Goal: Information Seeking & Learning: Learn about a topic

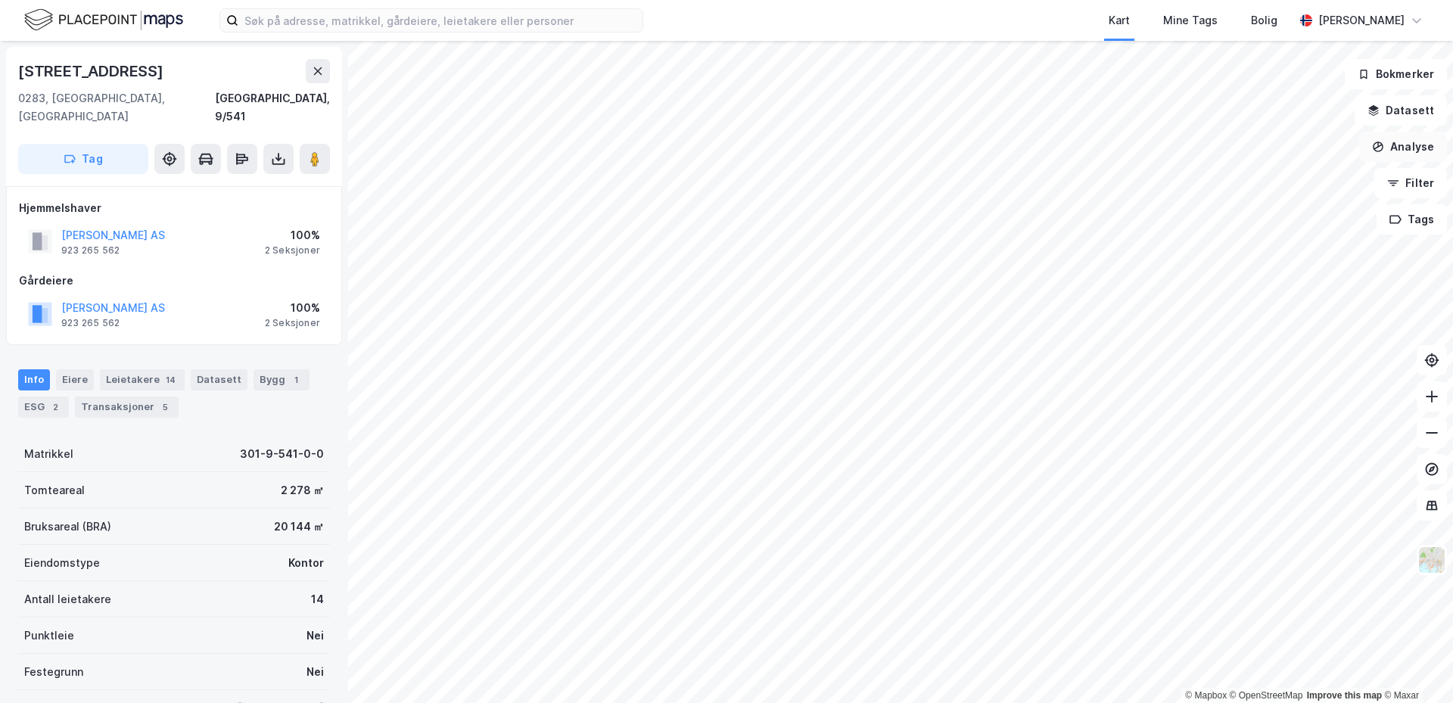
click at [1418, 147] on button "Analyse" at bounding box center [1403, 147] width 88 height 30
click at [1240, 179] on div "Tegn område" at bounding box center [1272, 179] width 132 height 13
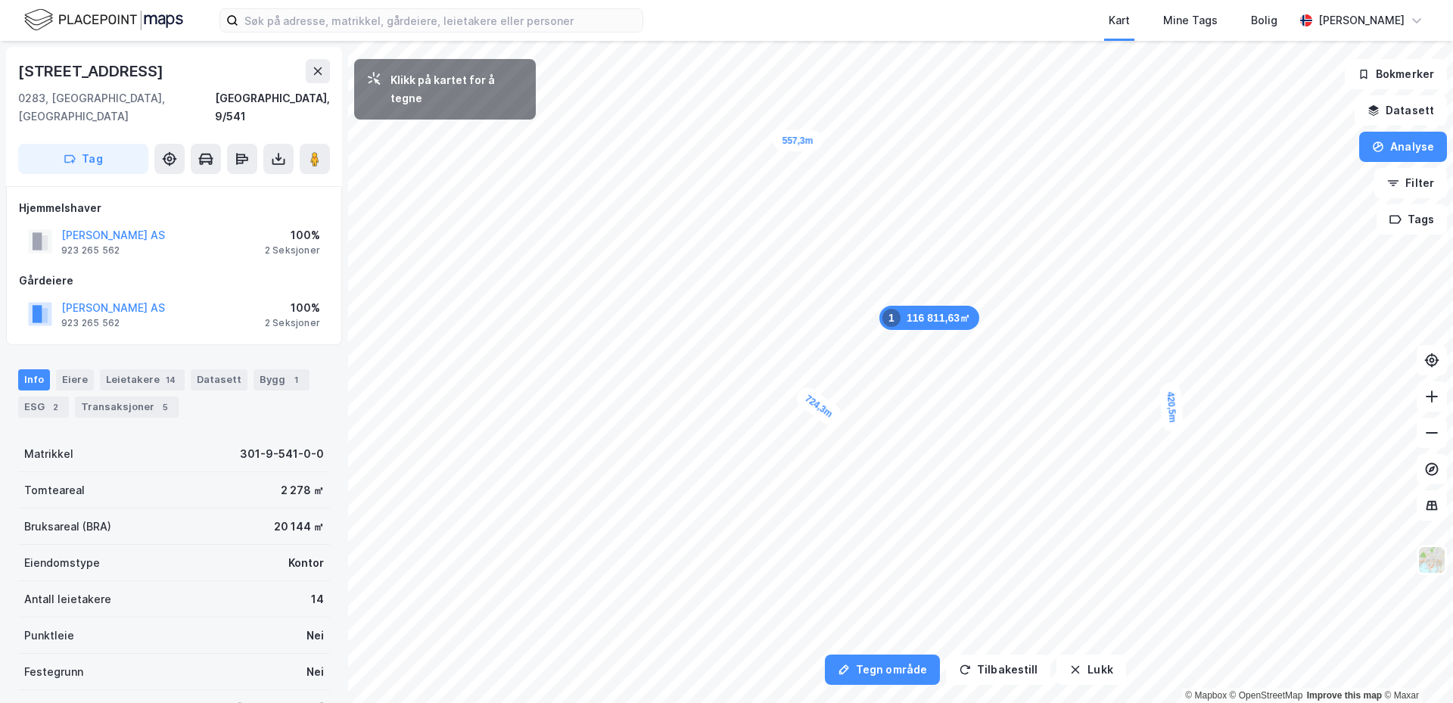
click at [1181, 699] on div "© Mapbox © OpenStreetMap Improve this map © Maxar" at bounding box center [1301, 695] width 241 height 15
click at [1402, 144] on button "Analyse" at bounding box center [1403, 147] width 88 height 30
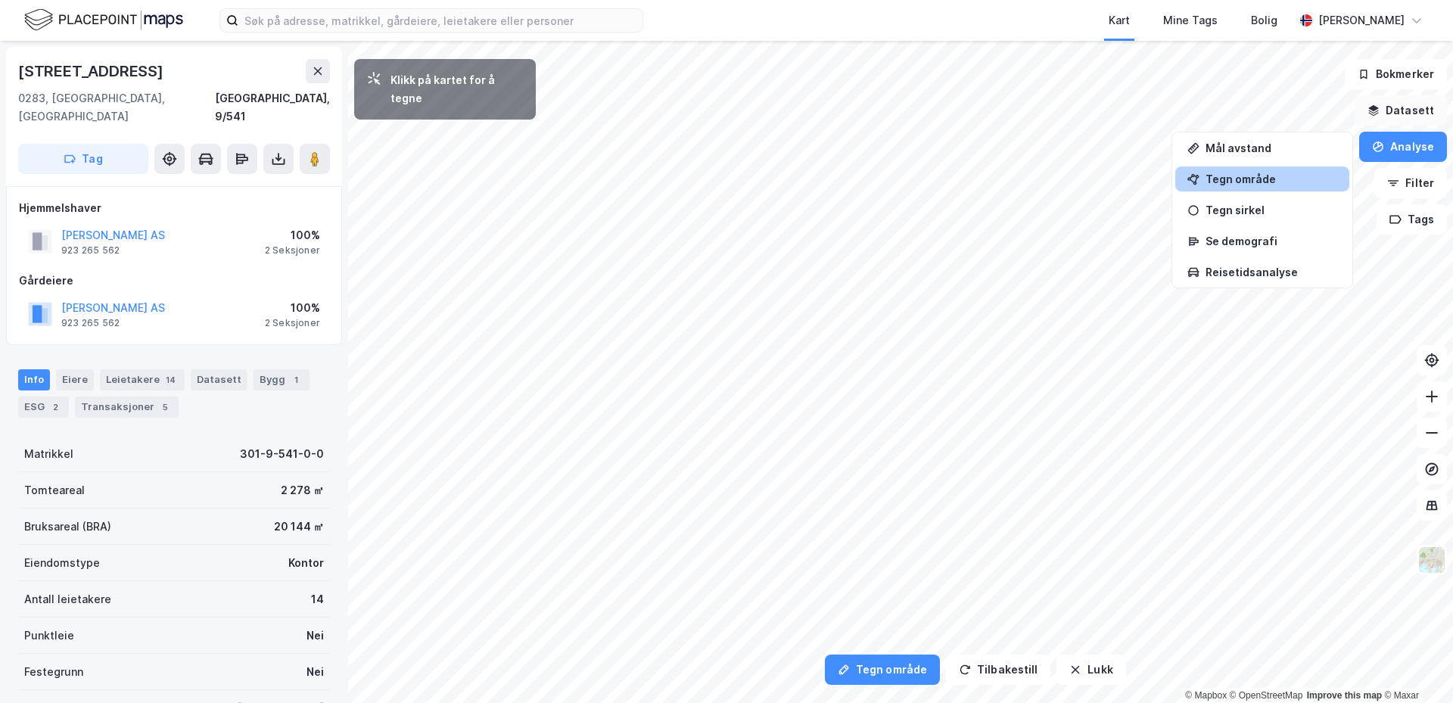
click at [1405, 110] on button "Datasett" at bounding box center [1401, 110] width 92 height 30
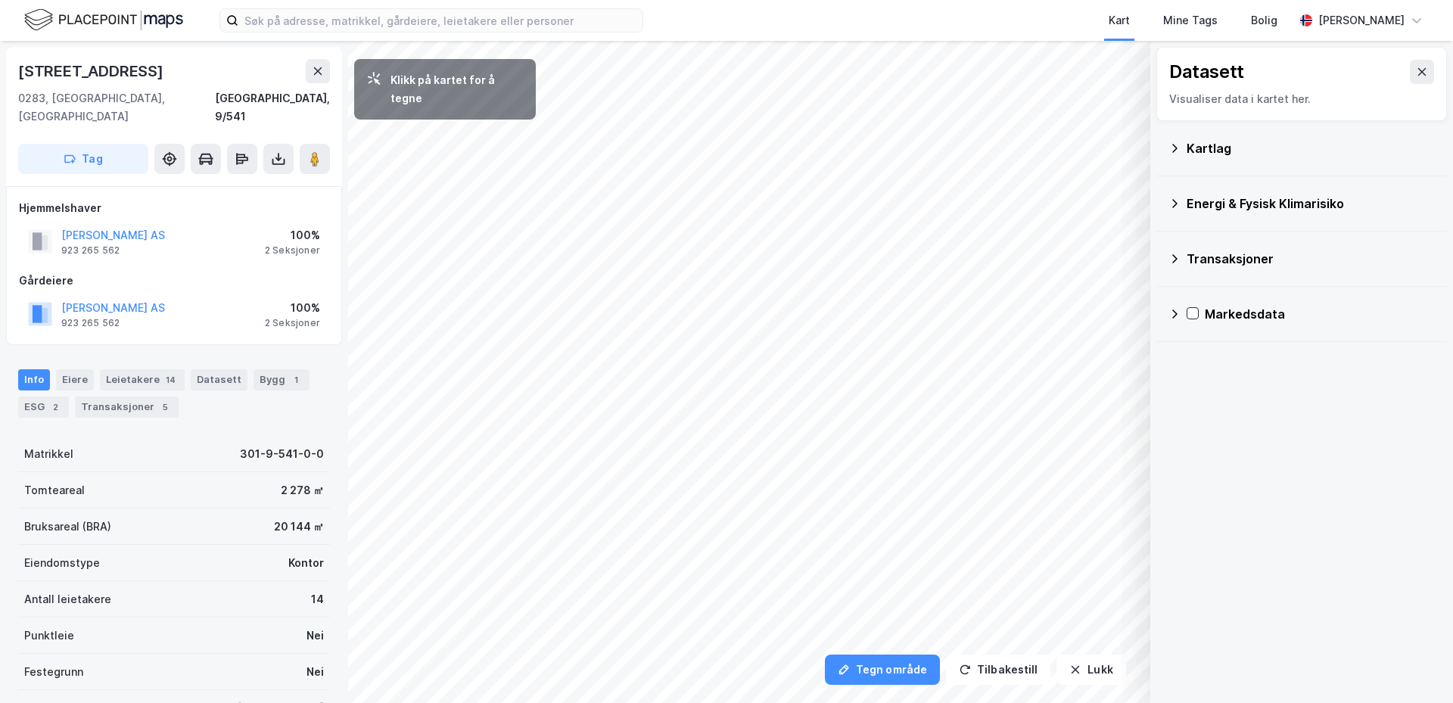
click at [1169, 253] on icon at bounding box center [1174, 259] width 12 height 12
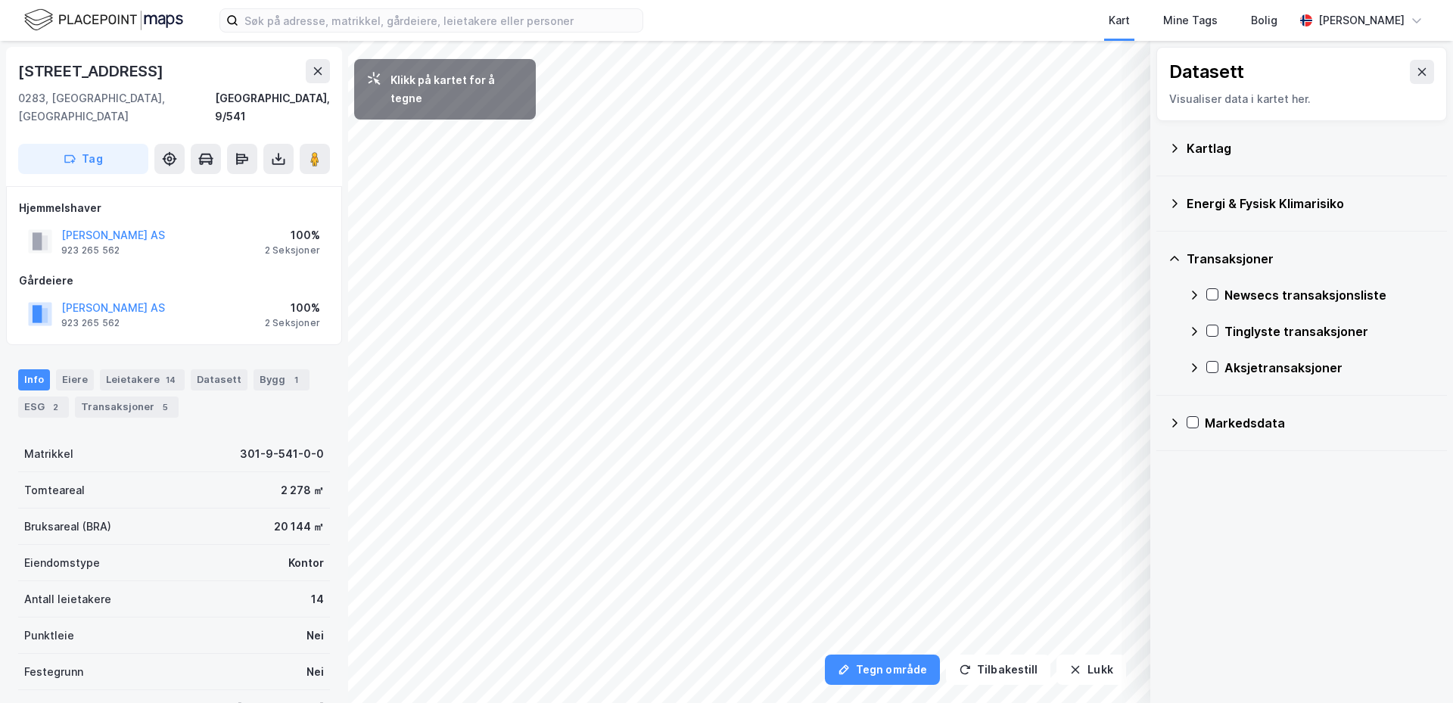
click at [1169, 253] on icon at bounding box center [1174, 259] width 12 height 12
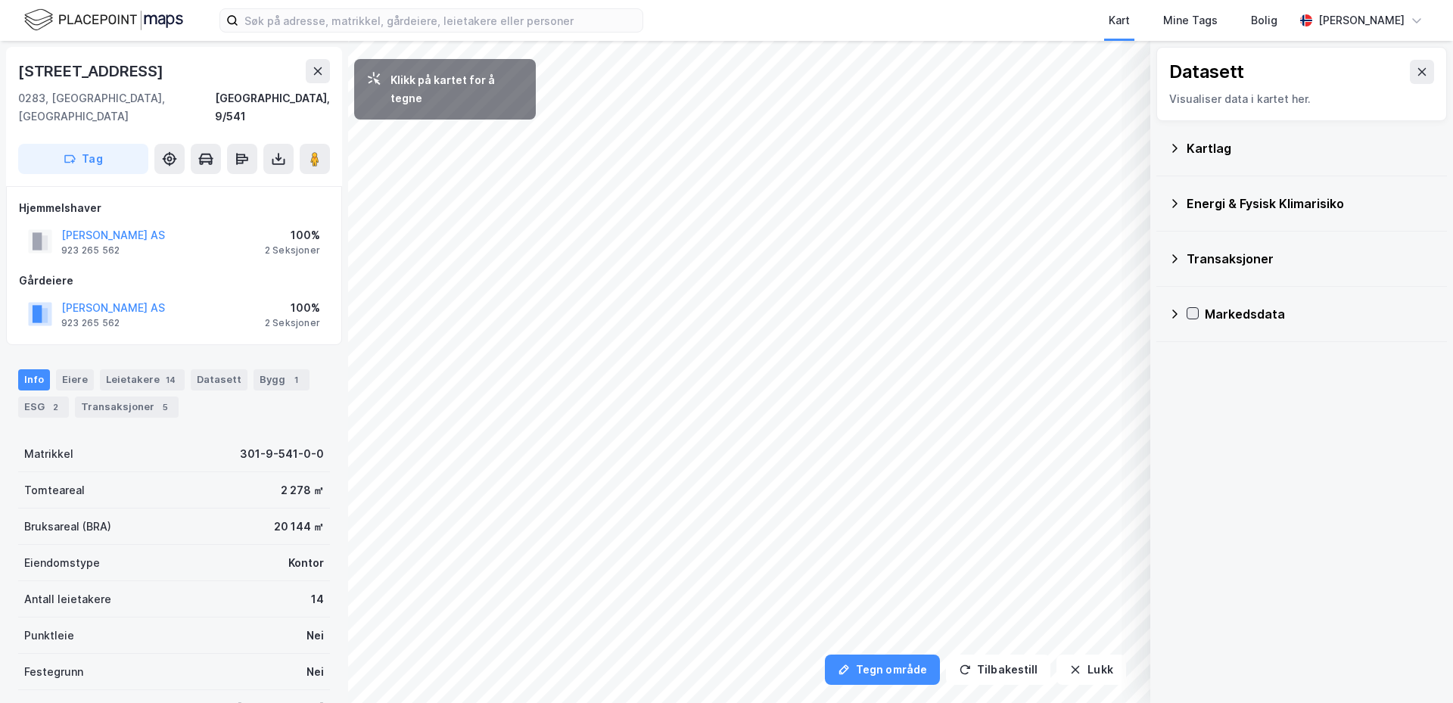
click at [1195, 313] on icon at bounding box center [1193, 313] width 8 height 5
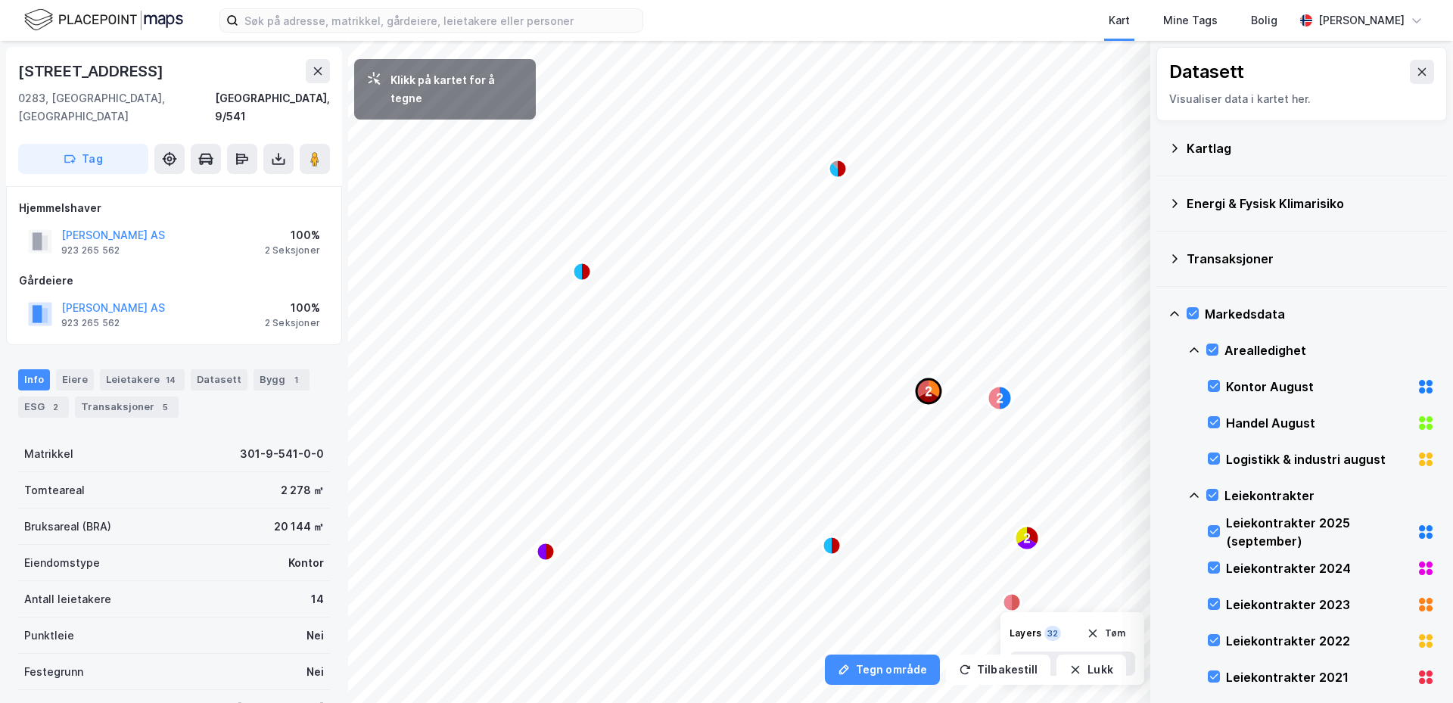
click at [923, 389] on icon "Map marker" at bounding box center [922, 388] width 12 height 18
click at [1416, 67] on icon at bounding box center [1422, 72] width 12 height 12
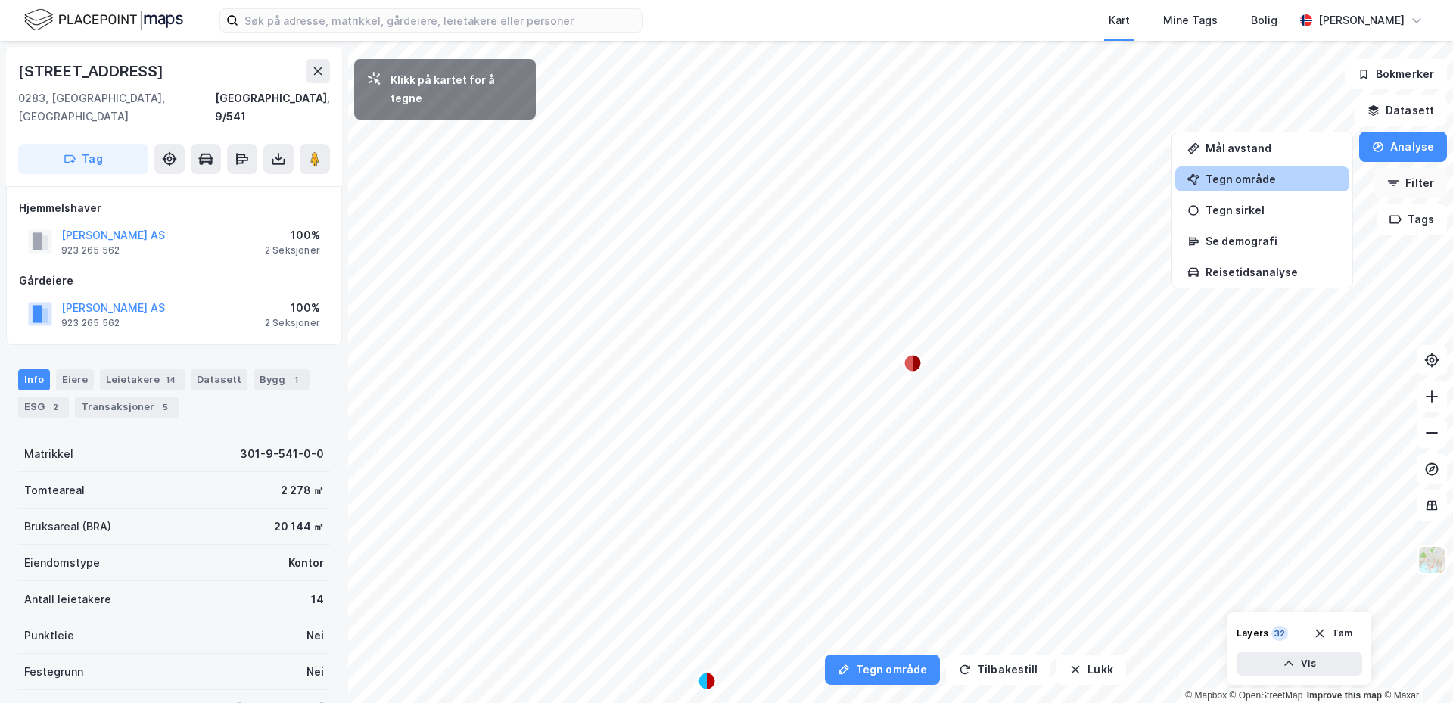
click at [1409, 182] on button "Filter" at bounding box center [1410, 183] width 73 height 30
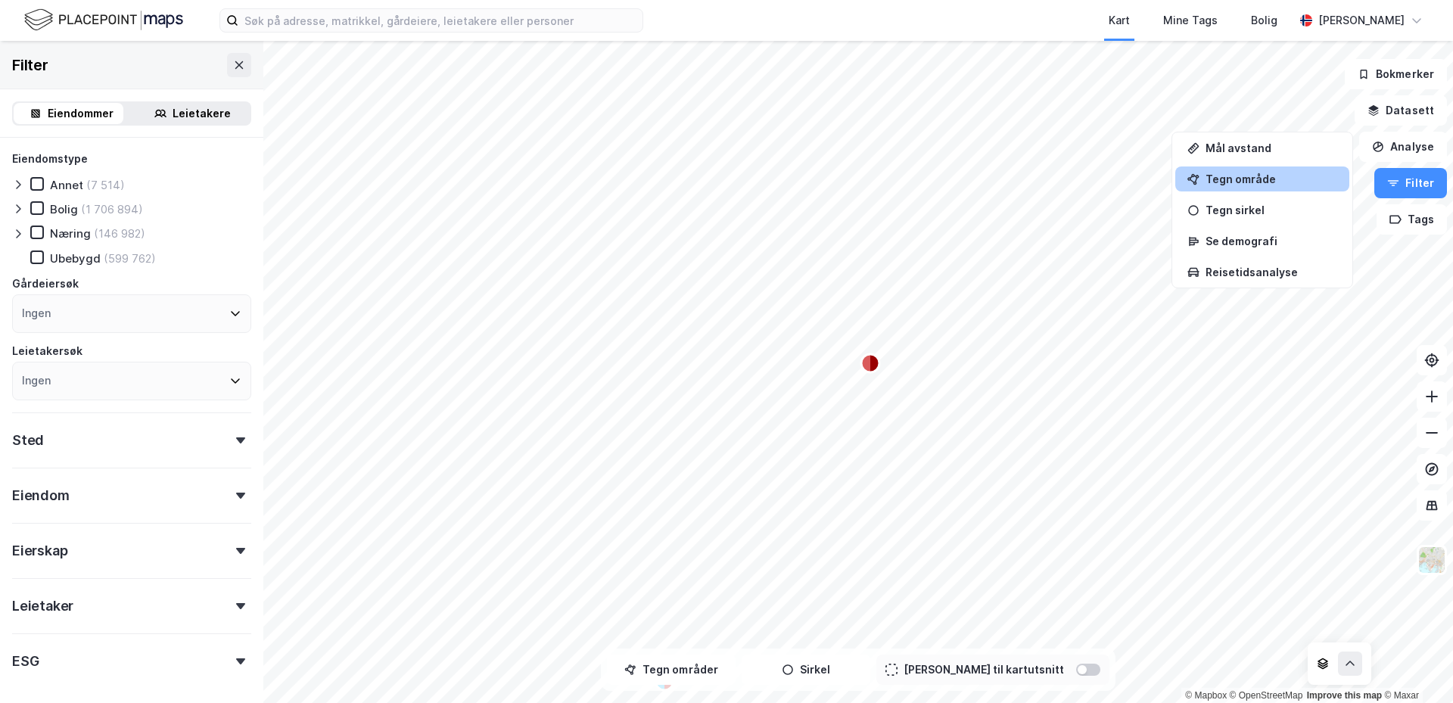
click at [1266, 181] on div "Tegn område" at bounding box center [1272, 179] width 132 height 13
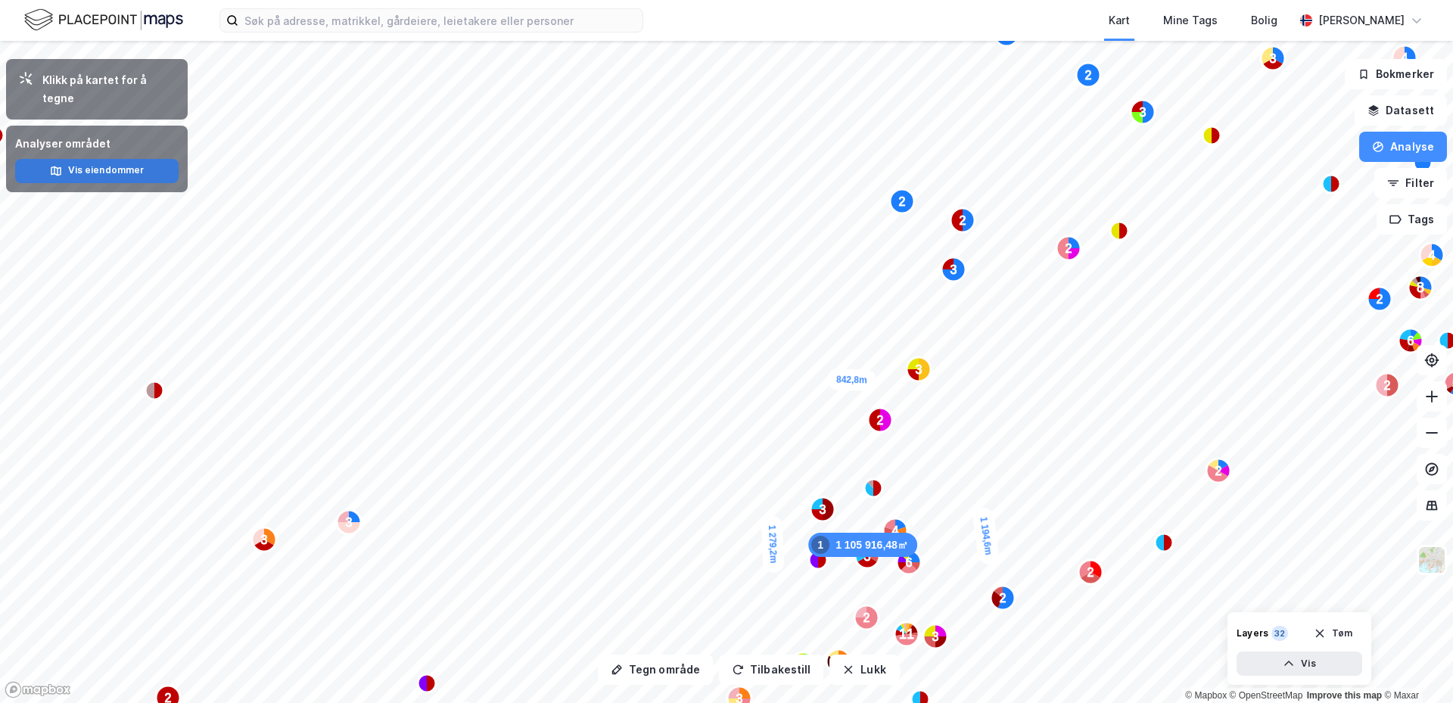
click at [108, 159] on button "Vis eiendommer" at bounding box center [96, 171] width 163 height 24
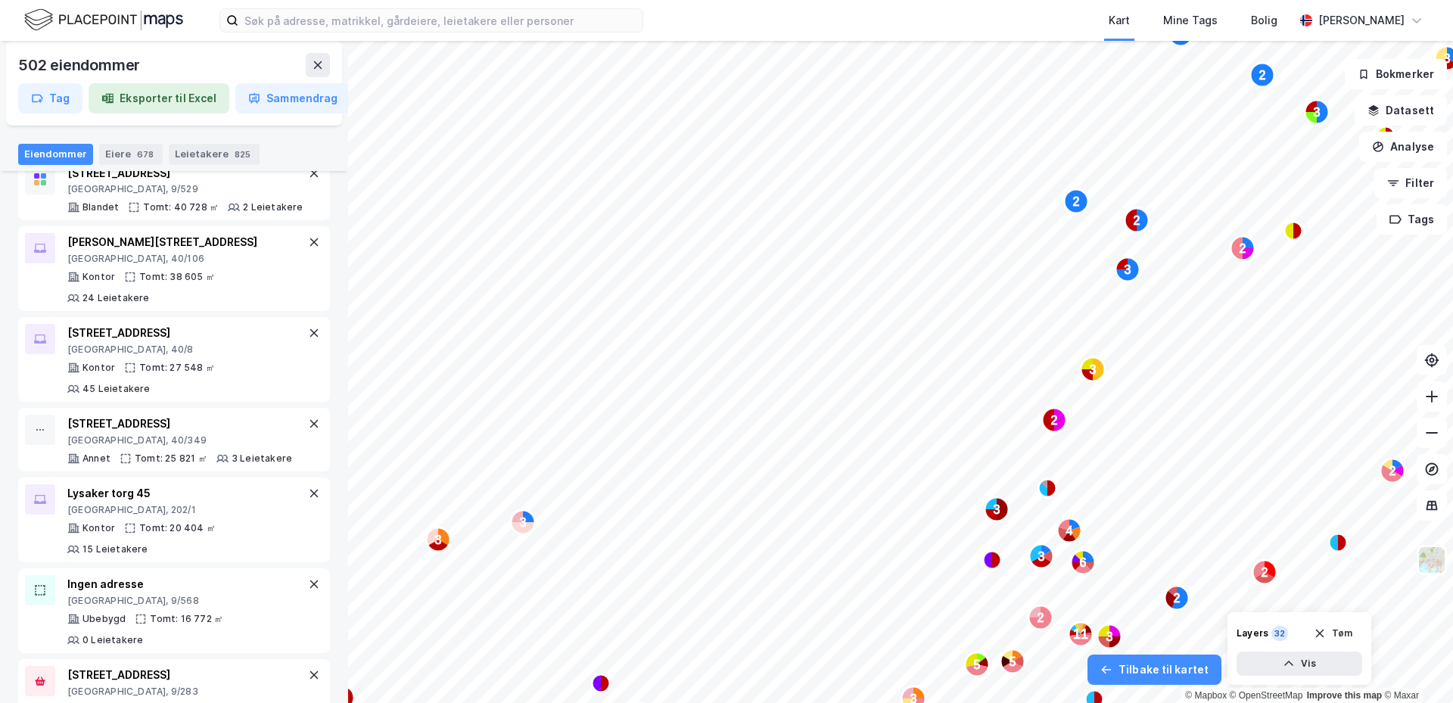
scroll to position [151, 0]
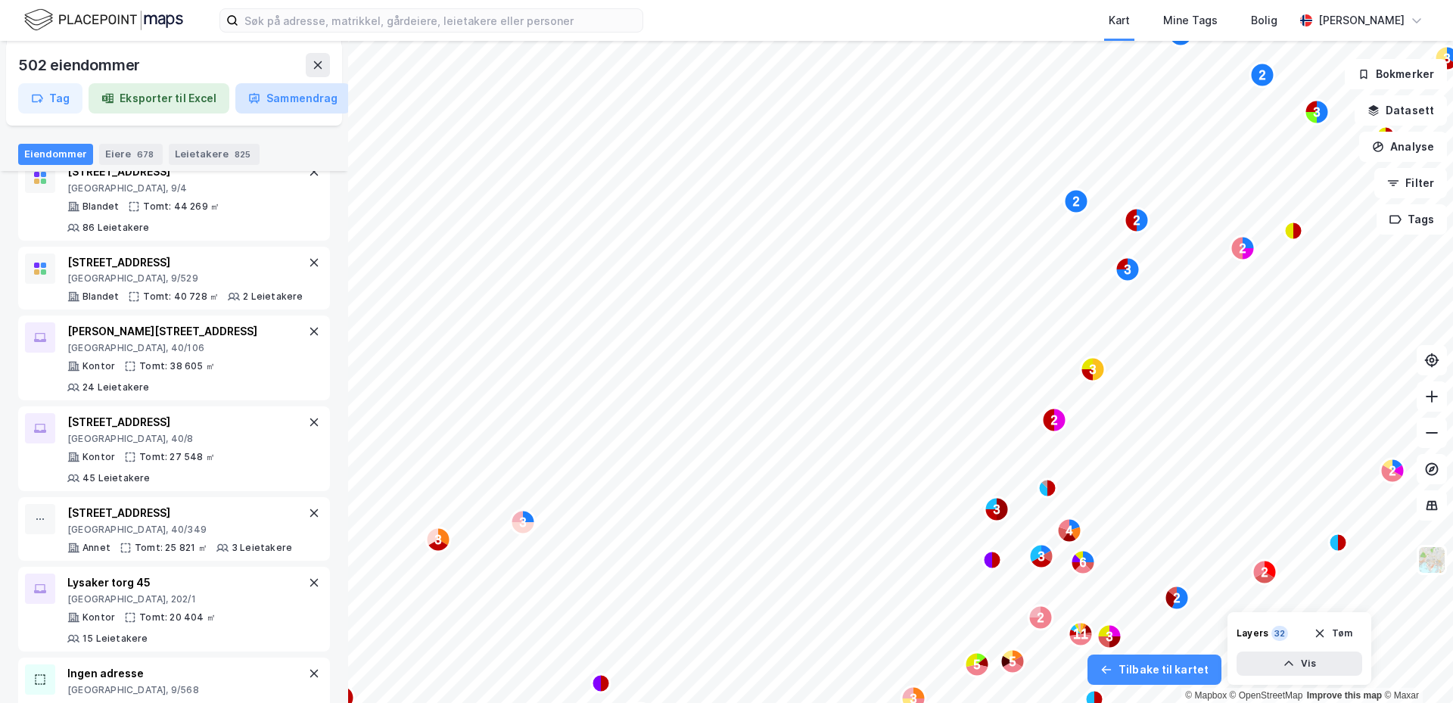
click at [254, 99] on icon "button" at bounding box center [254, 98] width 11 height 8
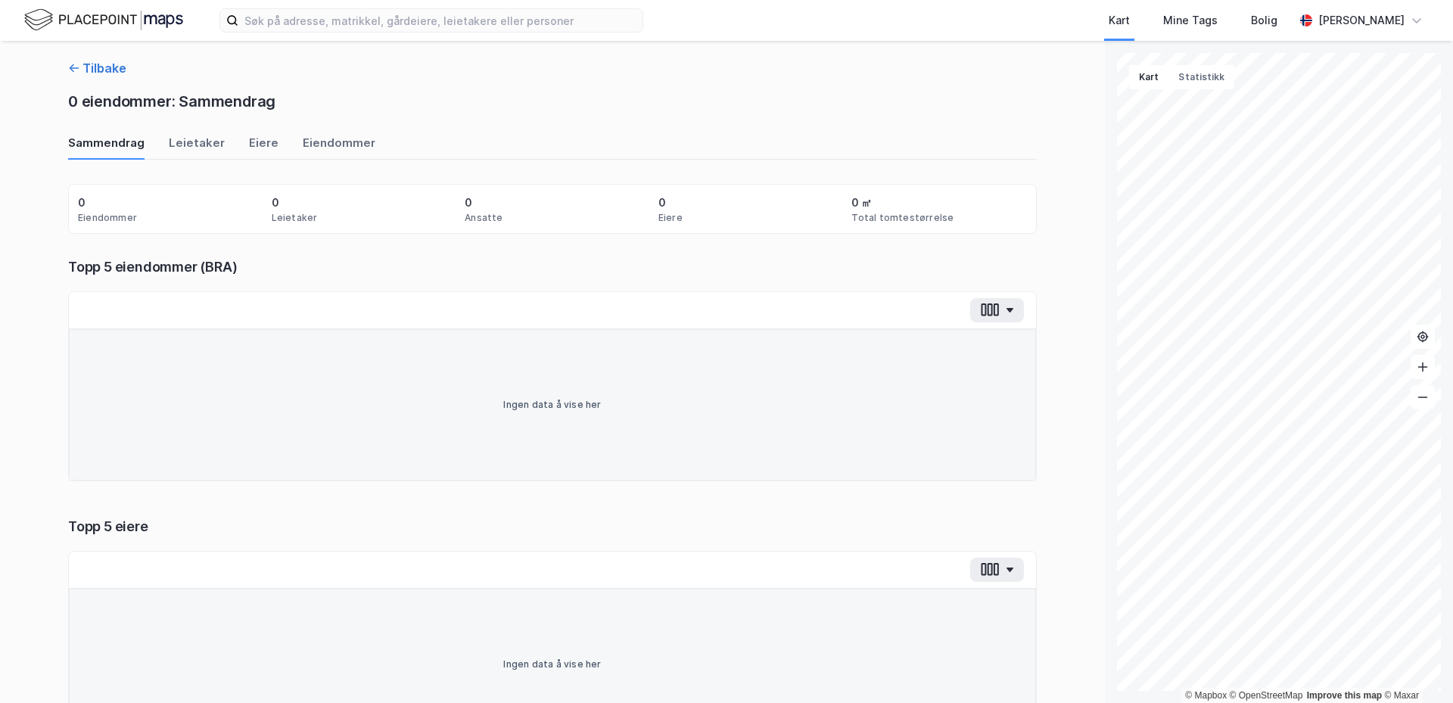
click at [92, 73] on button "Tilbake" at bounding box center [97, 68] width 58 height 18
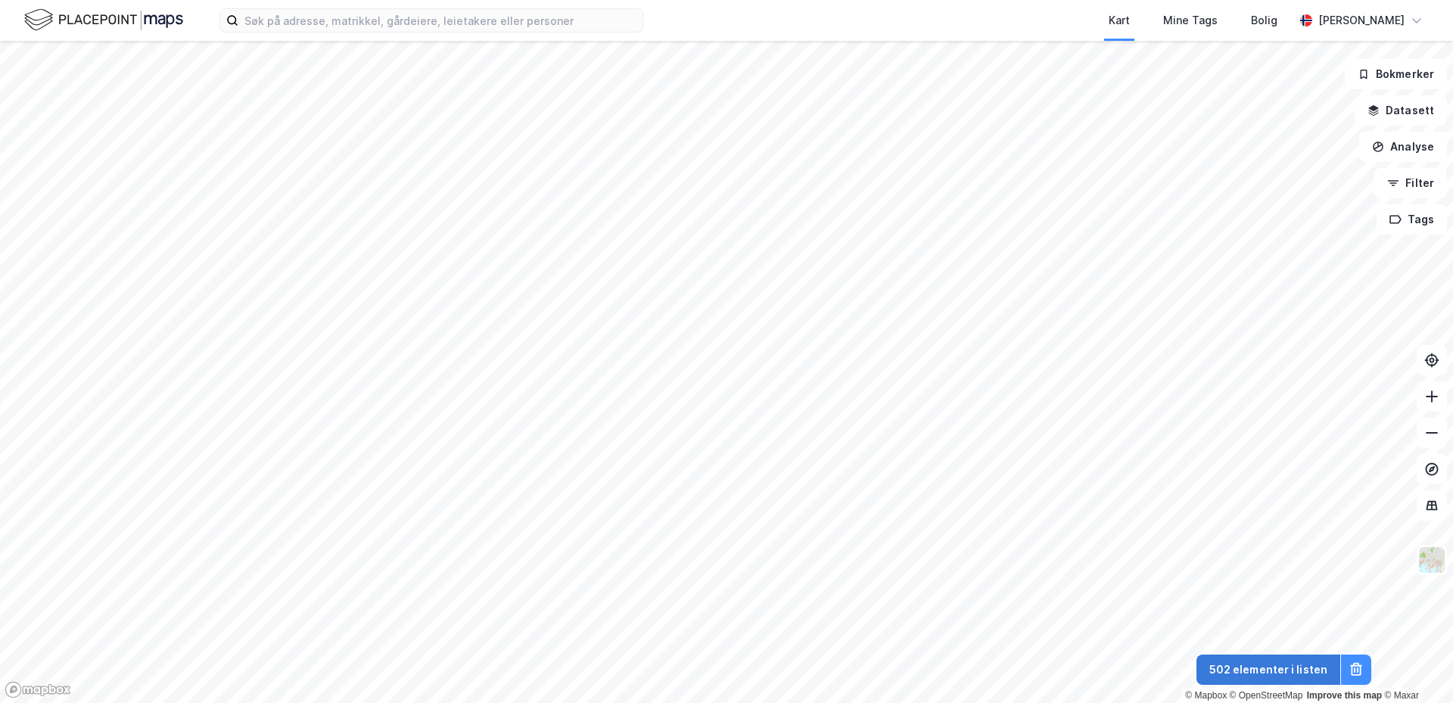
click at [1256, 669] on button "502 elementer i listen" at bounding box center [1268, 670] width 144 height 30
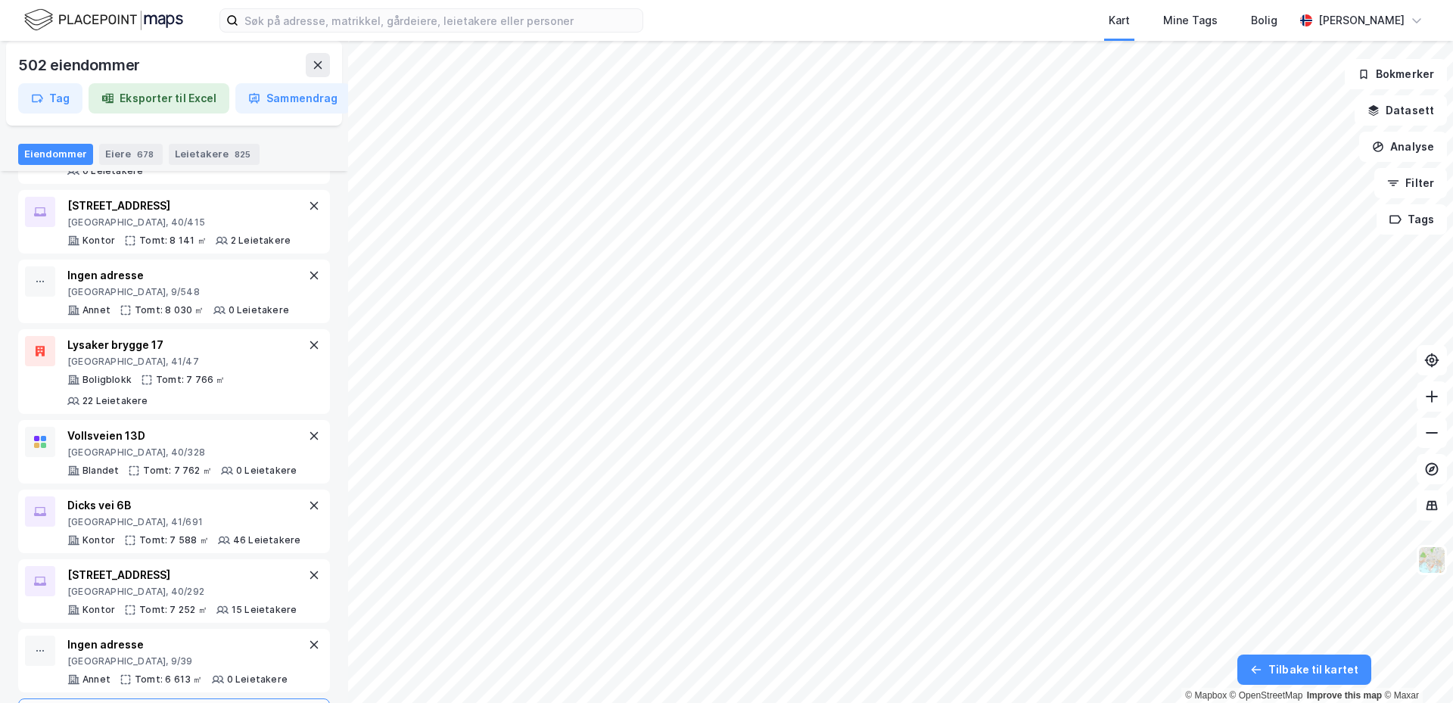
scroll to position [1589, 0]
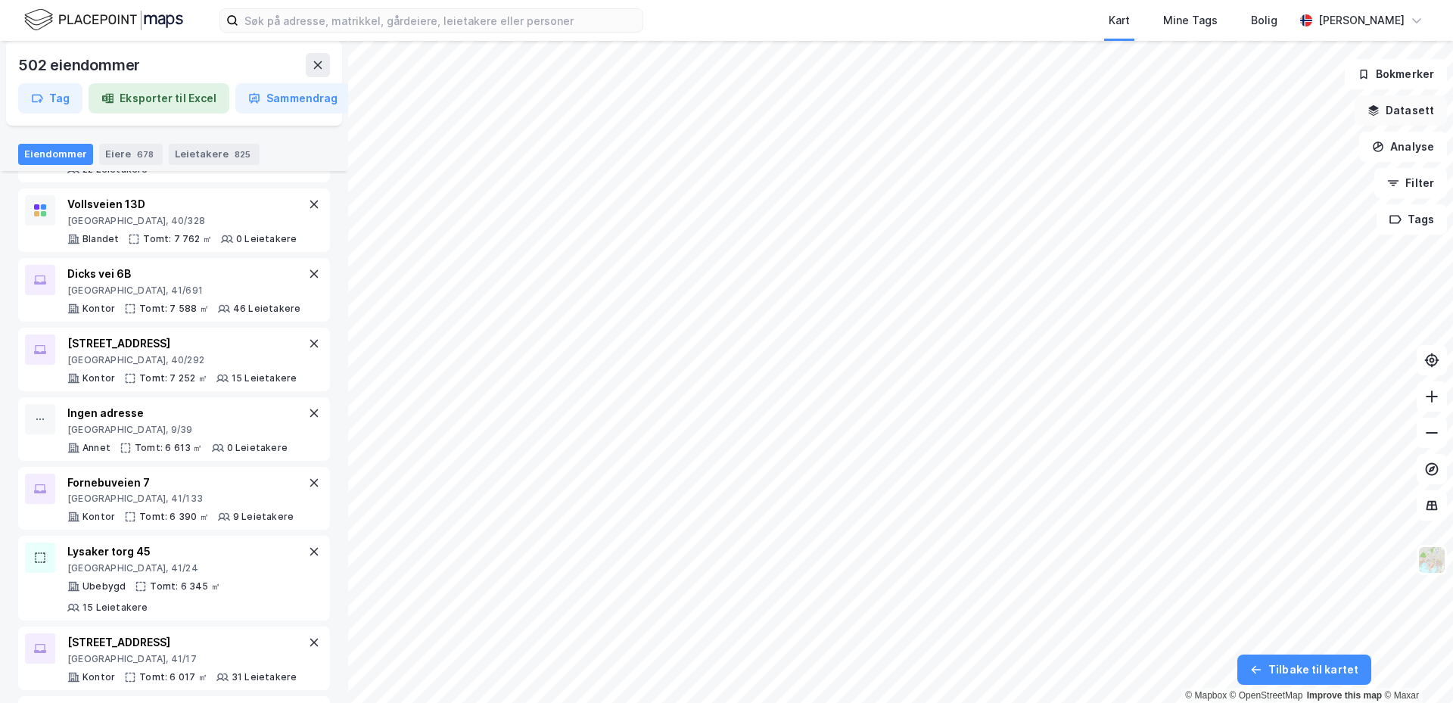
click at [1412, 109] on button "Datasett" at bounding box center [1401, 110] width 92 height 30
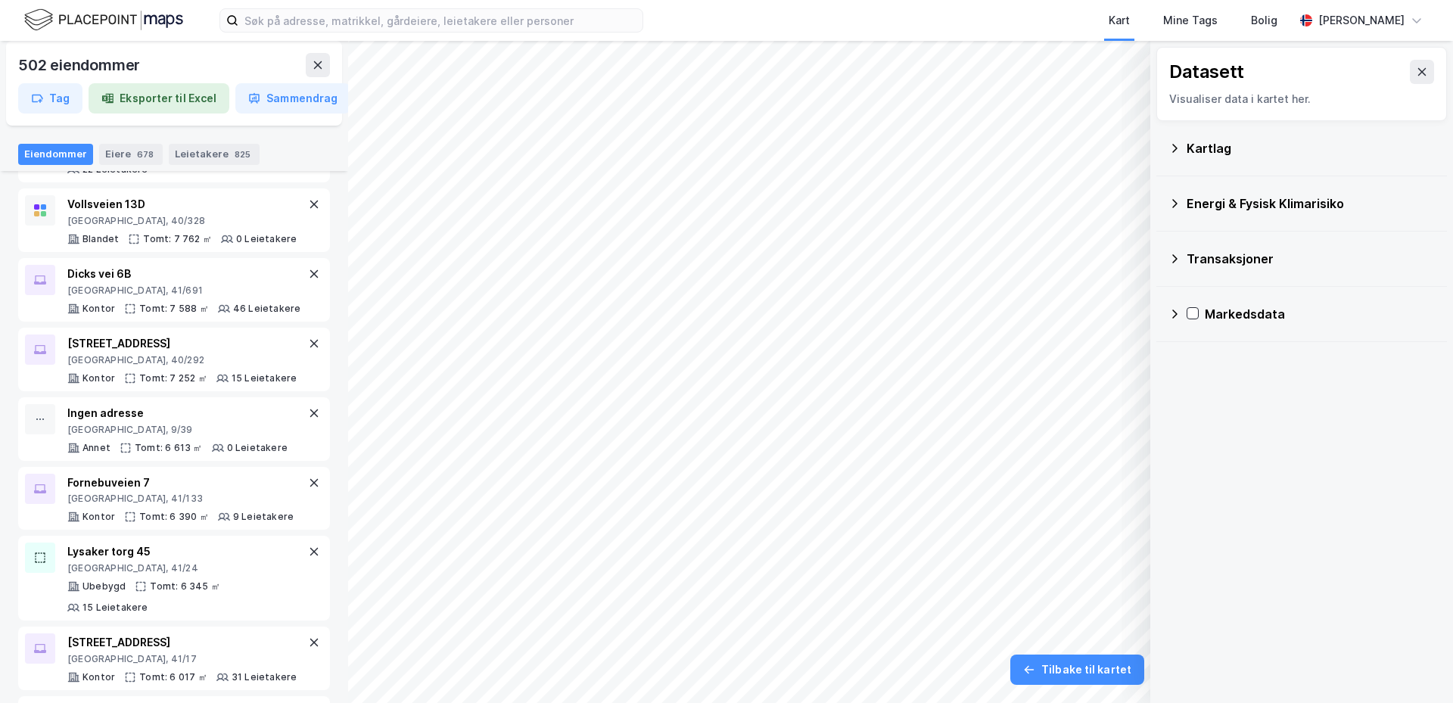
click at [1175, 146] on icon at bounding box center [1174, 148] width 5 height 8
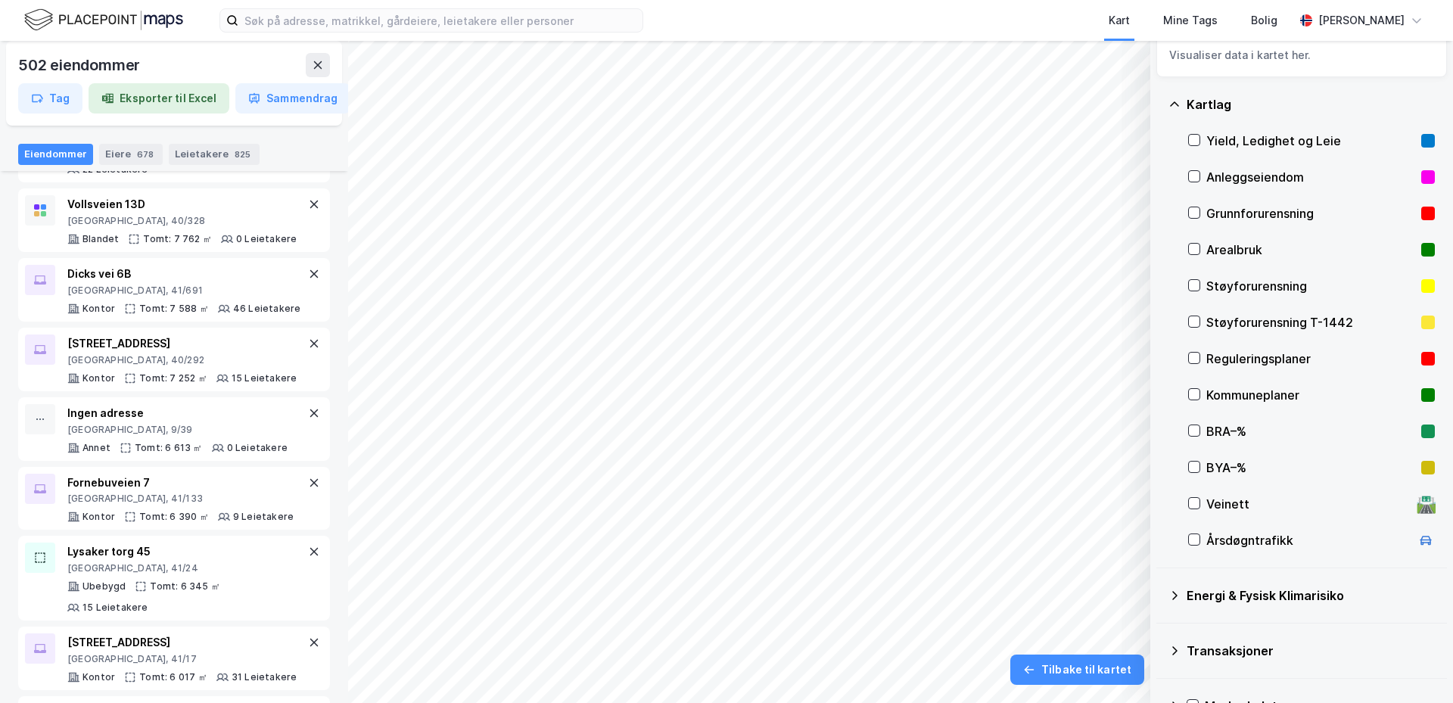
scroll to position [81, 0]
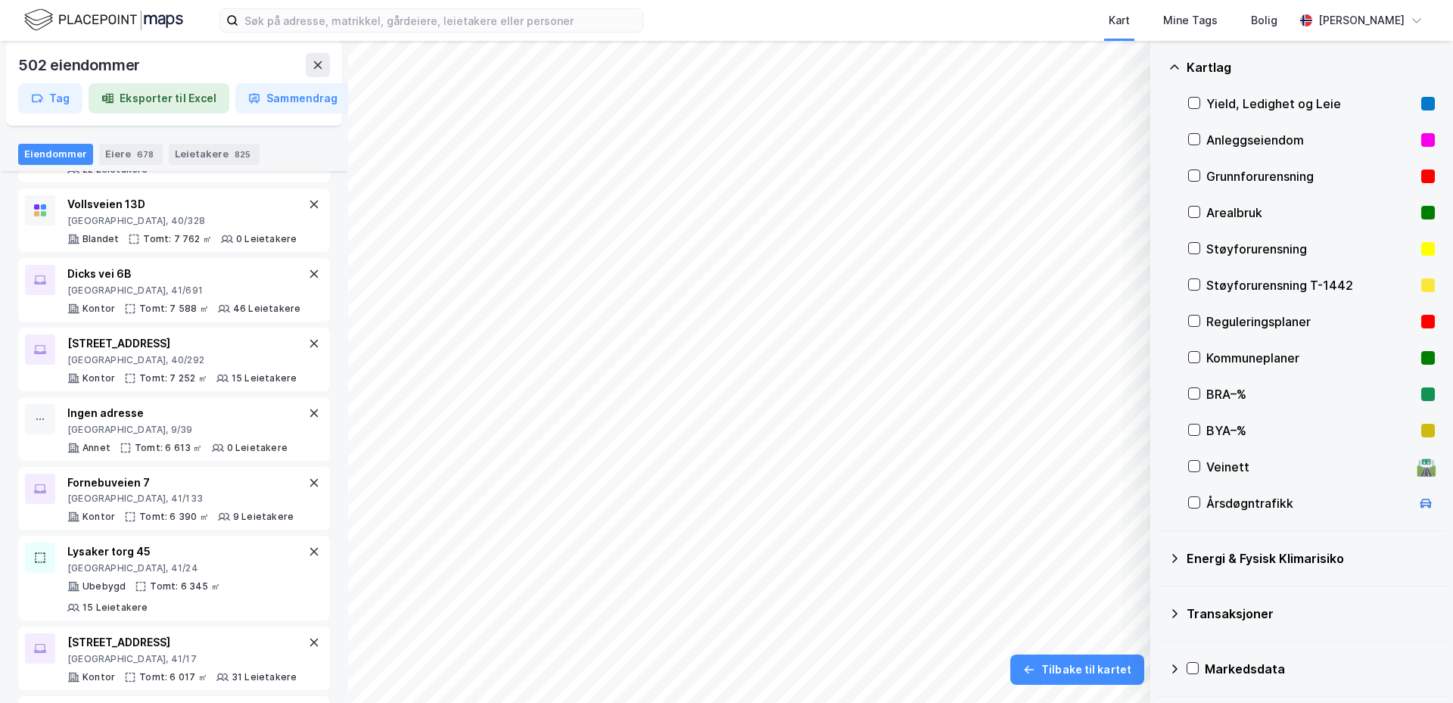
click at [1172, 611] on icon at bounding box center [1174, 614] width 12 height 12
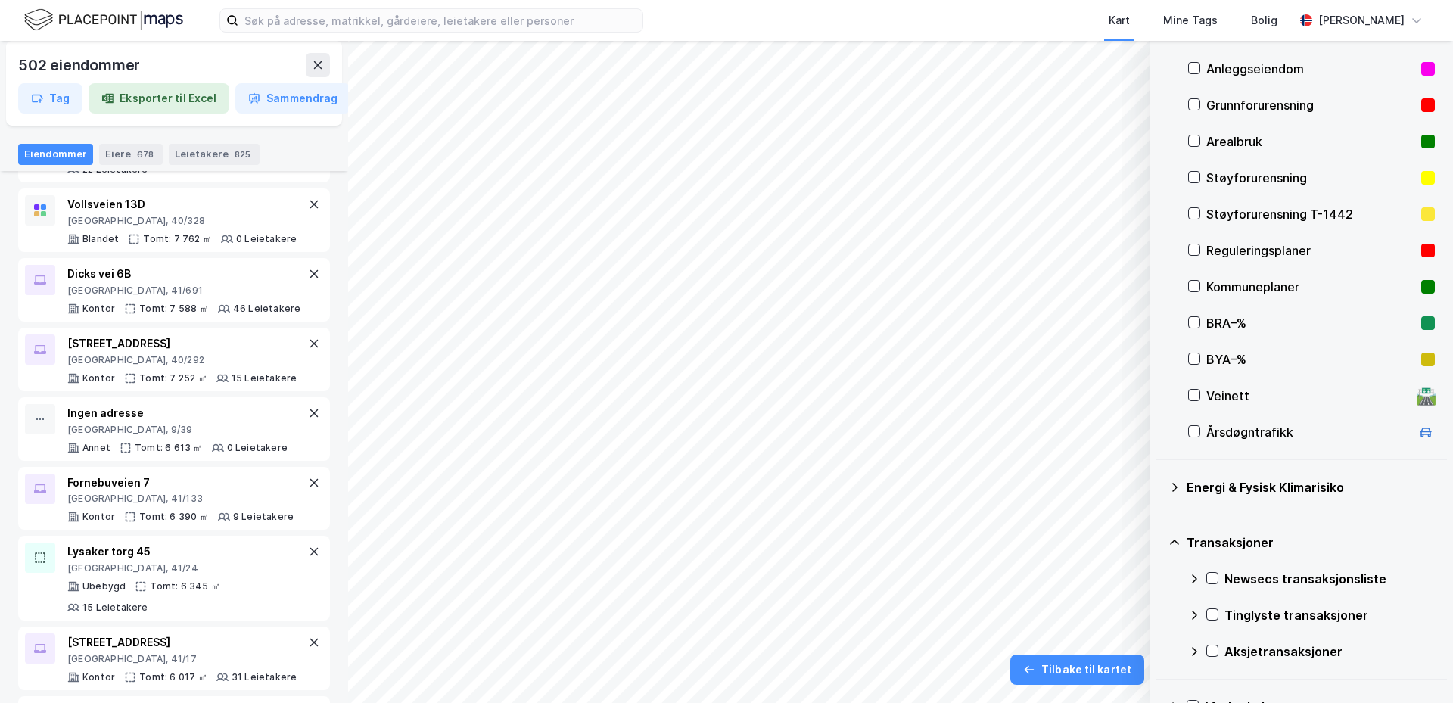
scroll to position [190, 0]
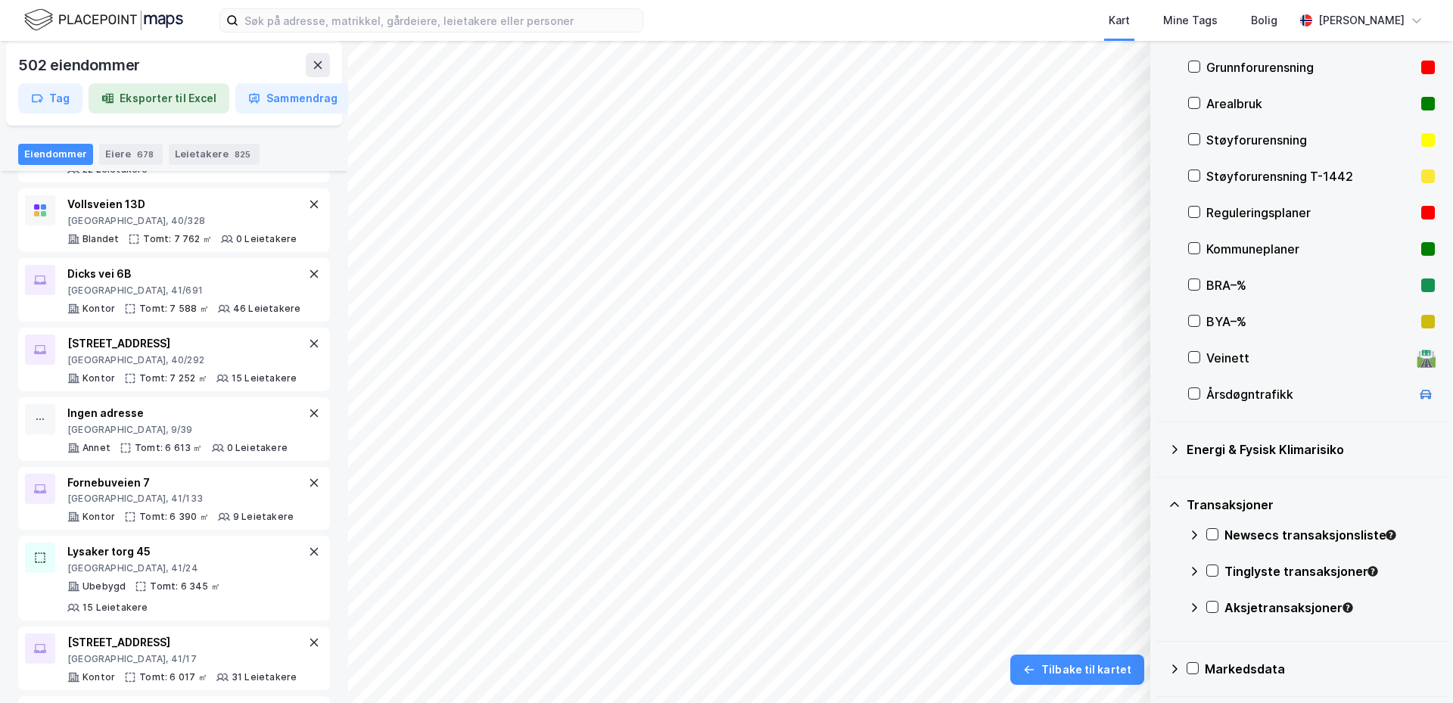
click at [1173, 669] on icon at bounding box center [1174, 669] width 12 height 12
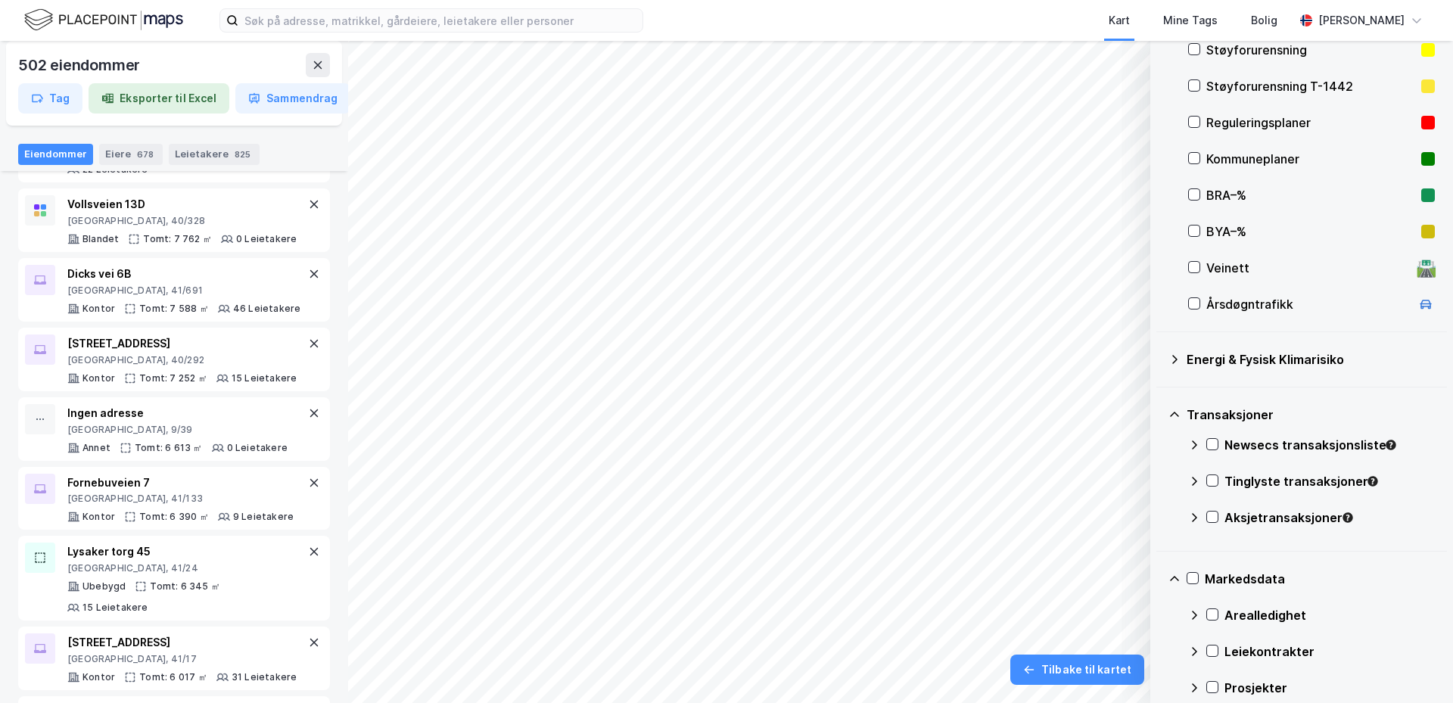
scroll to position [335, 0]
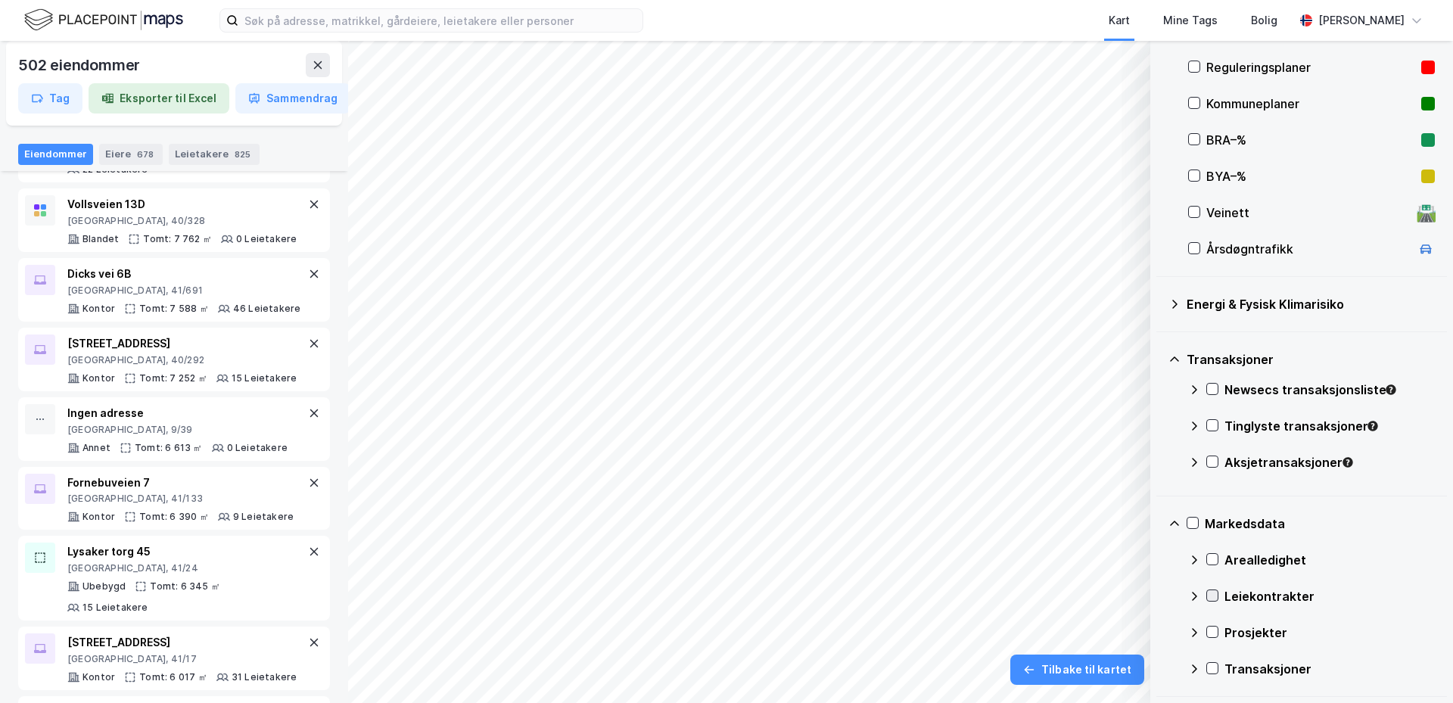
click at [1212, 596] on icon at bounding box center [1212, 595] width 11 height 11
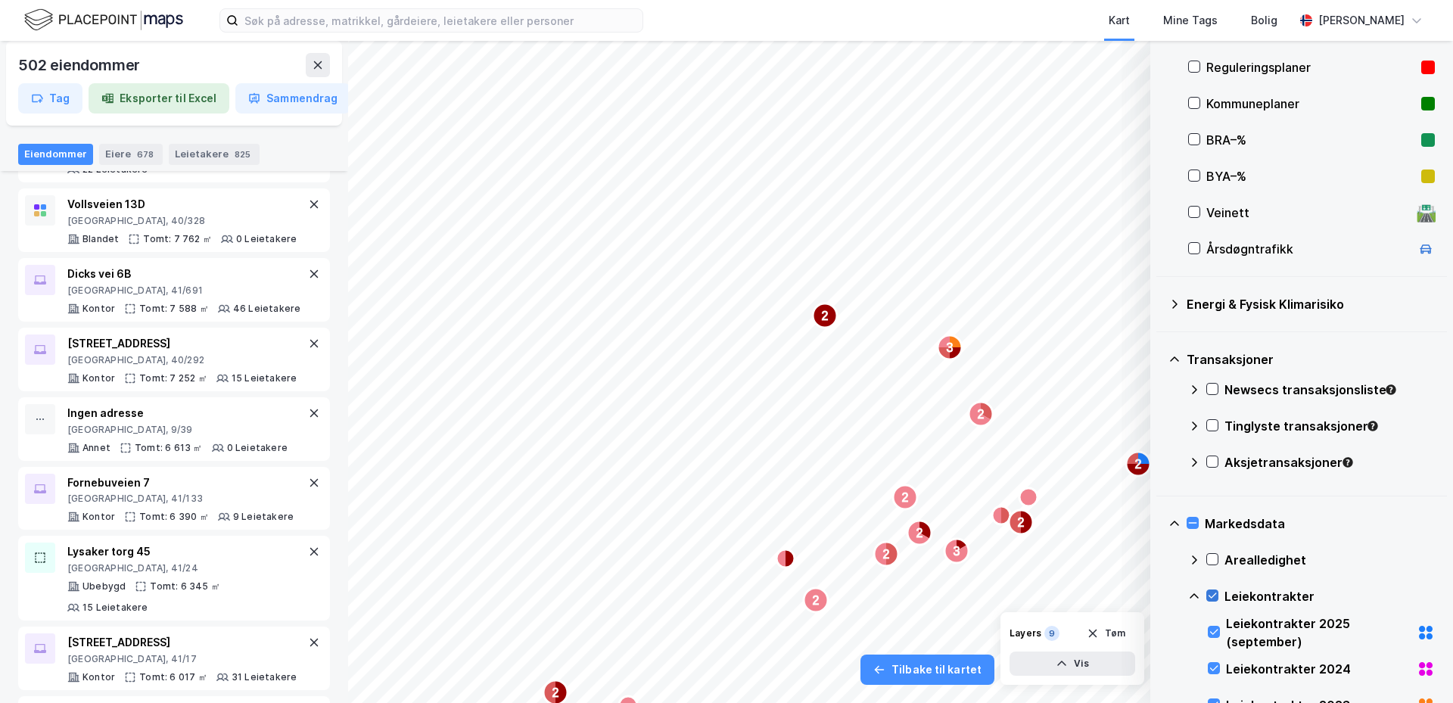
click at [1211, 596] on icon at bounding box center [1212, 595] width 11 height 11
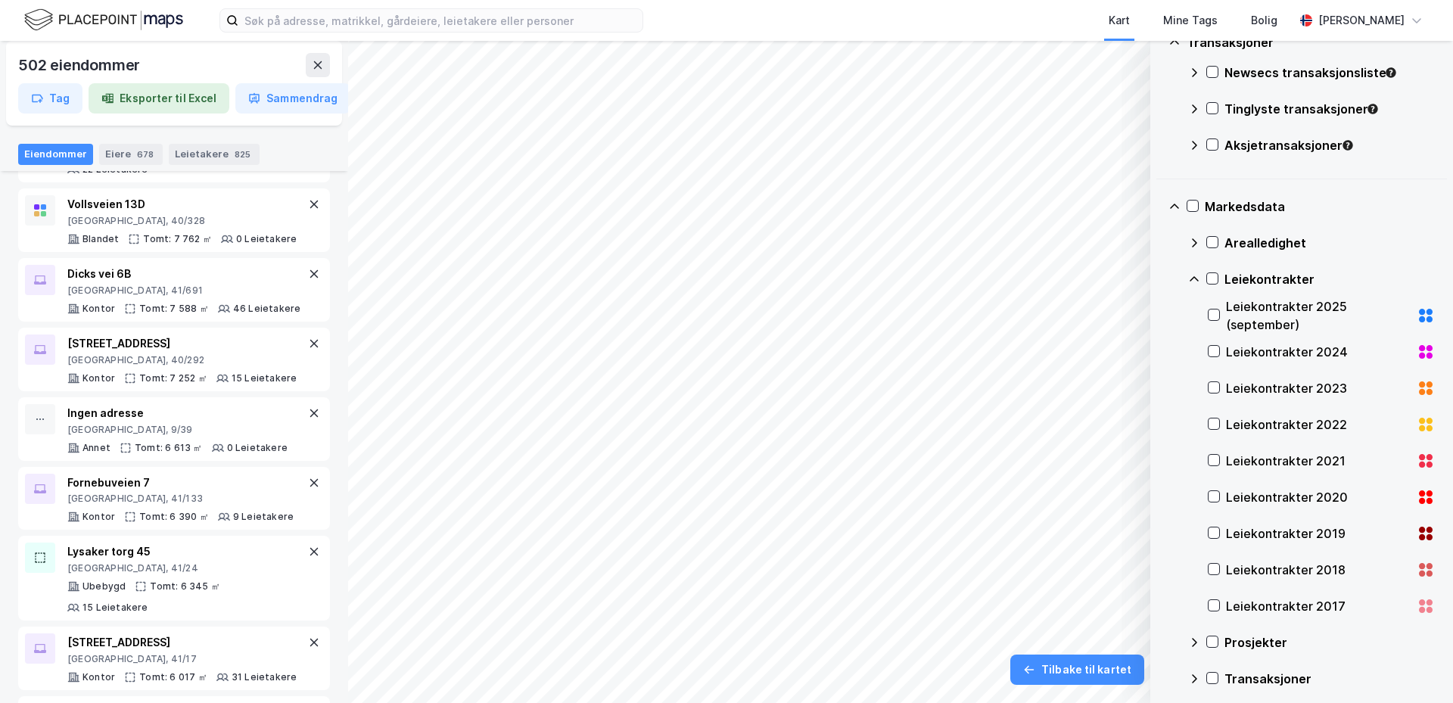
scroll to position [662, 0]
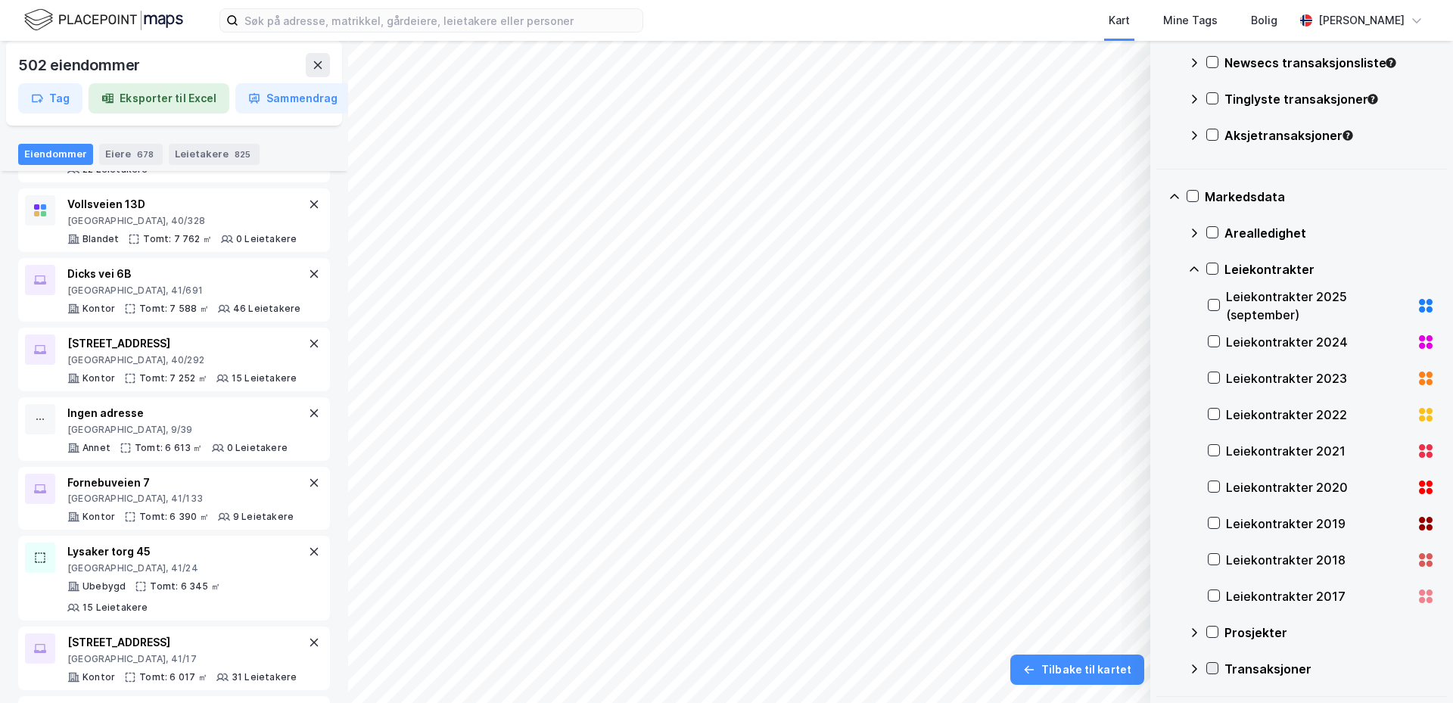
click at [1215, 667] on icon at bounding box center [1213, 668] width 8 height 5
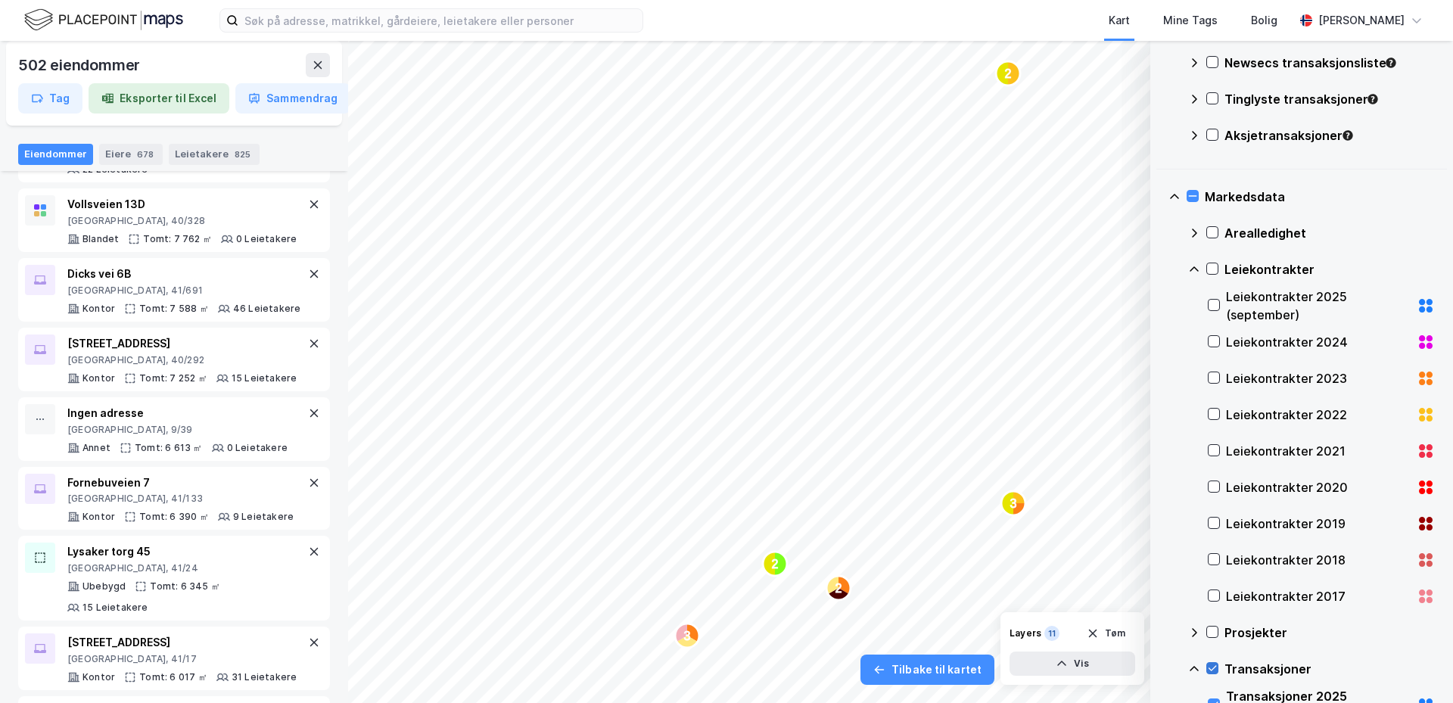
click at [1214, 667] on icon at bounding box center [1212, 668] width 11 height 11
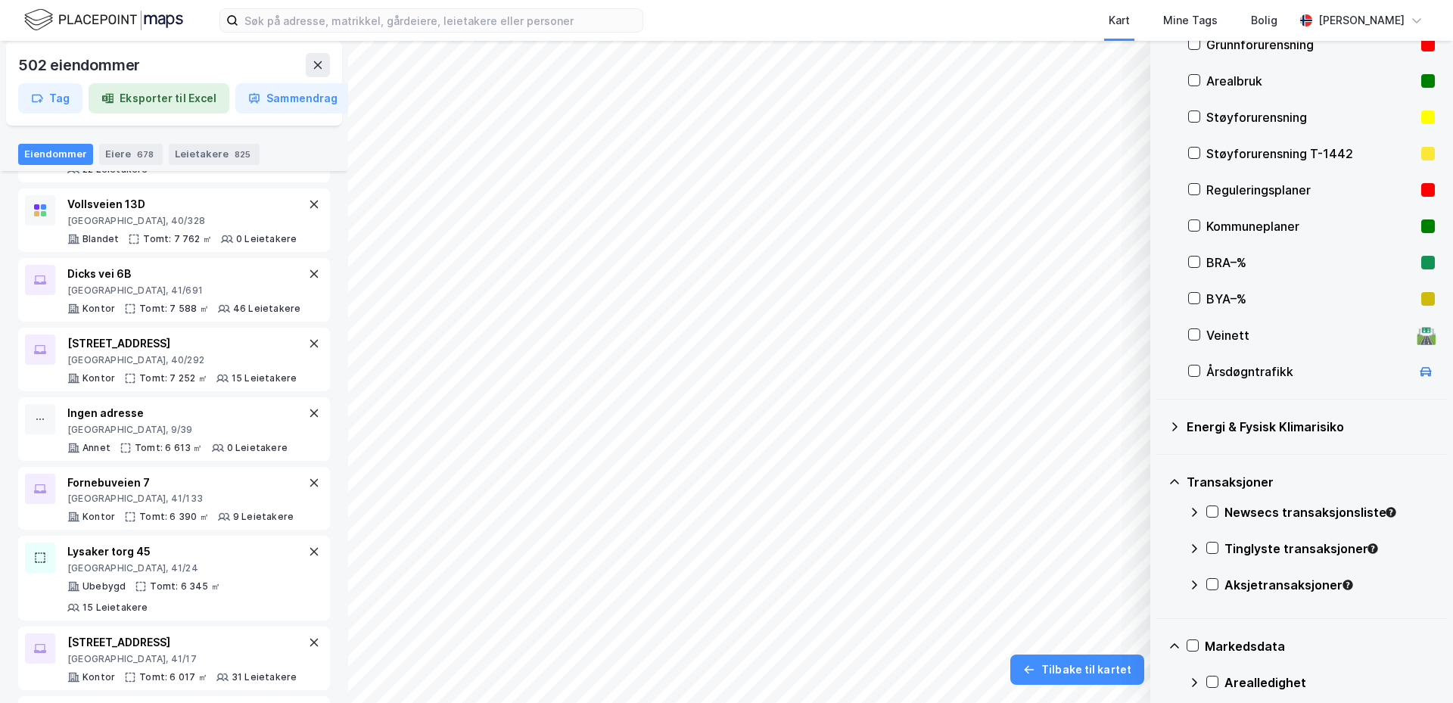
scroll to position [359, 0]
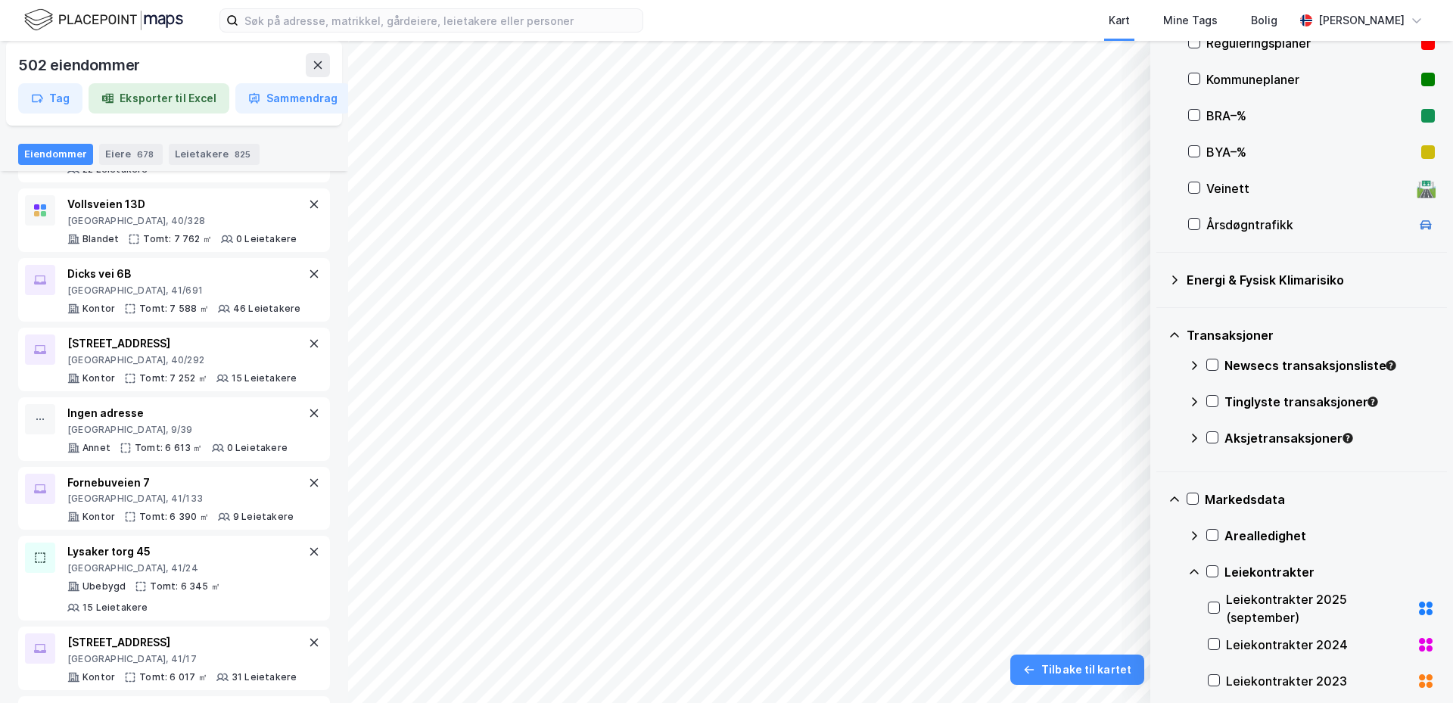
click at [1178, 279] on icon at bounding box center [1174, 280] width 12 height 12
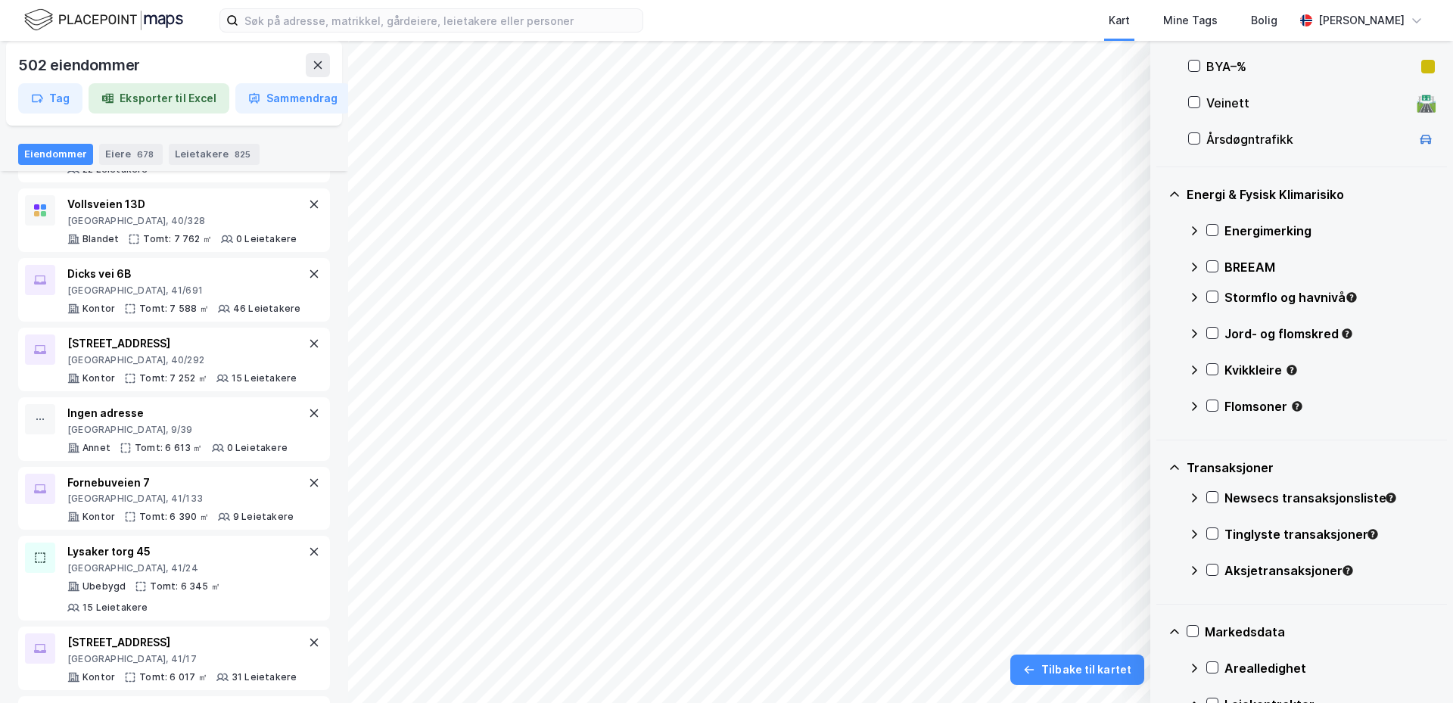
scroll to position [662, 0]
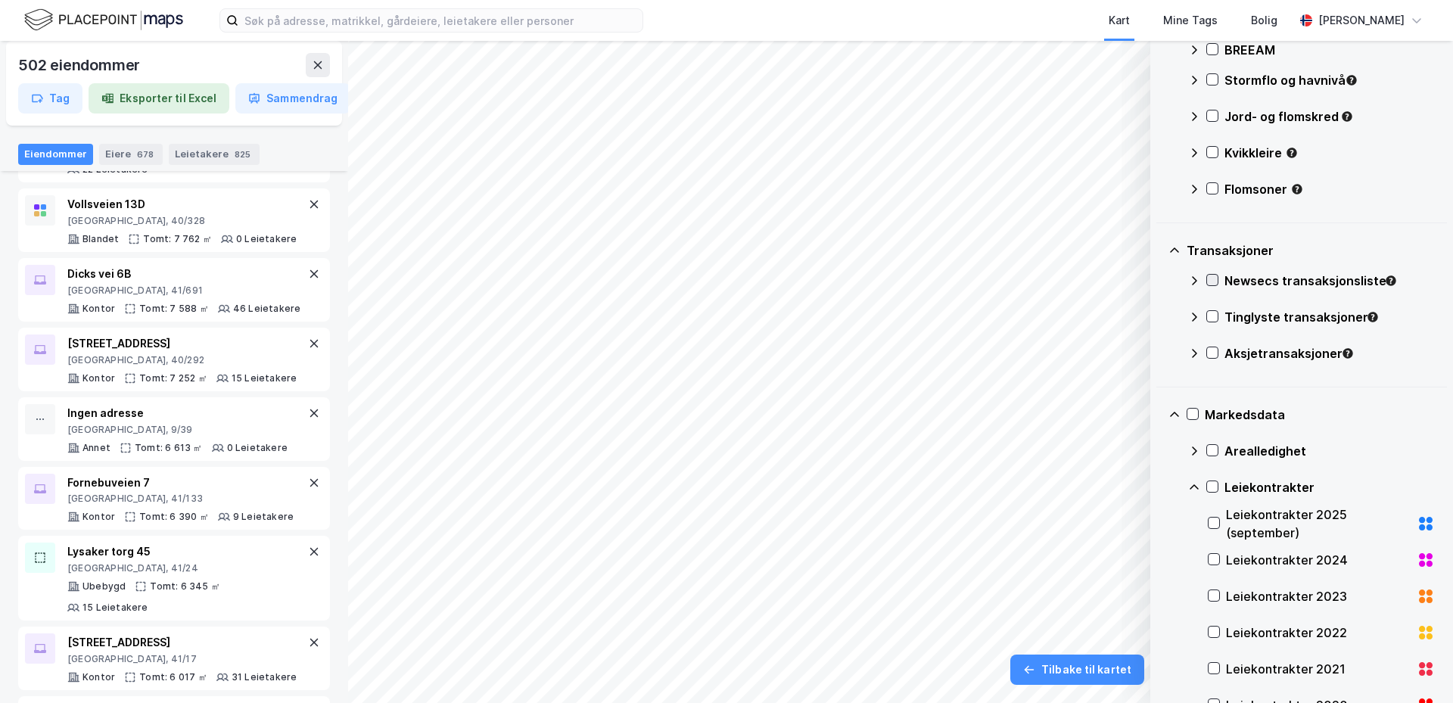
click at [1214, 279] on icon at bounding box center [1212, 280] width 11 height 11
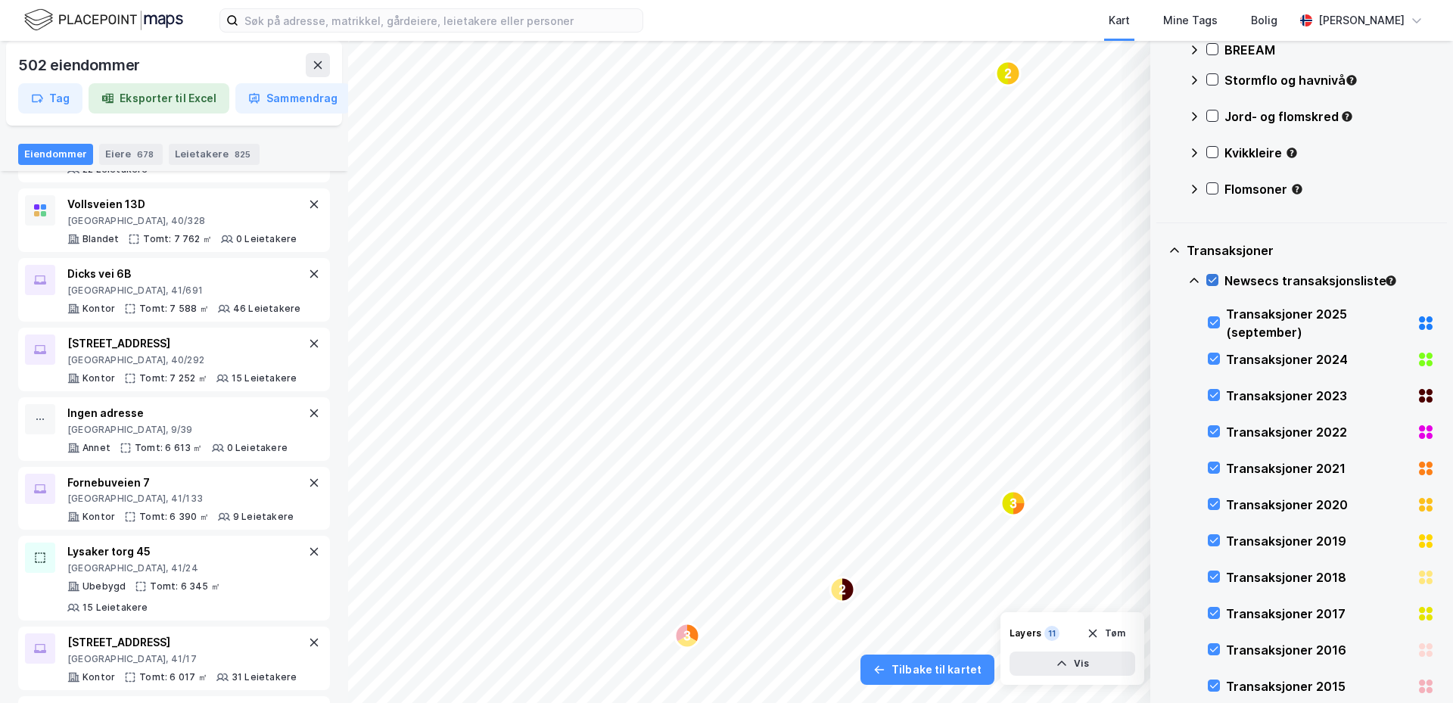
click at [1214, 279] on icon at bounding box center [1212, 280] width 11 height 11
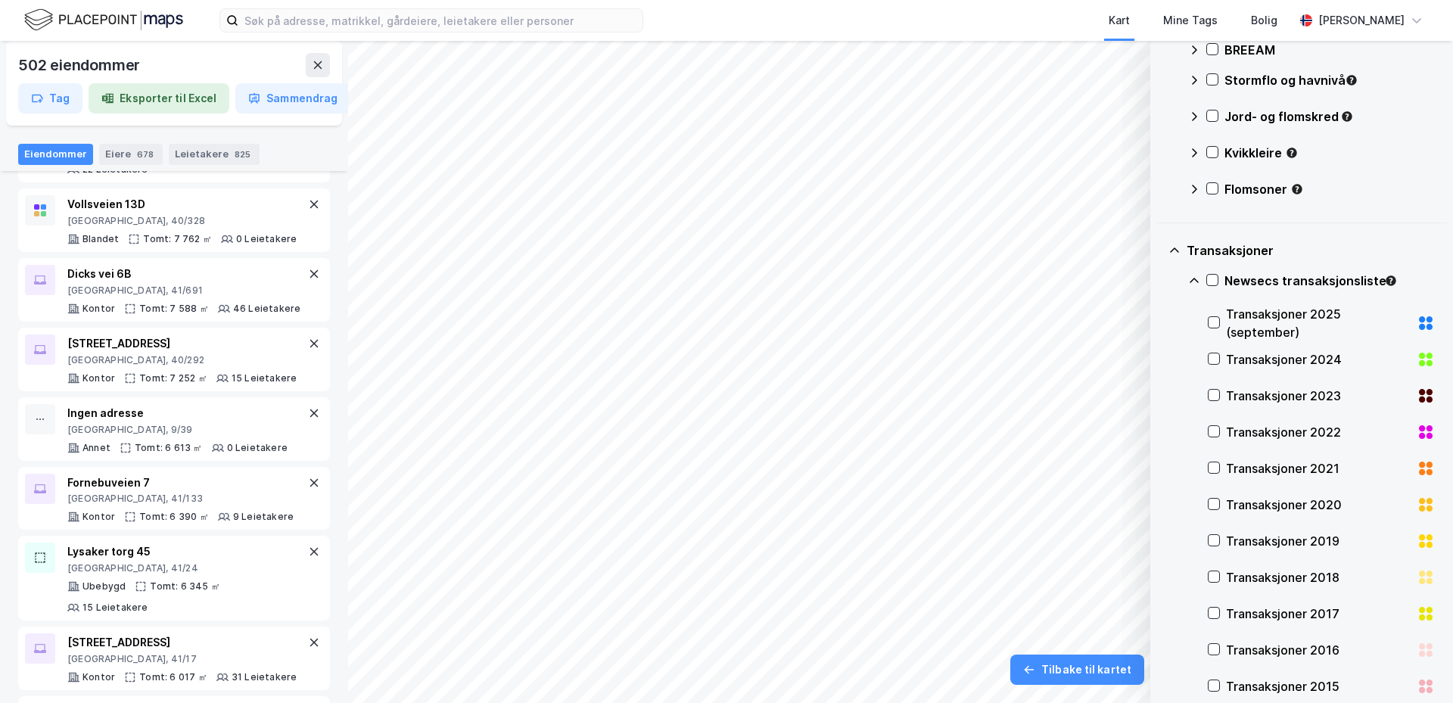
click at [1199, 278] on icon at bounding box center [1194, 281] width 12 height 12
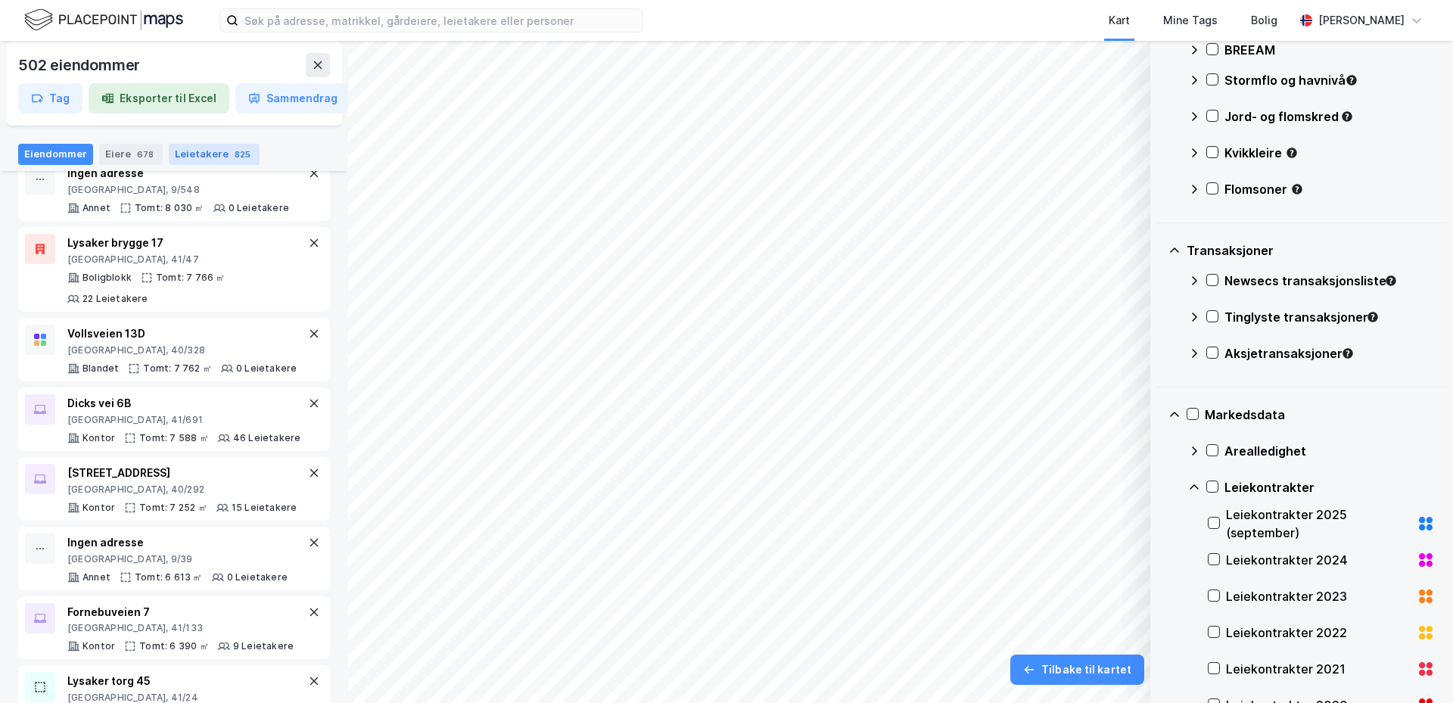
scroll to position [1287, 0]
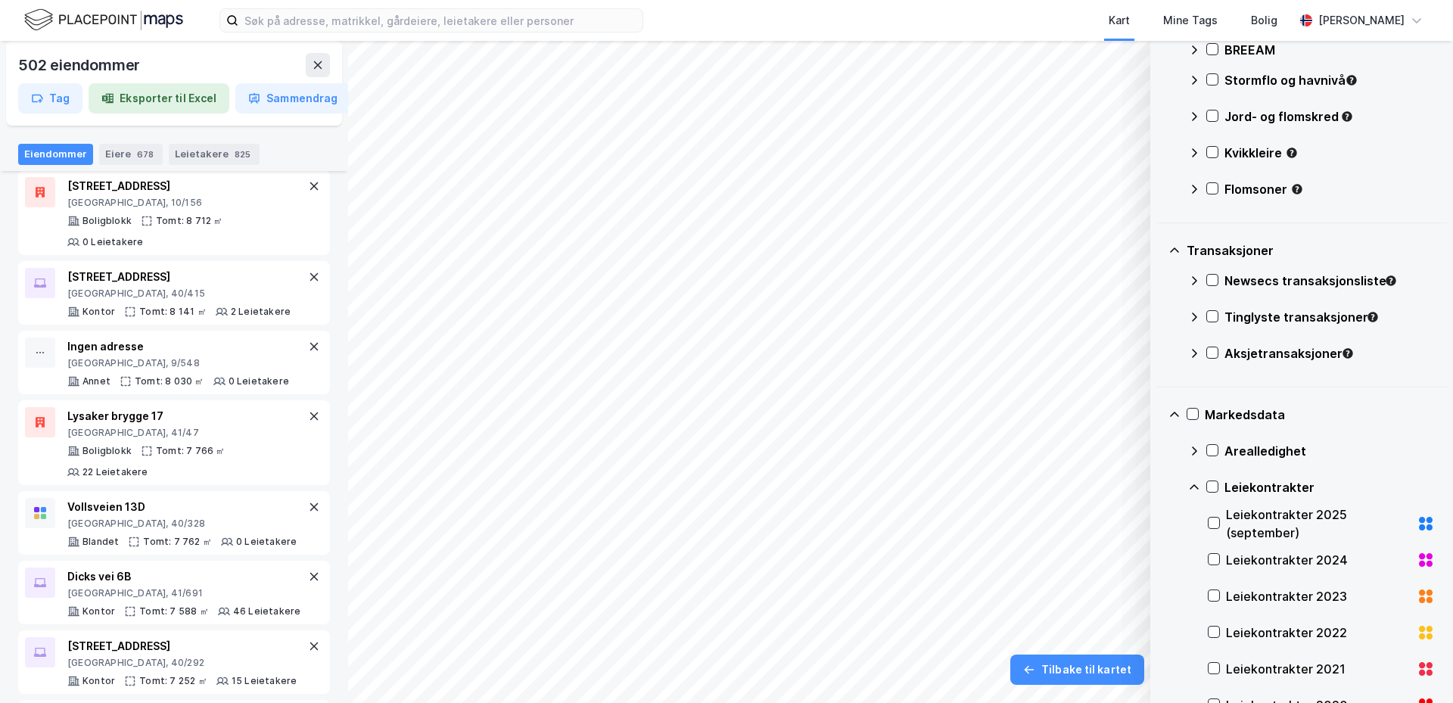
click at [1168, 79] on div "Energi & Fysisk Klimarisiko Energimerking BREEAM Stormflo og havnivå Jord- og f…" at bounding box center [1301, 86] width 291 height 273
click at [1381, 81] on div "Stormflo og havnivå" at bounding box center [1329, 80] width 210 height 18
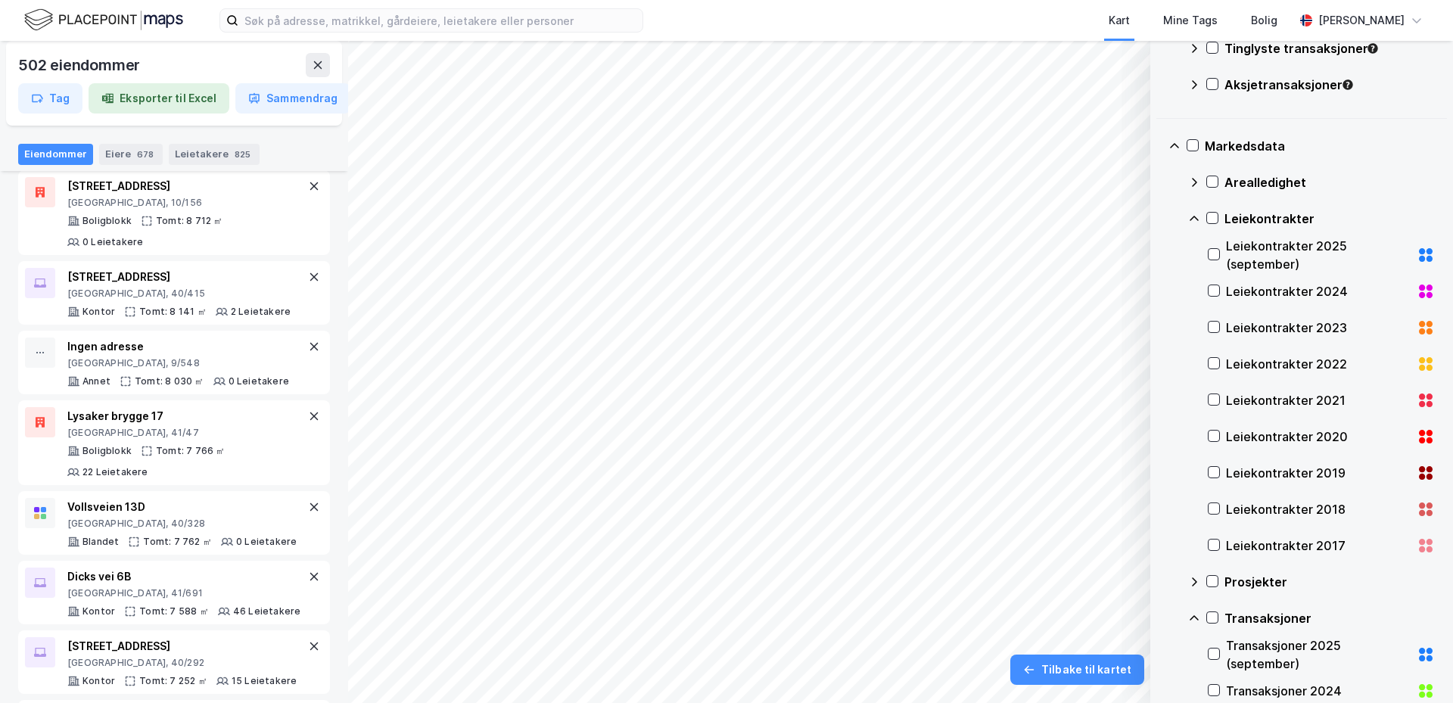
scroll to position [1495, 0]
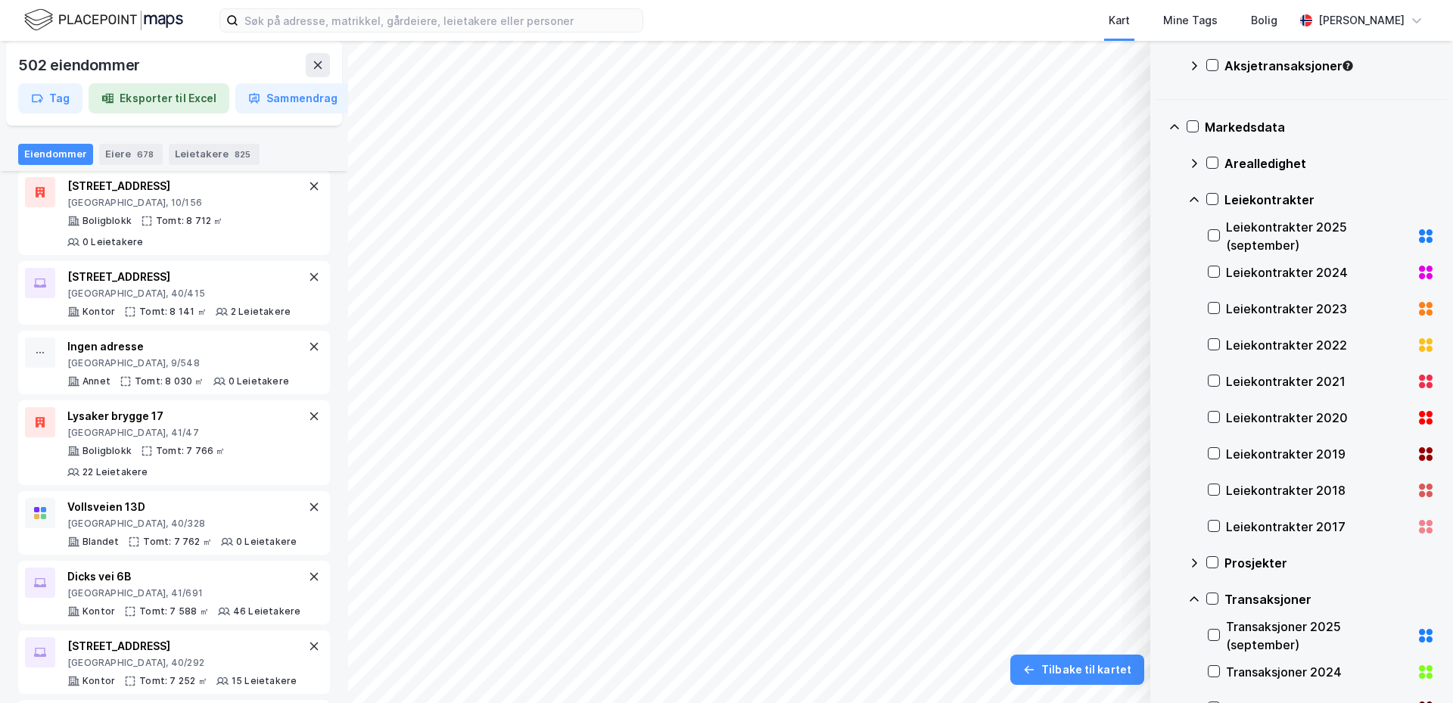
click at [1191, 203] on icon at bounding box center [1194, 200] width 12 height 12
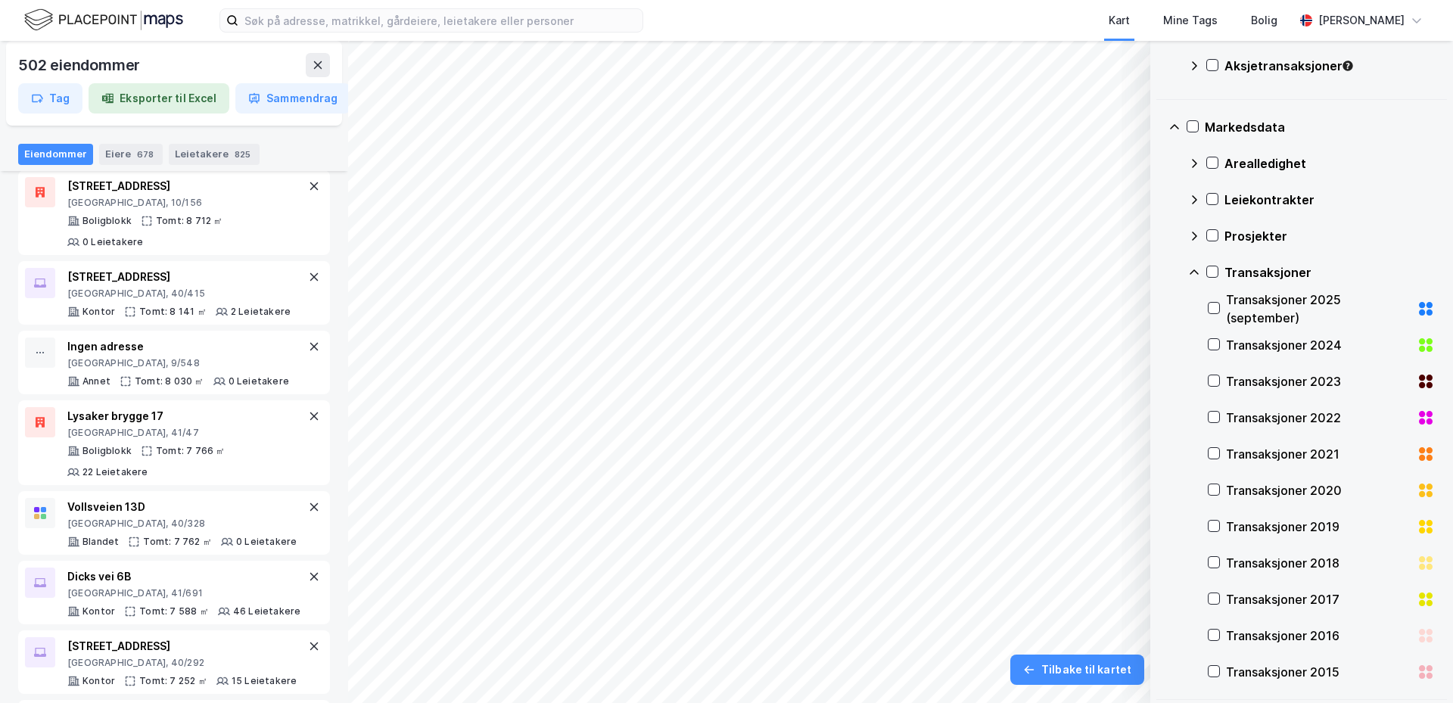
click at [1200, 272] on div "Transaksjoner" at bounding box center [1311, 272] width 247 height 36
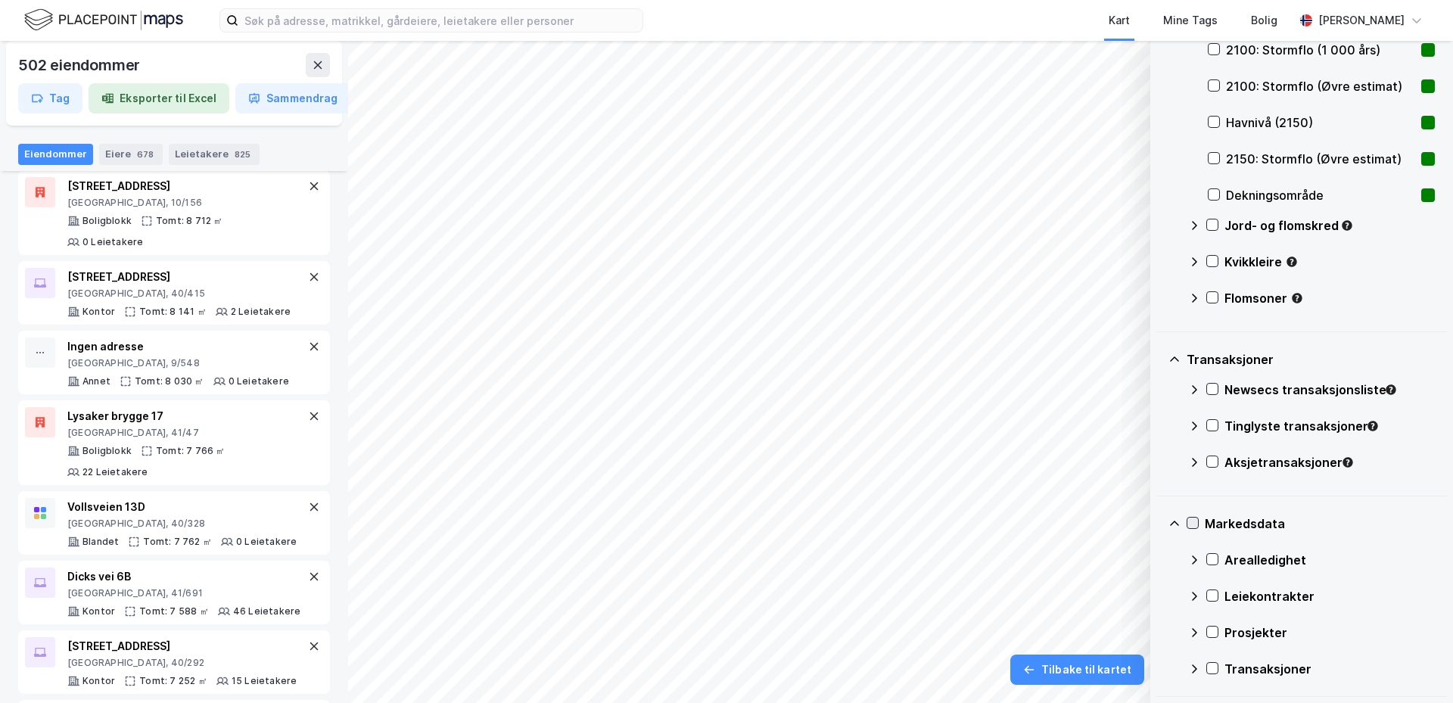
click at [1192, 524] on icon at bounding box center [1192, 523] width 11 height 11
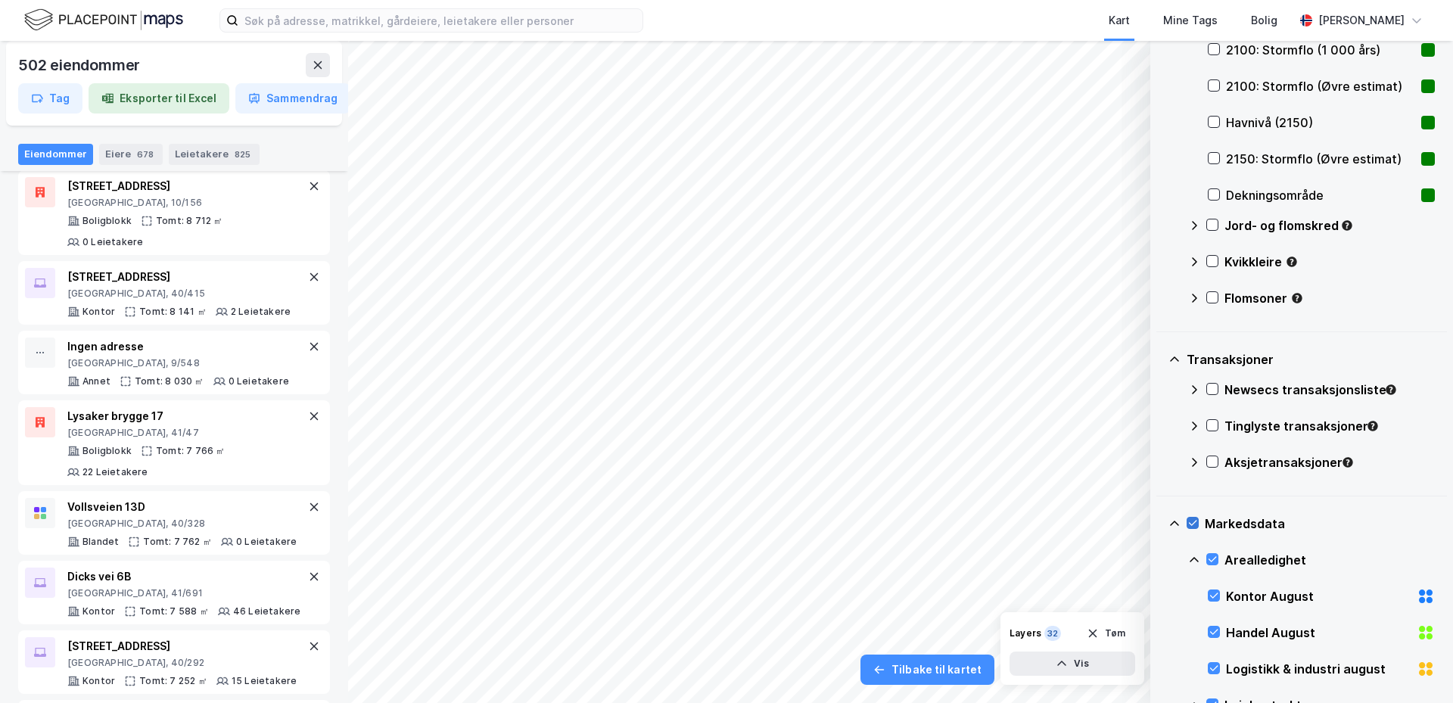
scroll to position [1495, 0]
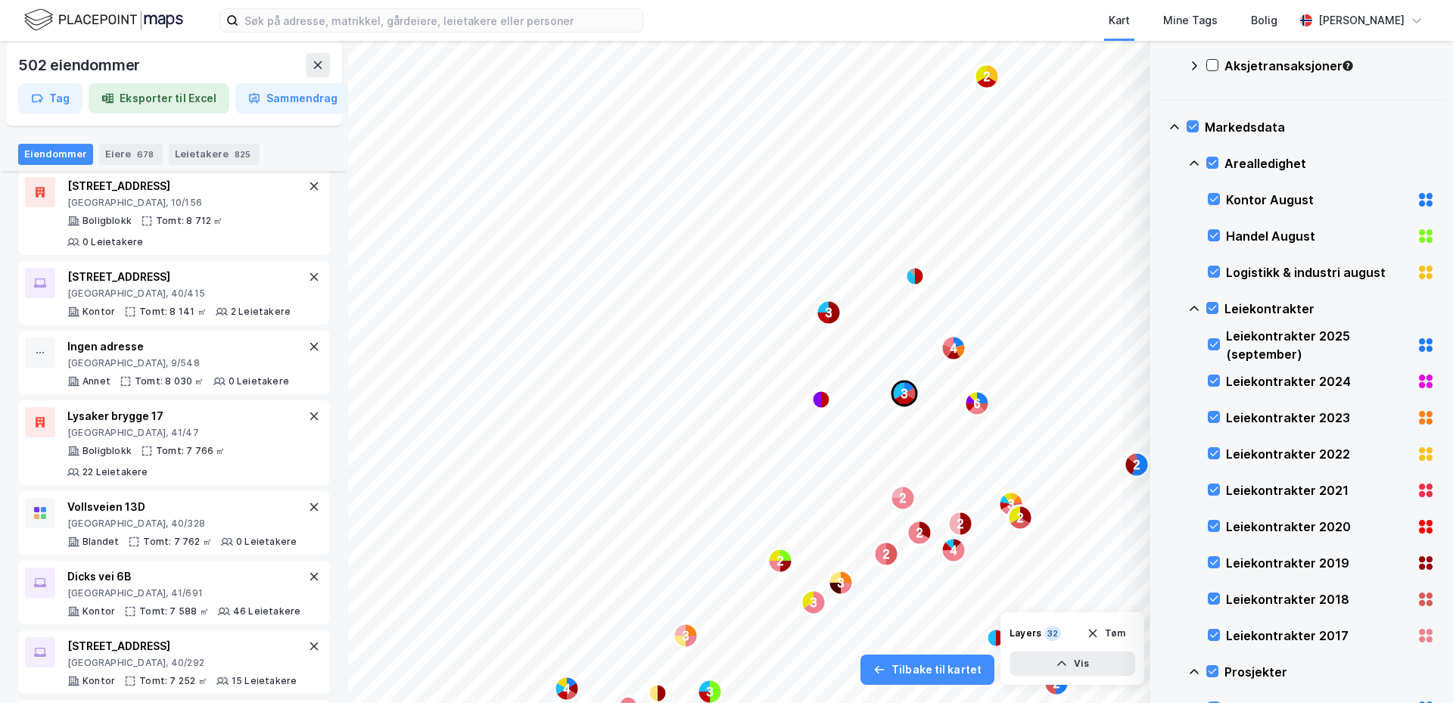
click at [909, 394] on icon "Map marker" at bounding box center [910, 393] width 12 height 12
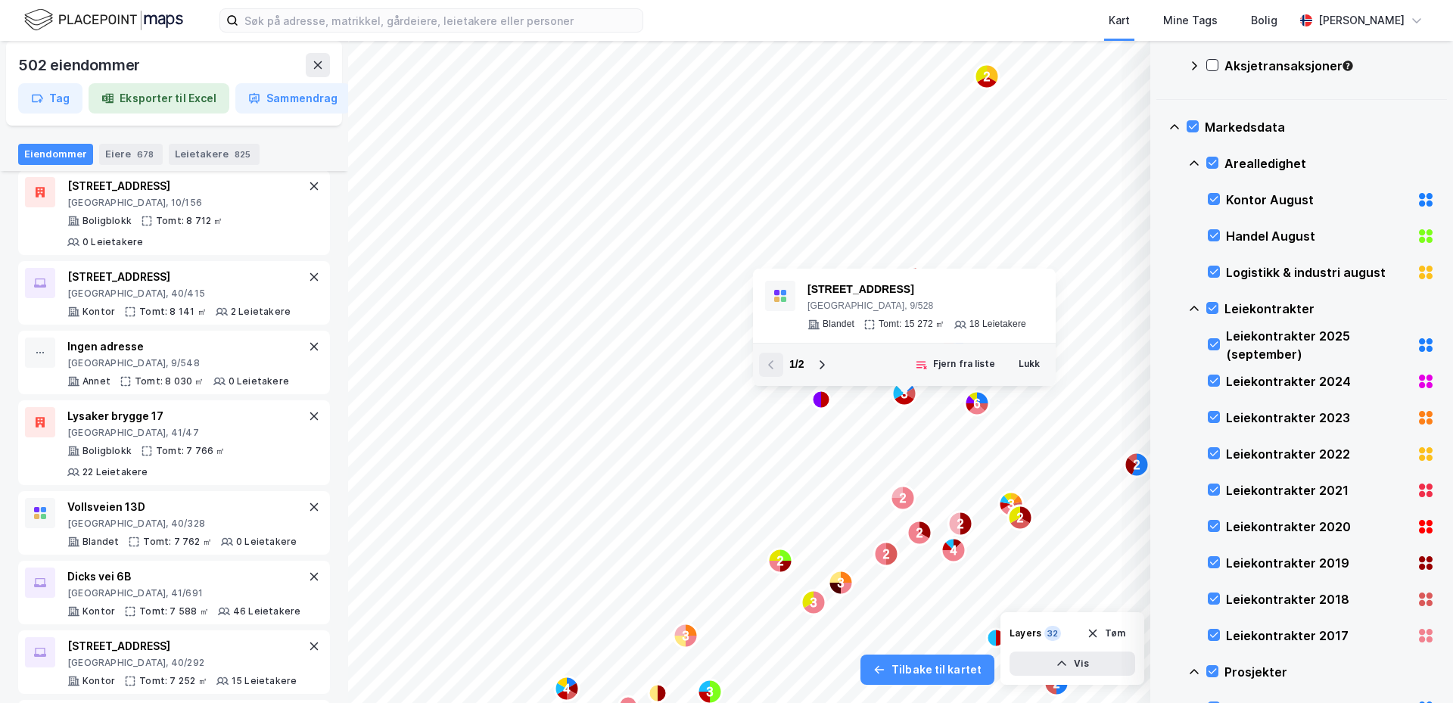
click at [901, 393] on text "3" at bounding box center [904, 393] width 7 height 13
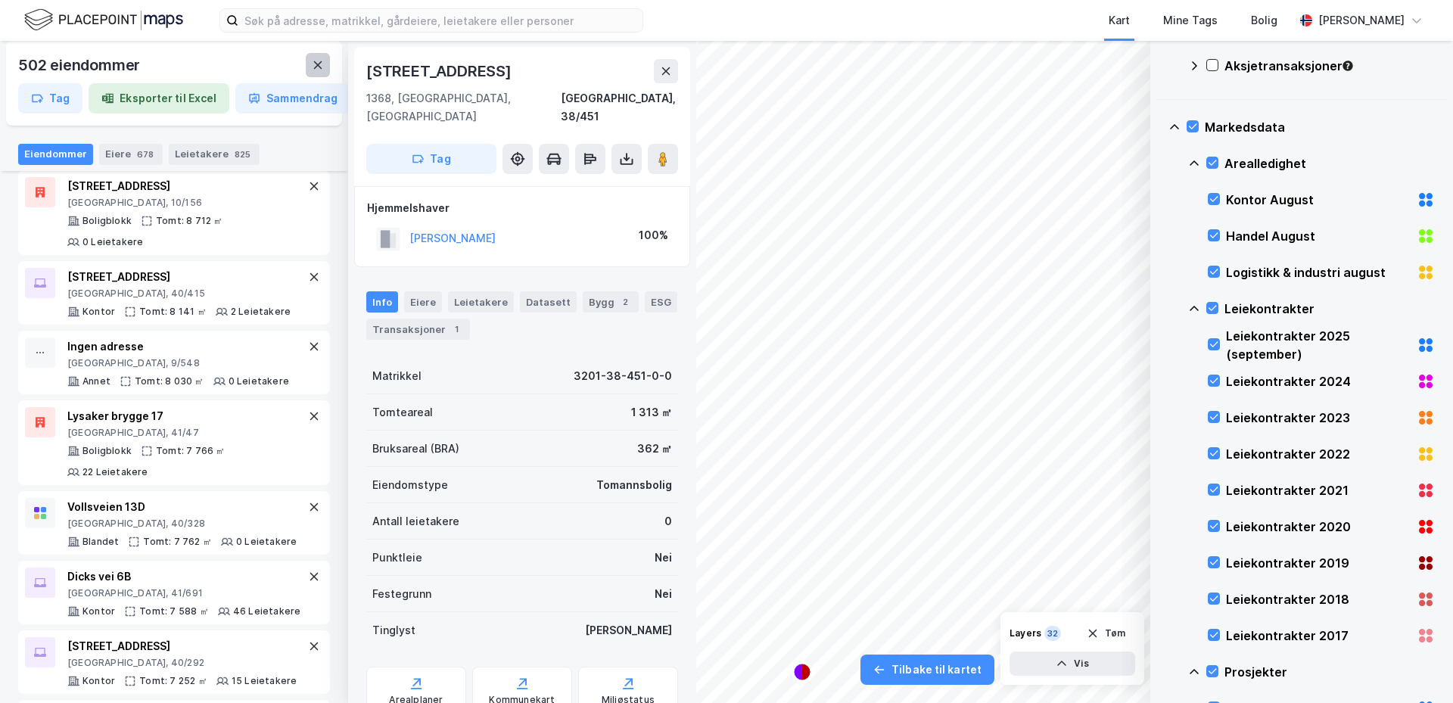
click at [316, 68] on icon at bounding box center [318, 65] width 8 height 8
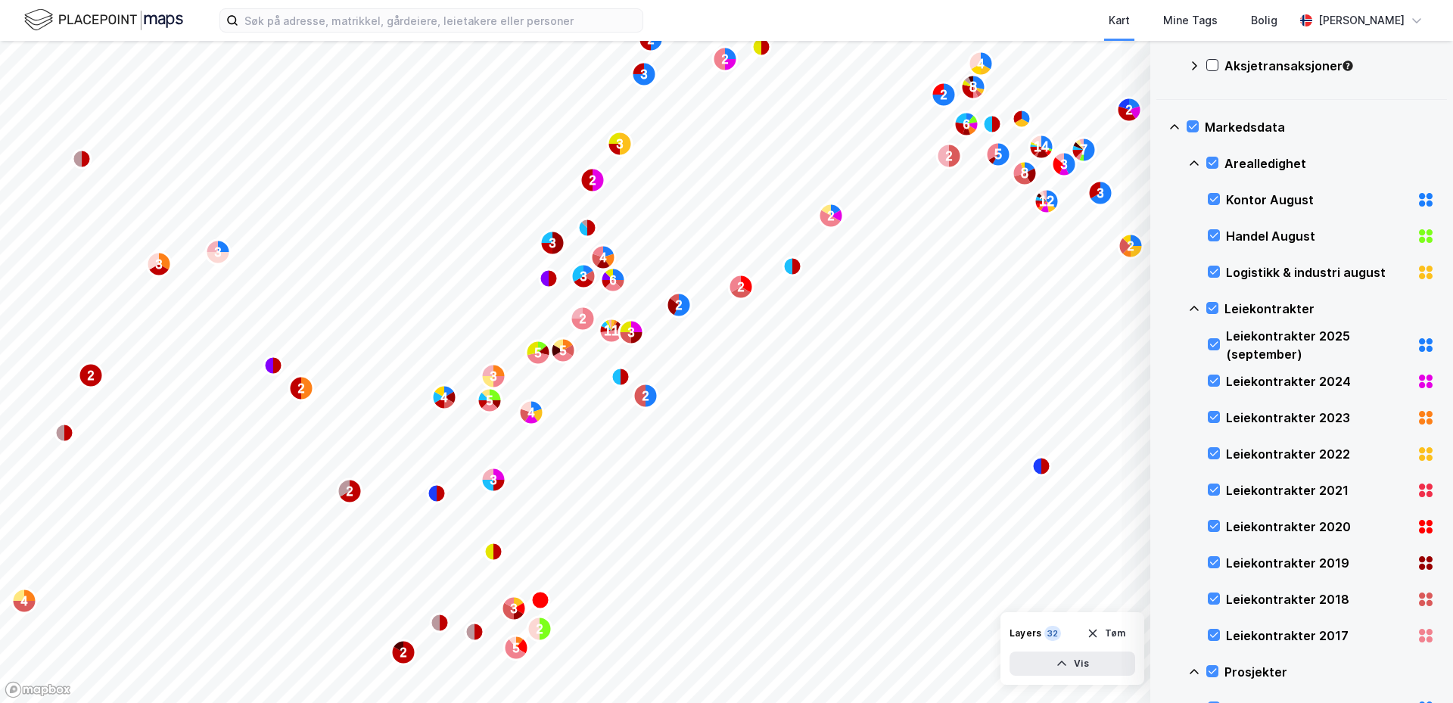
click at [1196, 69] on icon at bounding box center [1194, 66] width 12 height 12
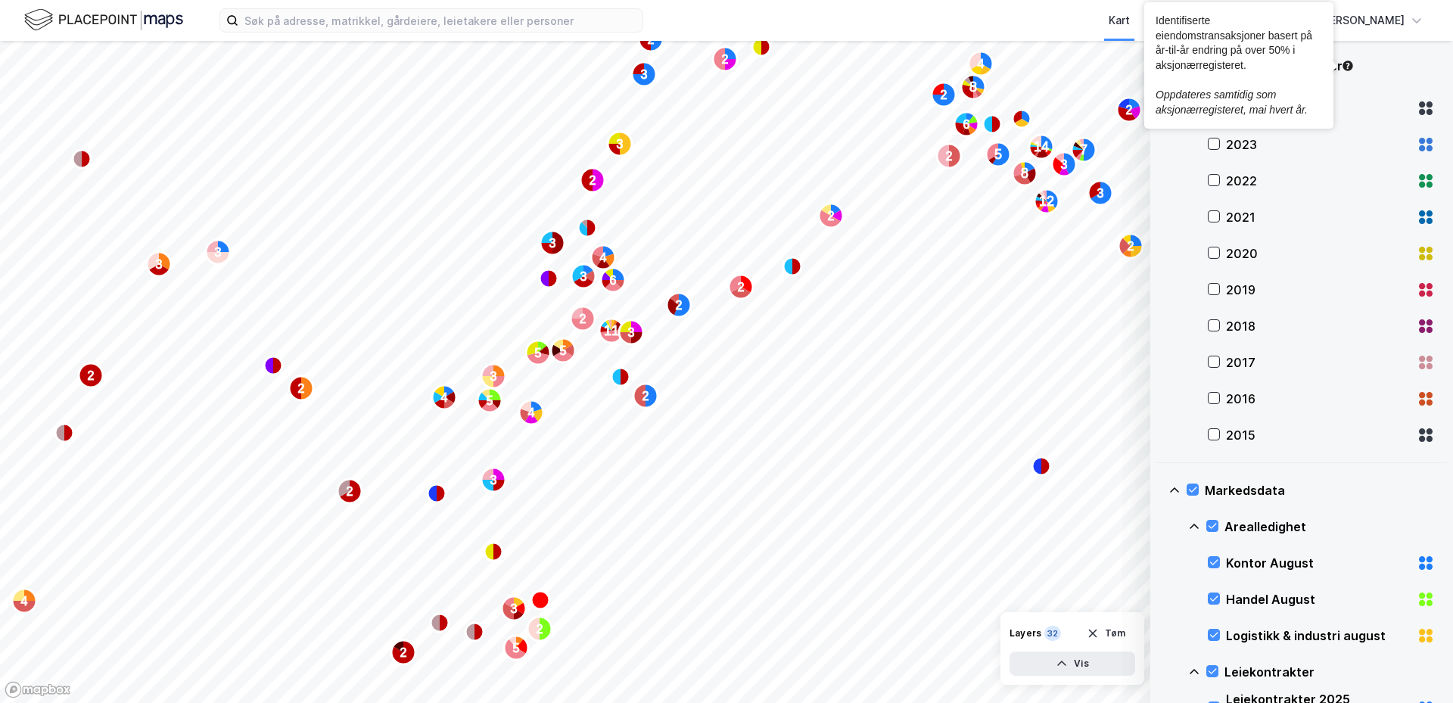
click at [1346, 69] on icon "Tooltip anchor" at bounding box center [1348, 66] width 10 height 10
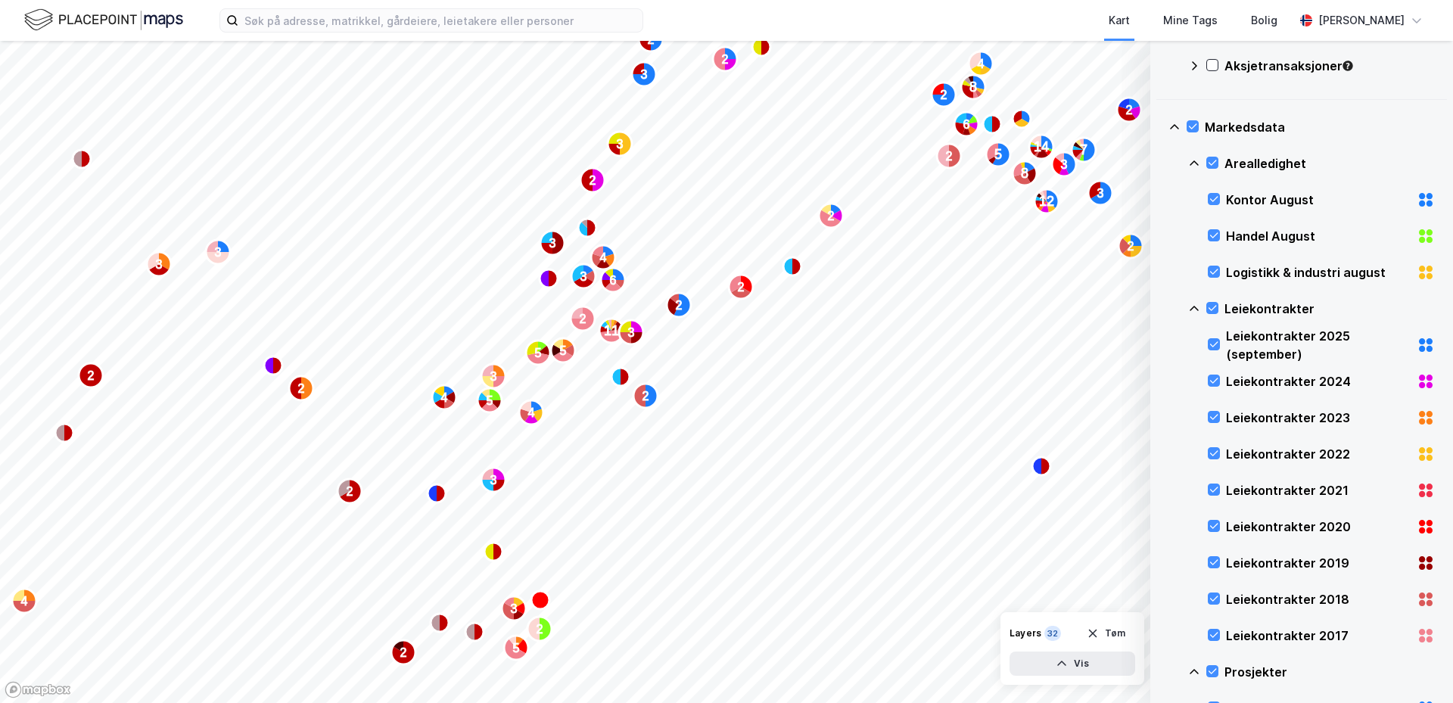
click at [1372, 48] on div "Tinglyste transaksjoner" at bounding box center [1311, 35] width 247 height 36
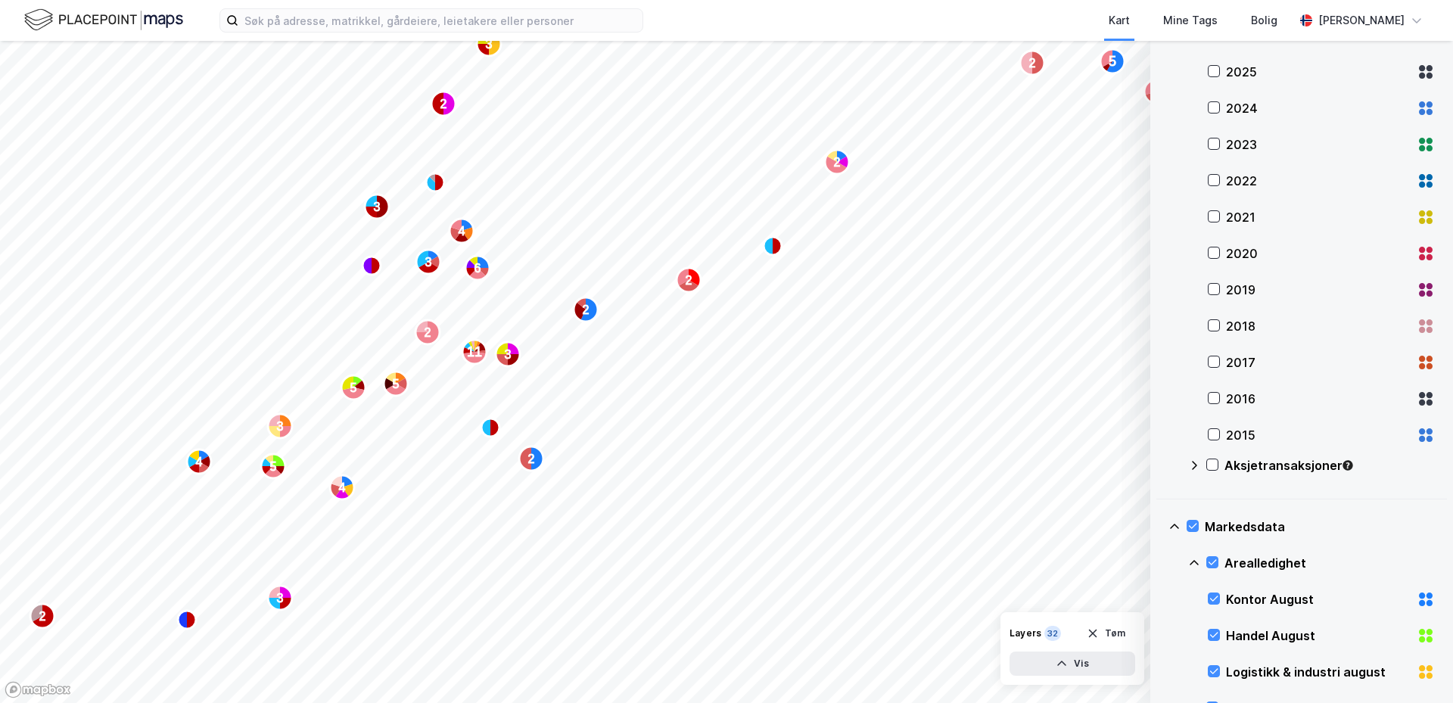
click at [1175, 525] on icon at bounding box center [1174, 526] width 9 height 5
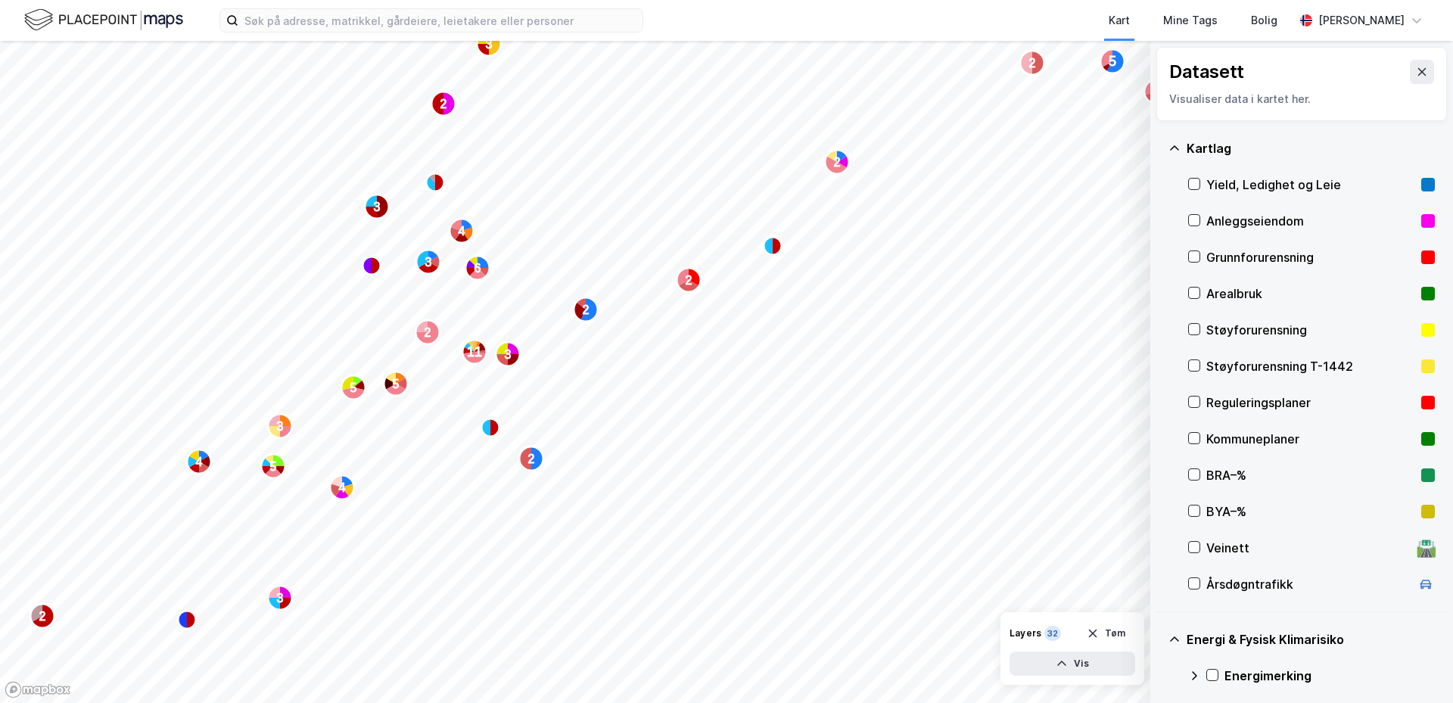
click at [1172, 145] on icon at bounding box center [1174, 148] width 12 height 12
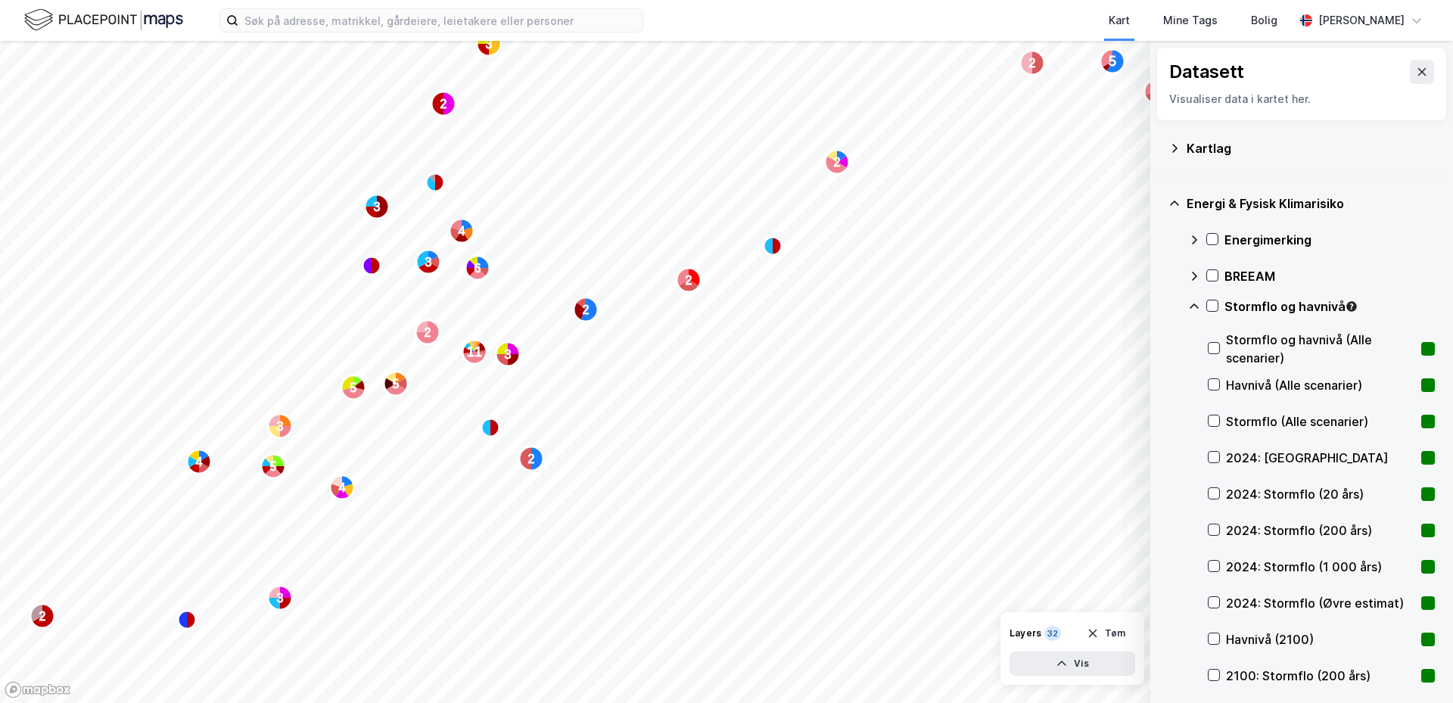
click at [1176, 147] on icon at bounding box center [1174, 148] width 5 height 8
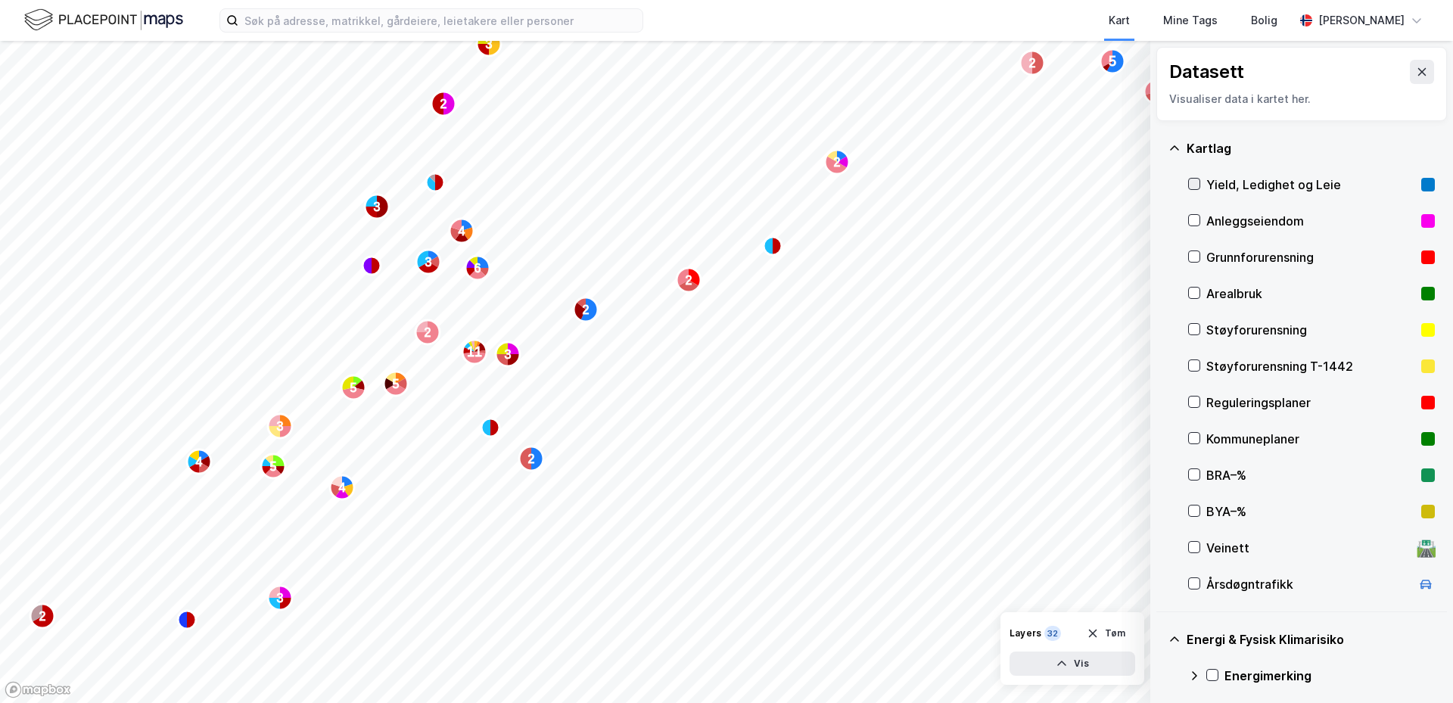
click at [1195, 183] on icon at bounding box center [1194, 184] width 11 height 11
click at [1416, 67] on icon at bounding box center [1422, 72] width 12 height 12
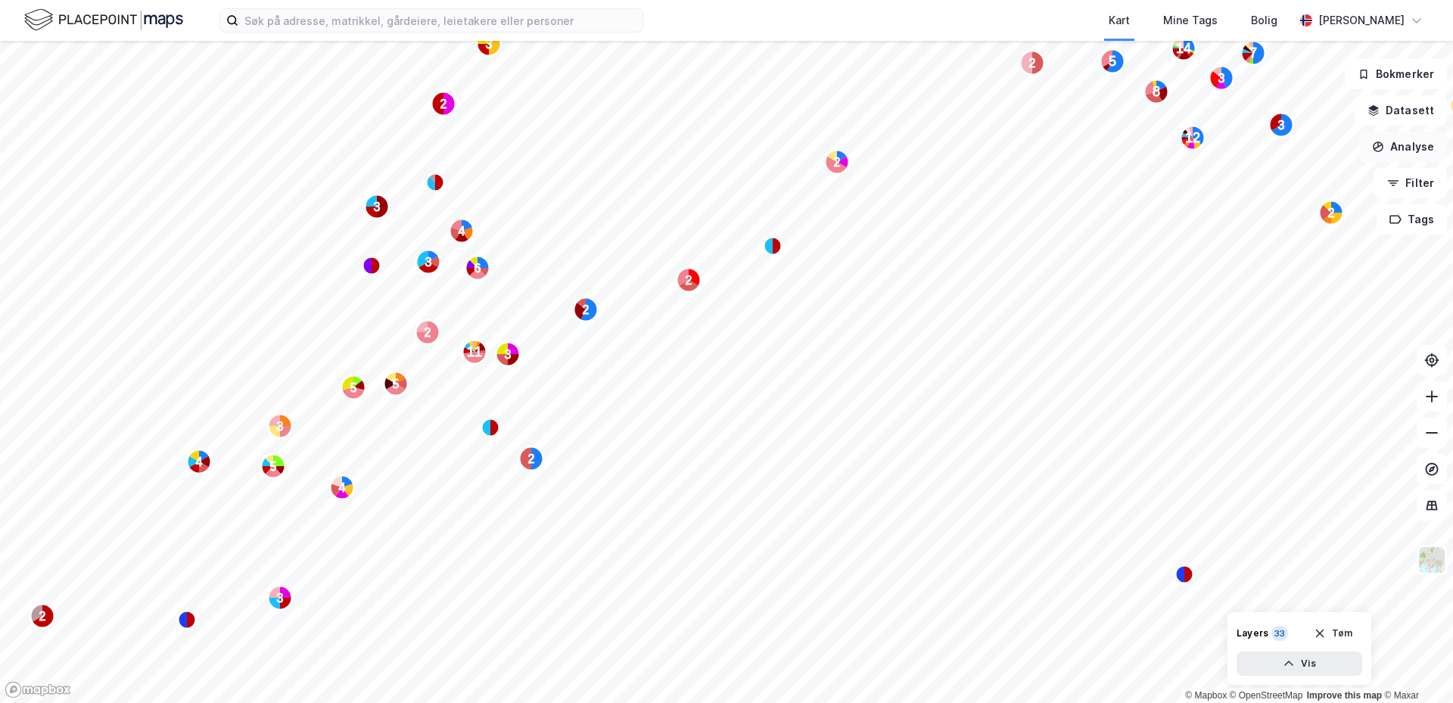
click at [1398, 148] on button "Analyse" at bounding box center [1403, 147] width 88 height 30
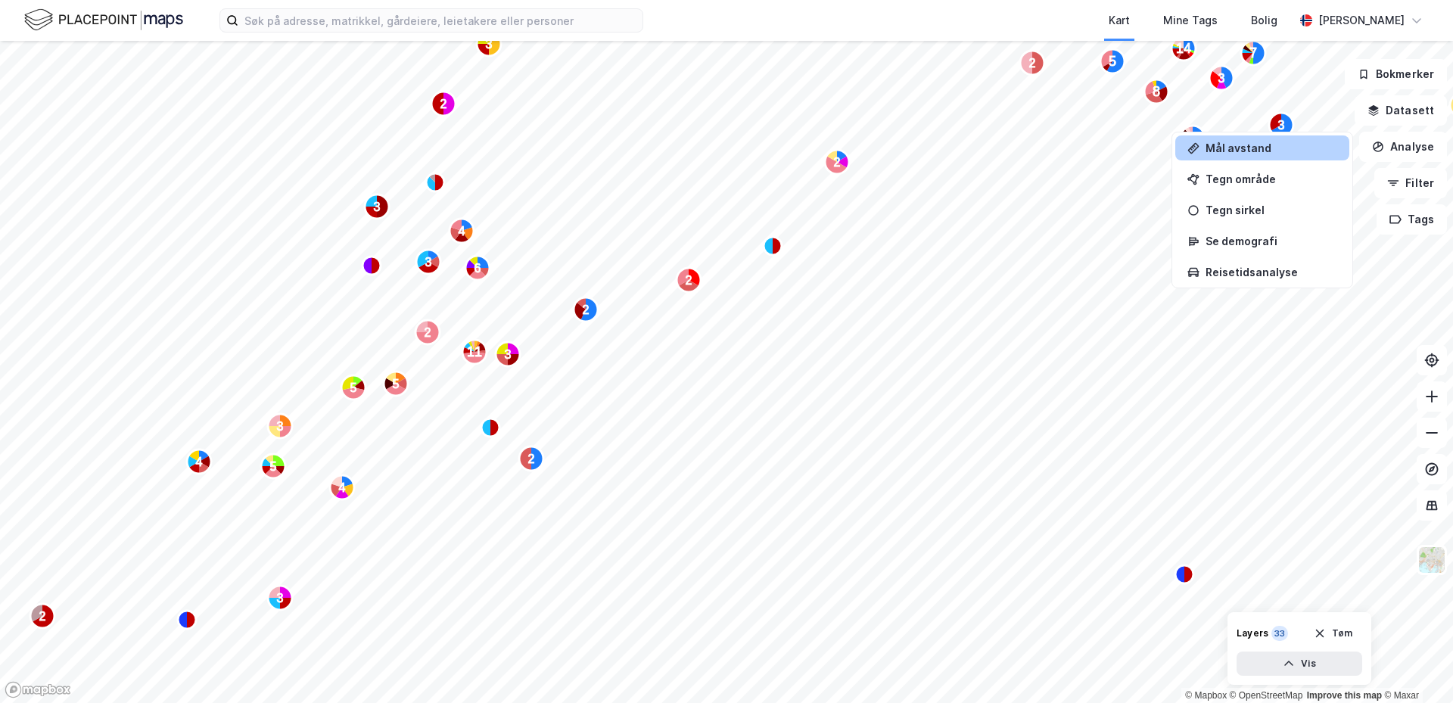
click at [1262, 153] on div "Mål avstand" at bounding box center [1272, 148] width 132 height 13
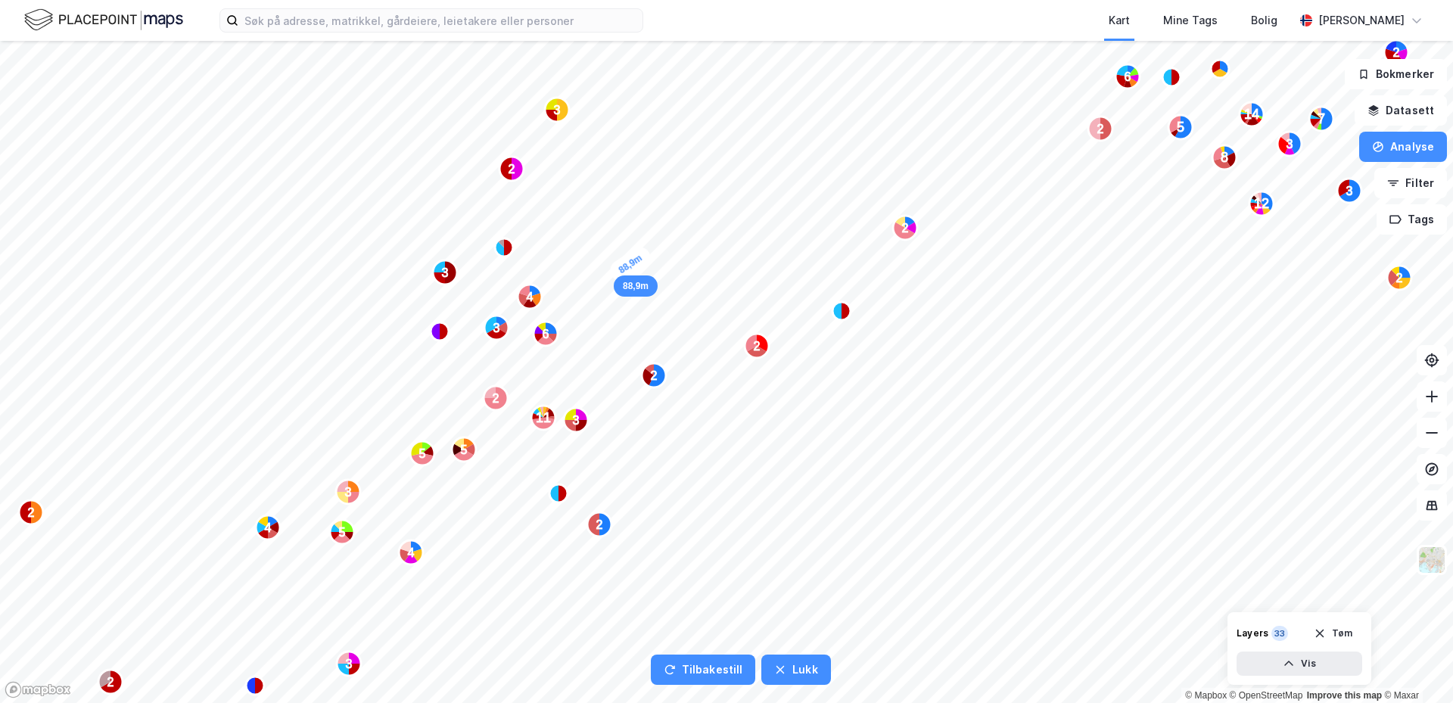
click at [614, 278] on div "88,9m" at bounding box center [630, 264] width 48 height 42
click at [510, 247] on icon "Map marker" at bounding box center [508, 247] width 9 height 18
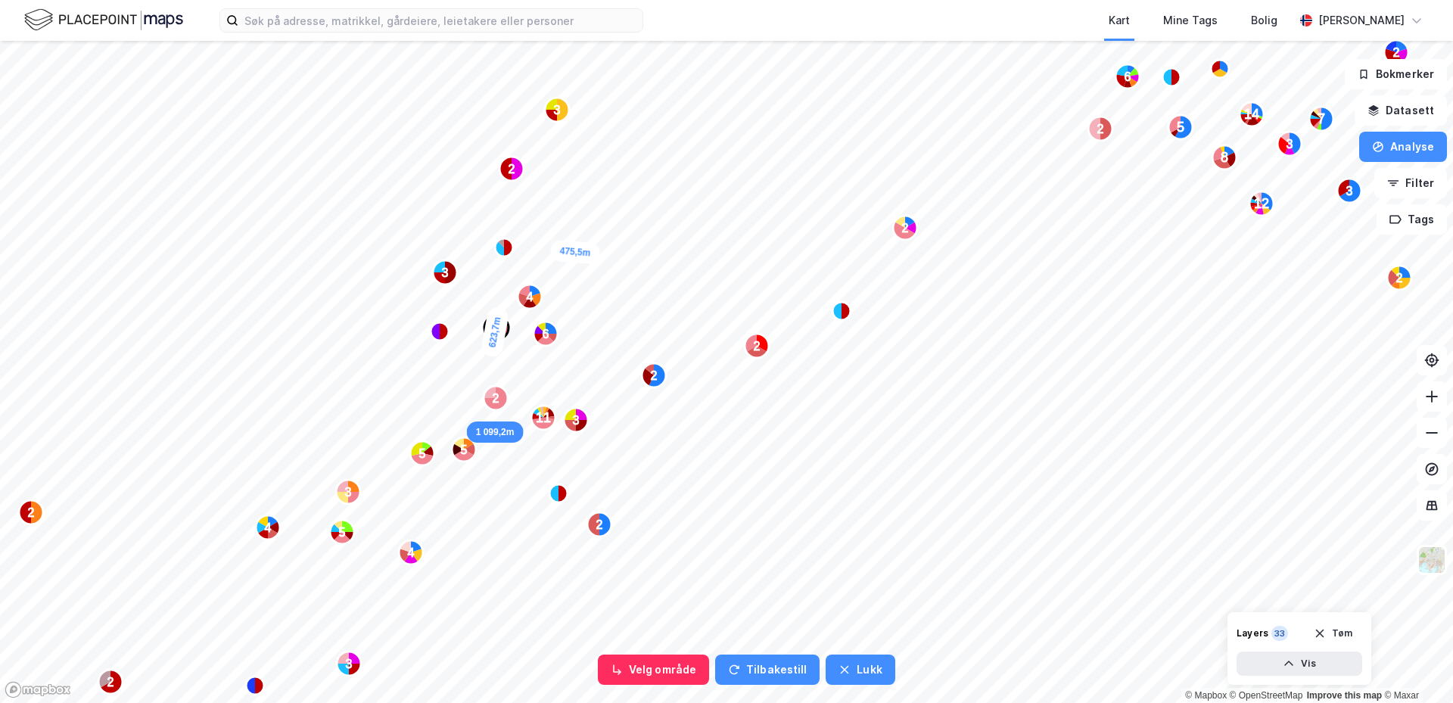
click at [477, 422] on div "1 099,2m" at bounding box center [495, 432] width 57 height 21
click at [1368, 114] on button "Datasett" at bounding box center [1401, 110] width 92 height 30
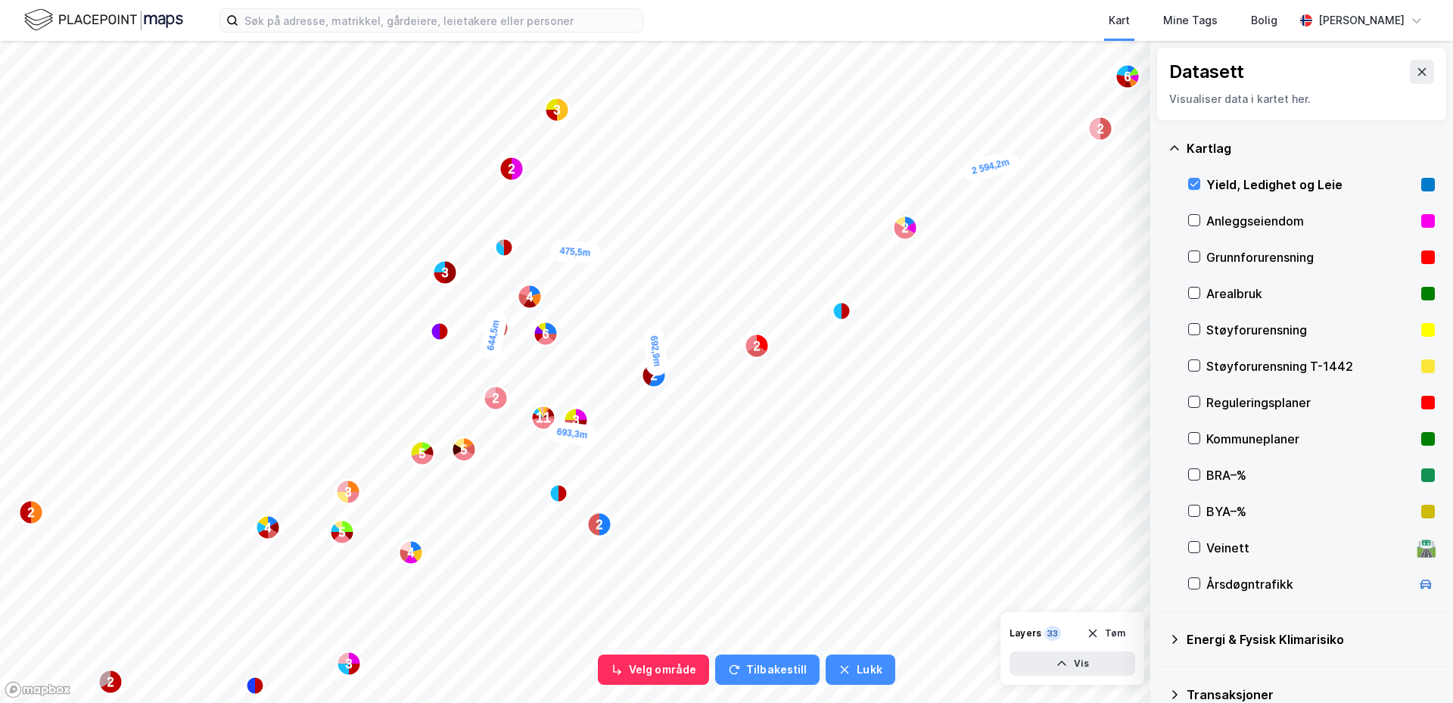
click at [1246, 182] on div "Yield, Ledighet og Leie" at bounding box center [1310, 185] width 209 height 18
click at [1243, 182] on div "Yield, Ledighet og Leie" at bounding box center [1310, 185] width 209 height 18
click at [761, 672] on button "Tilbakestill" at bounding box center [767, 670] width 104 height 30
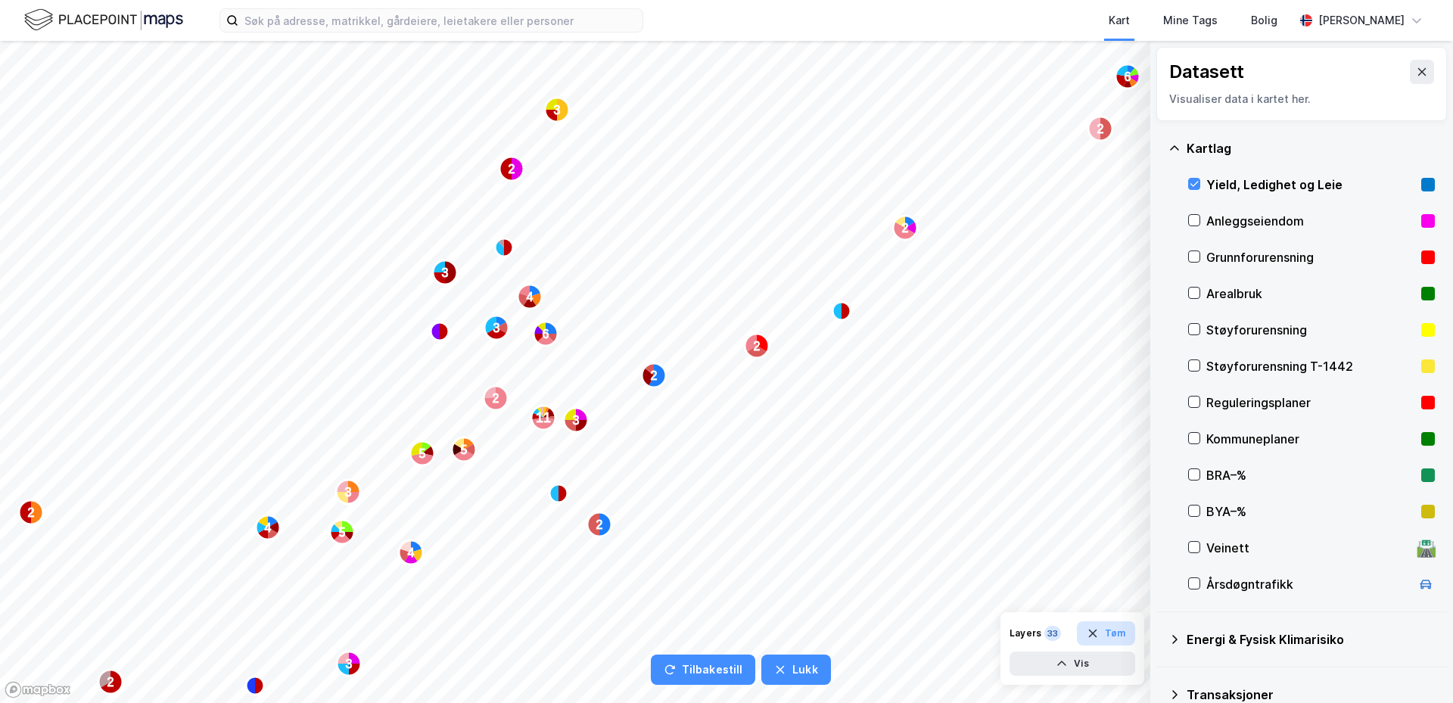
click at [1103, 637] on button "Tøm" at bounding box center [1106, 633] width 58 height 24
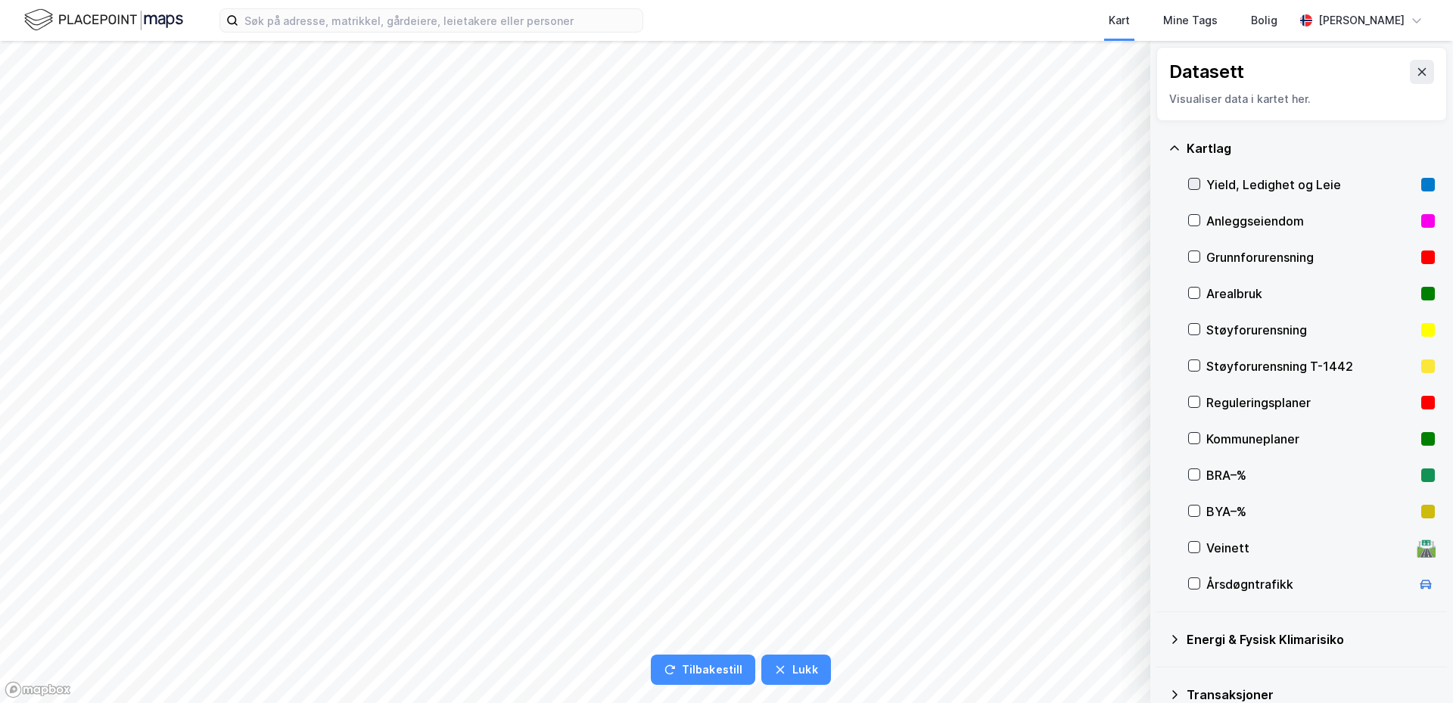
click at [1193, 185] on icon at bounding box center [1194, 184] width 11 height 11
click at [1056, 664] on icon "button" at bounding box center [1062, 664] width 12 height 12
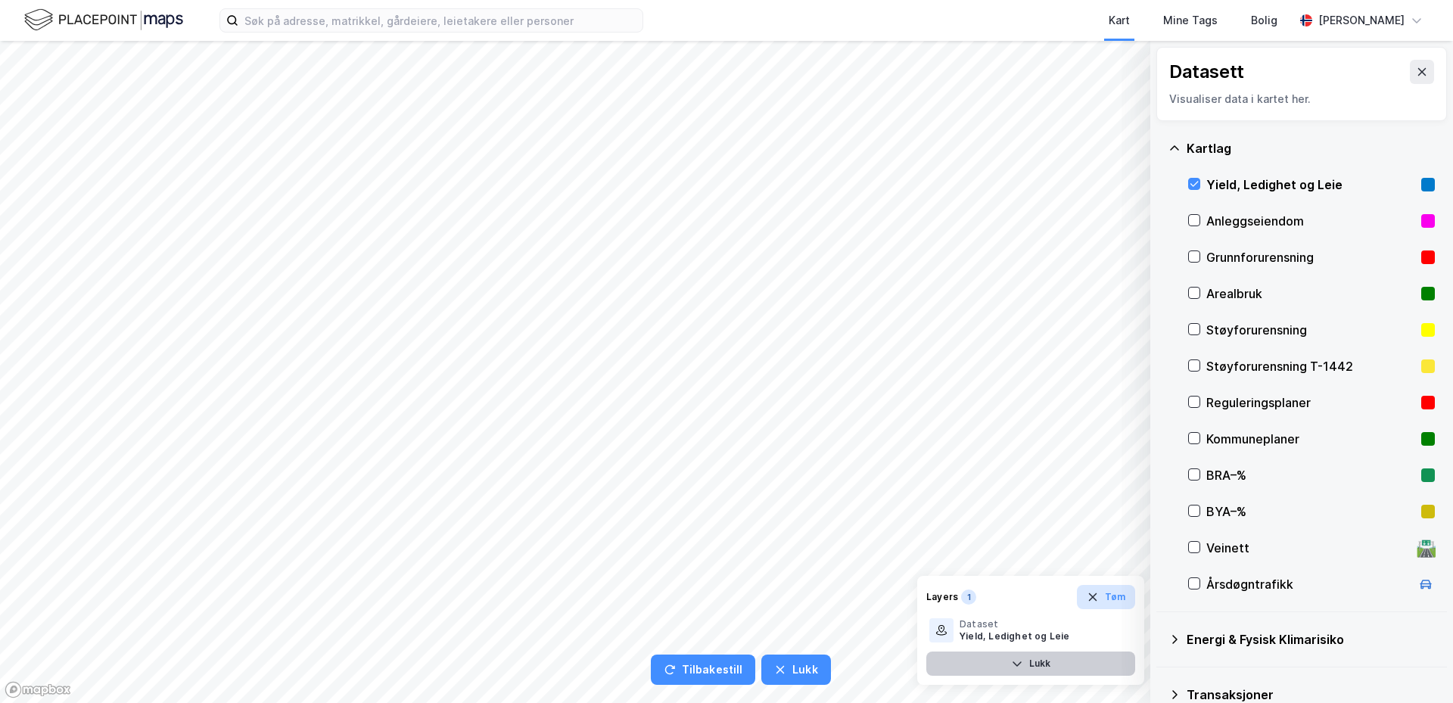
click at [1099, 597] on icon "button" at bounding box center [1093, 597] width 12 height 12
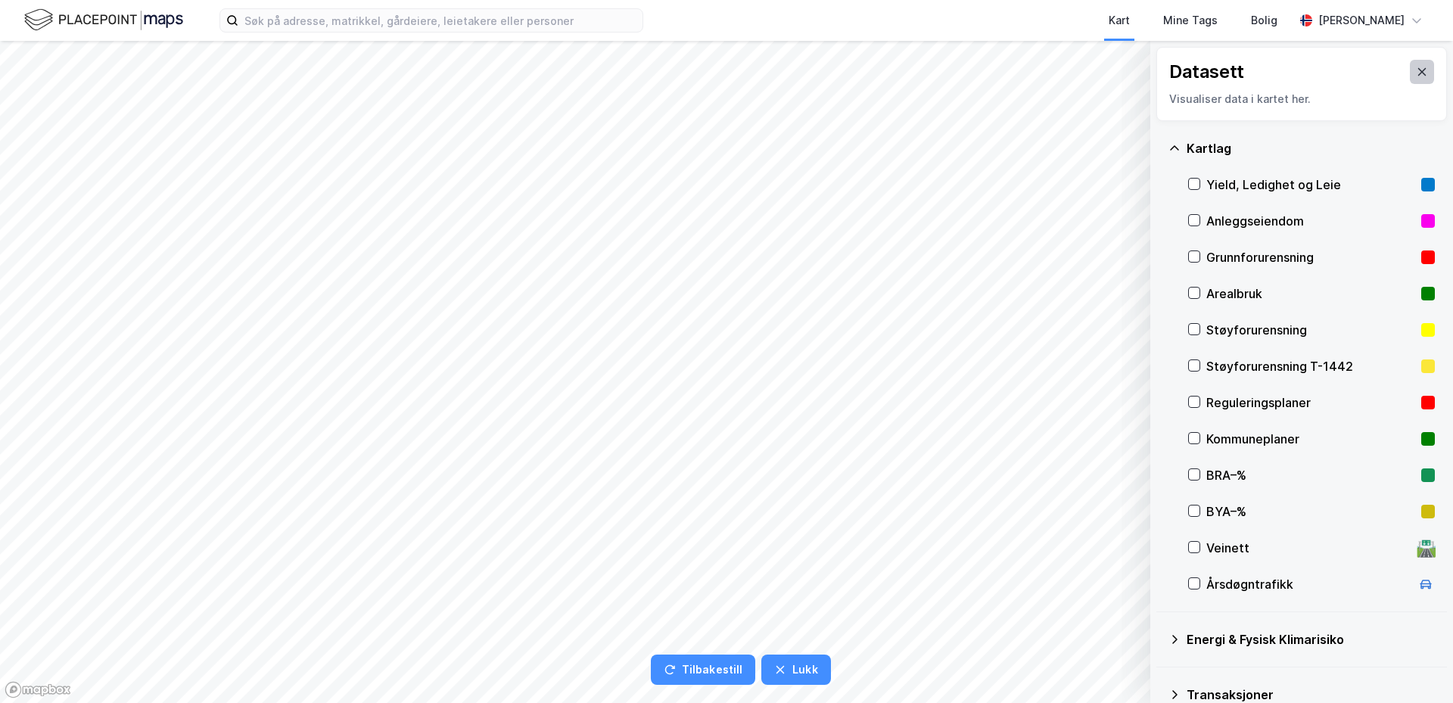
click at [1418, 75] on icon at bounding box center [1422, 72] width 8 height 8
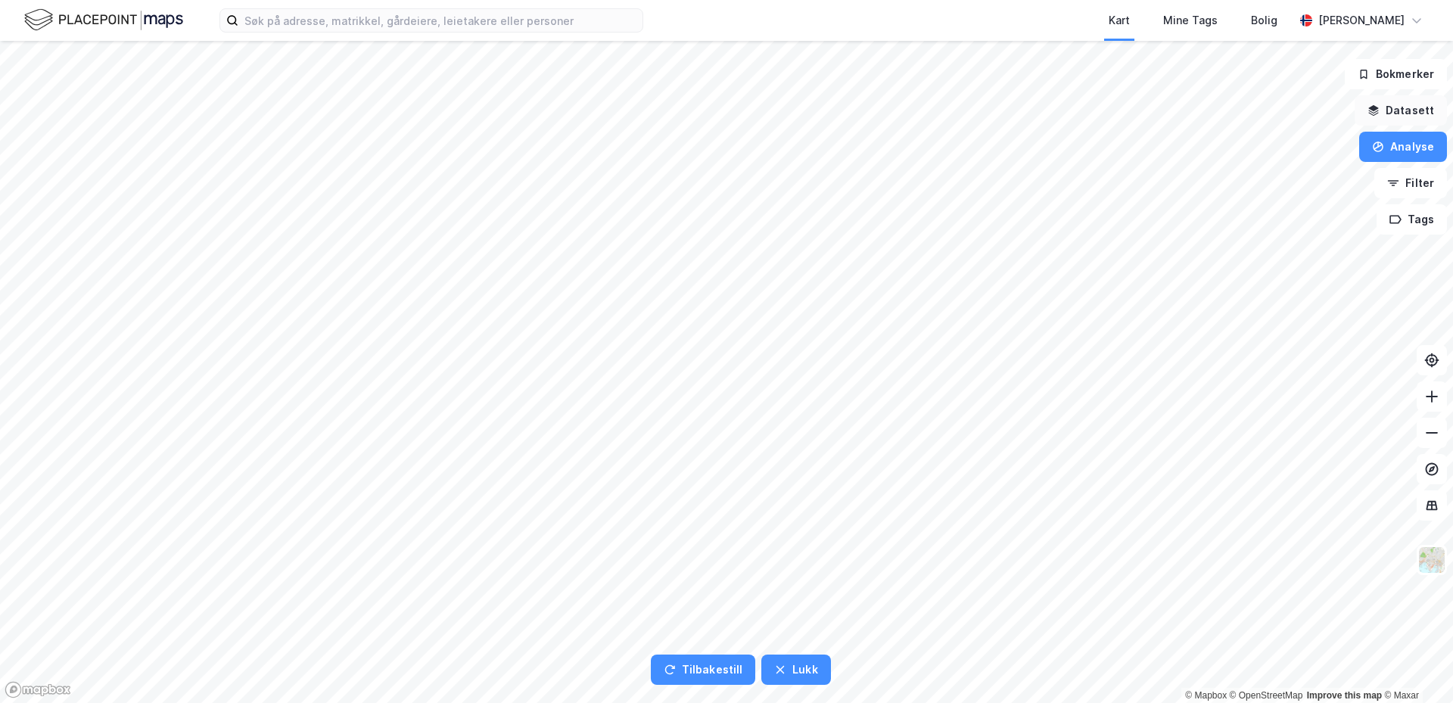
click at [1393, 105] on button "Datasett" at bounding box center [1401, 110] width 92 height 30
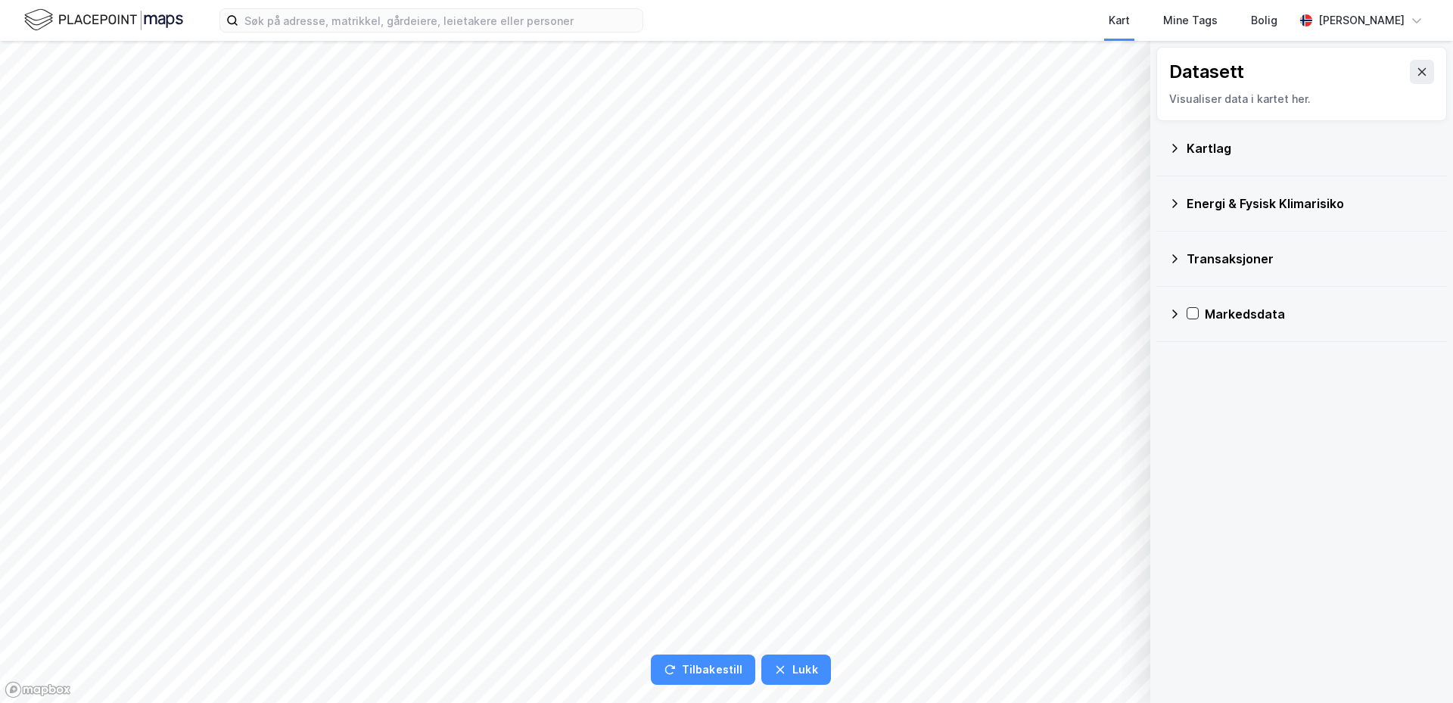
click at [1210, 149] on div "Kartlag" at bounding box center [1311, 148] width 248 height 18
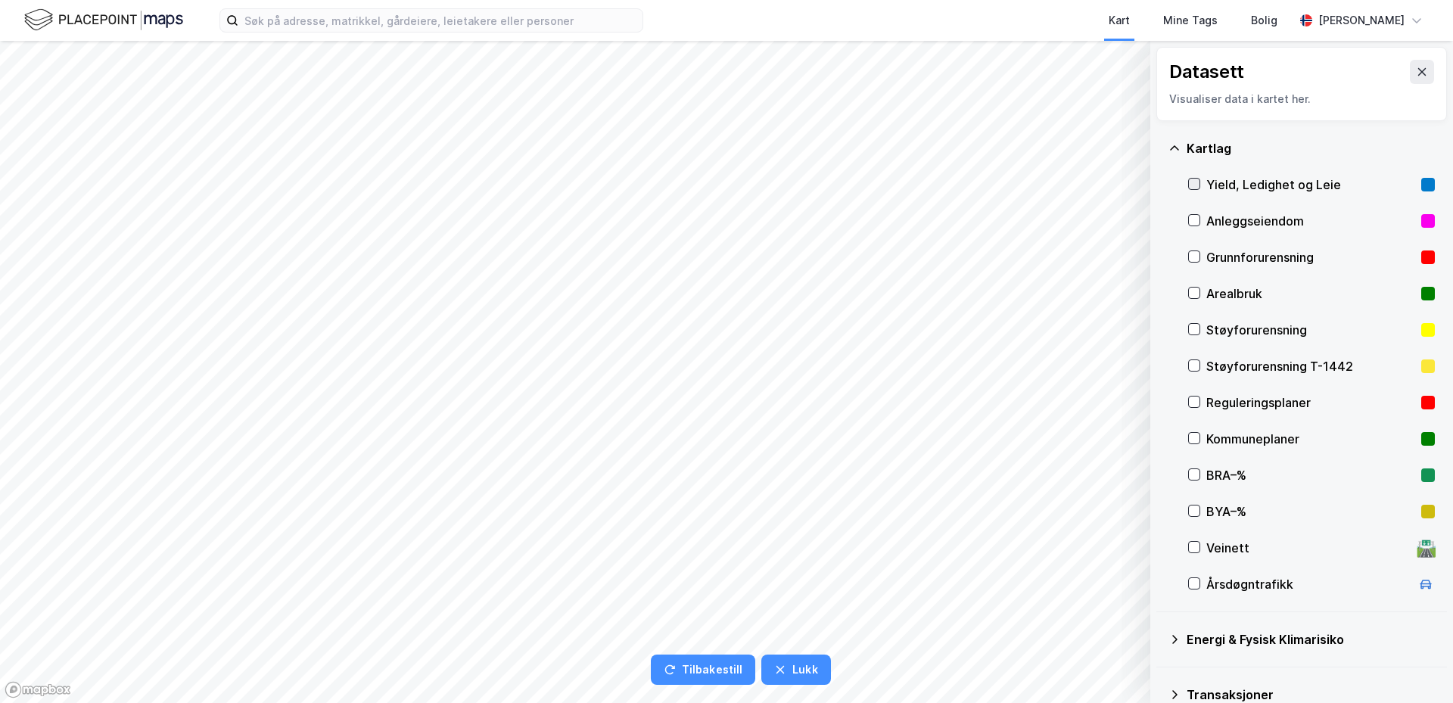
click at [1190, 184] on icon at bounding box center [1194, 184] width 11 height 11
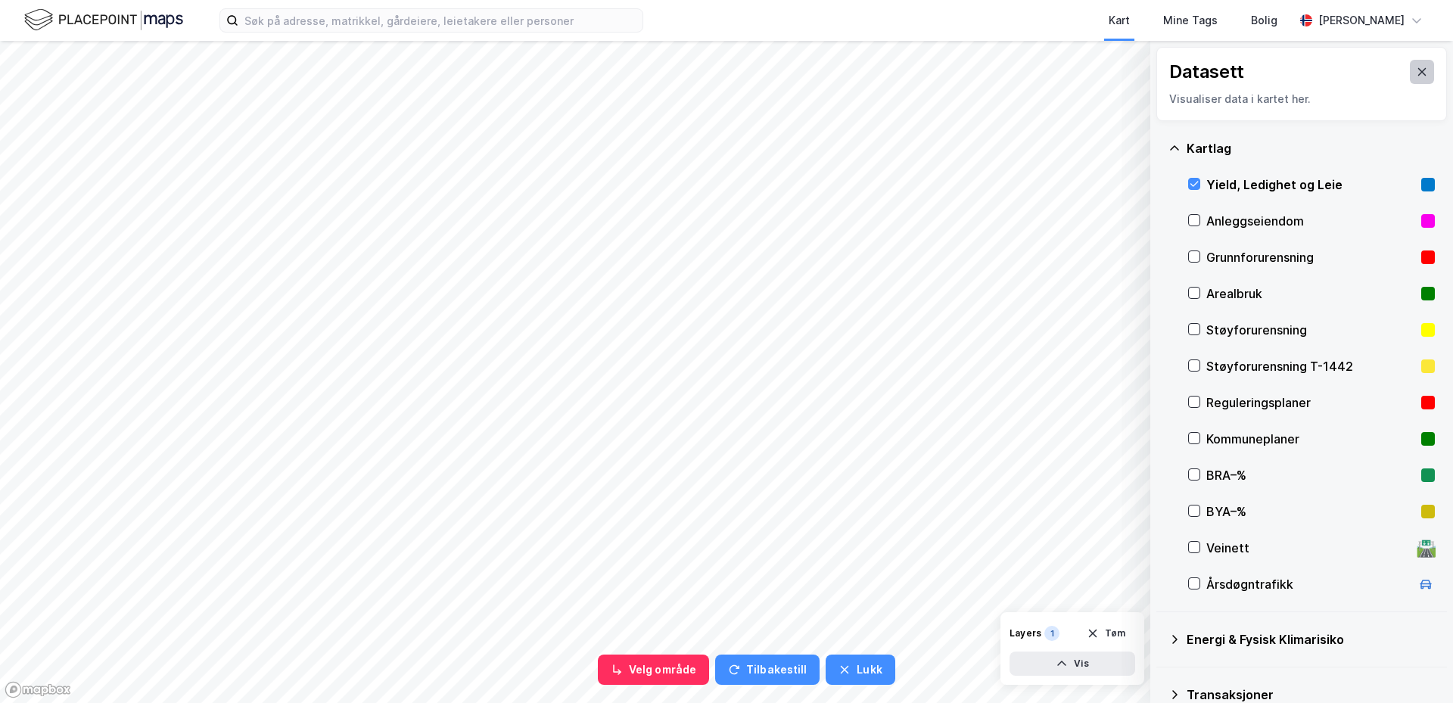
click at [1410, 71] on button at bounding box center [1422, 72] width 24 height 24
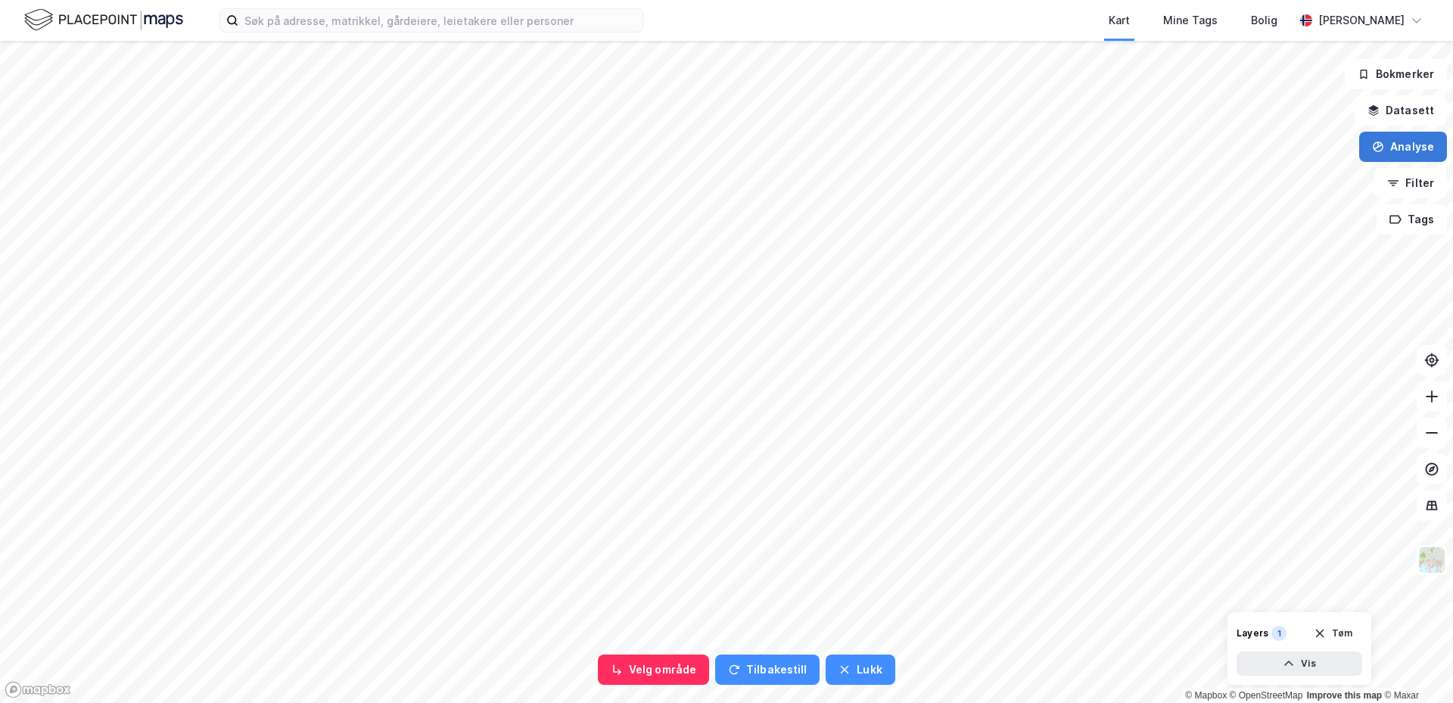
click at [1407, 154] on button "Analyse" at bounding box center [1403, 147] width 88 height 30
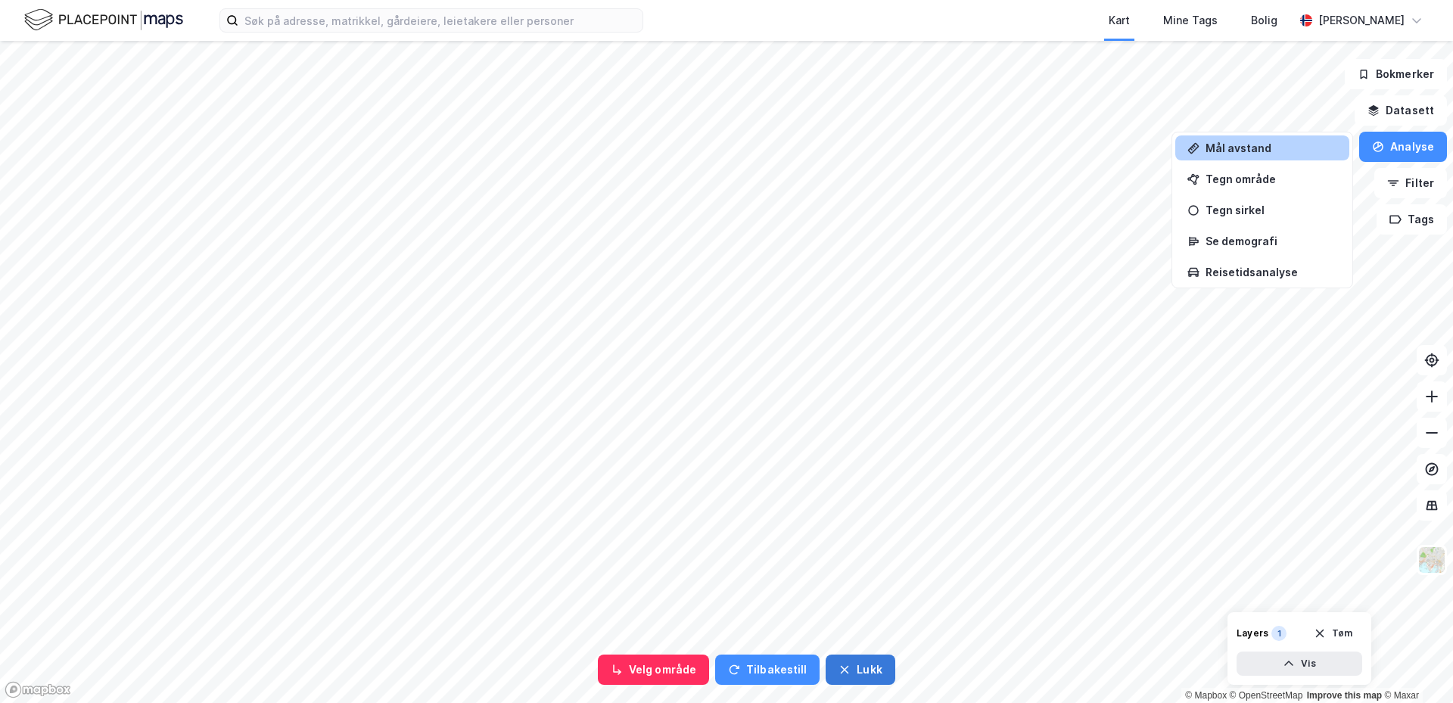
click at [835, 684] on button "Lukk" at bounding box center [860, 670] width 69 height 30
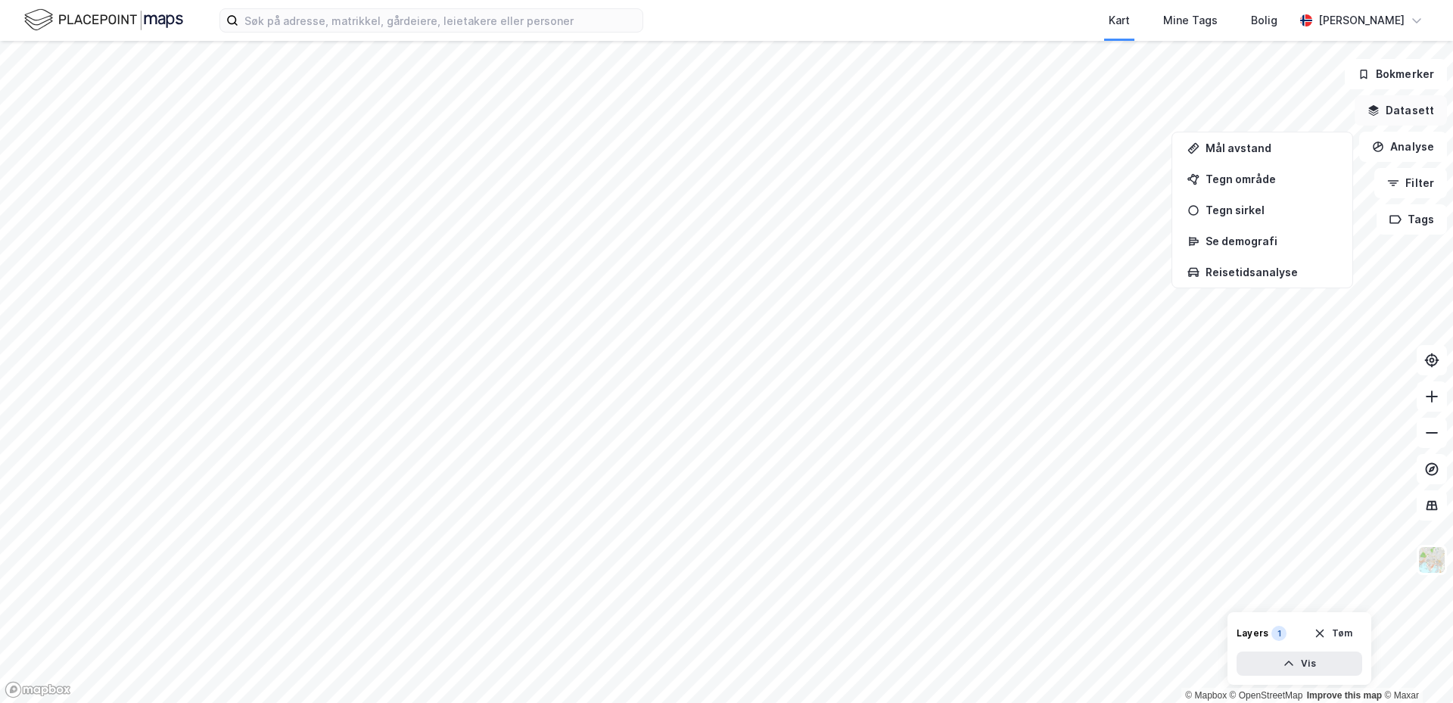
click at [1409, 107] on button "Datasett" at bounding box center [1401, 110] width 92 height 30
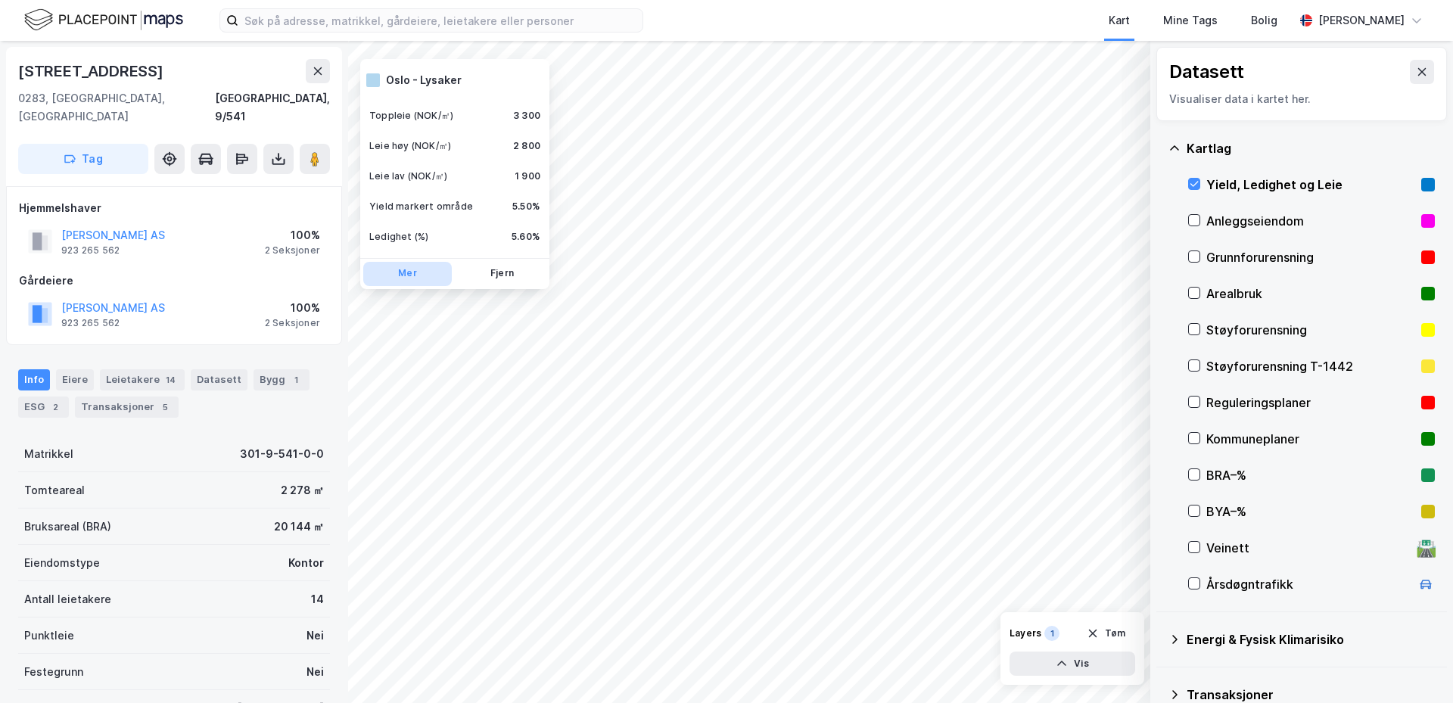
click at [407, 275] on button "Mer" at bounding box center [407, 274] width 89 height 24
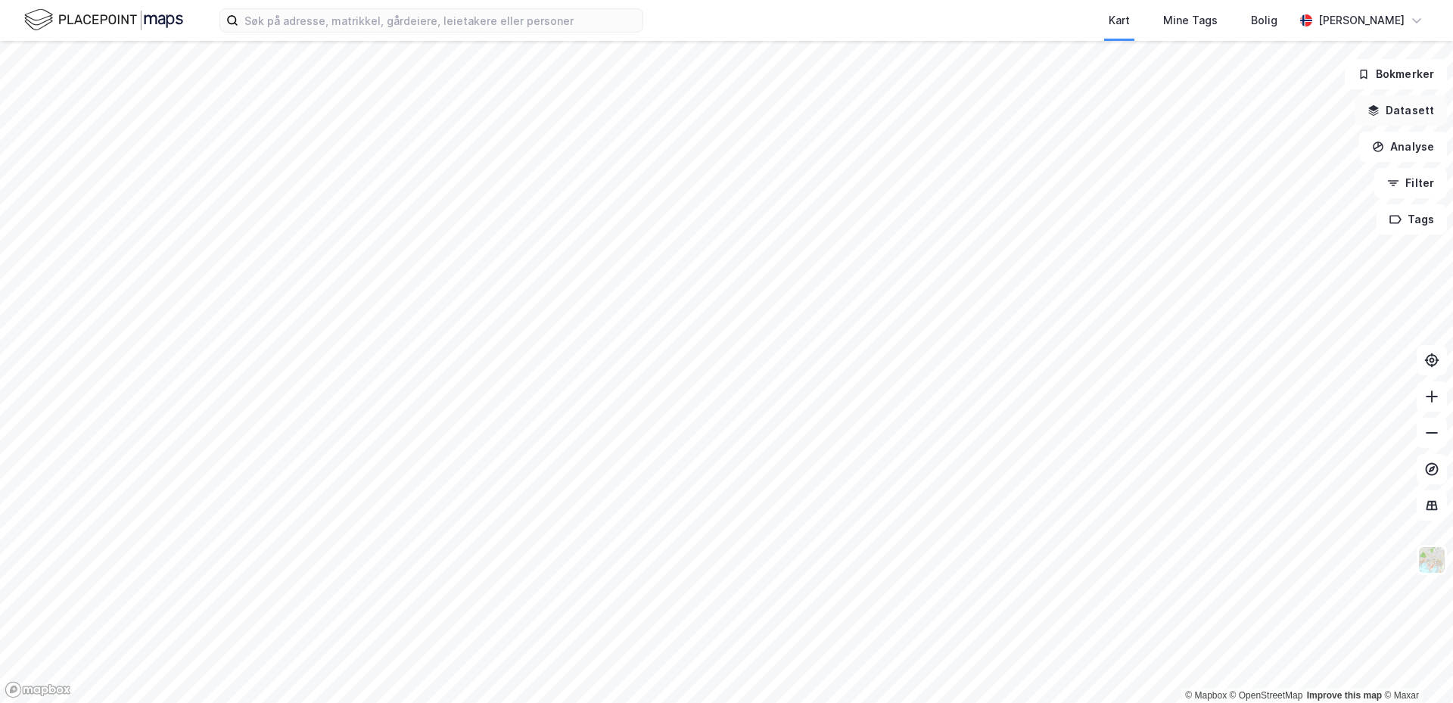
click at [1396, 105] on button "Datasett" at bounding box center [1401, 110] width 92 height 30
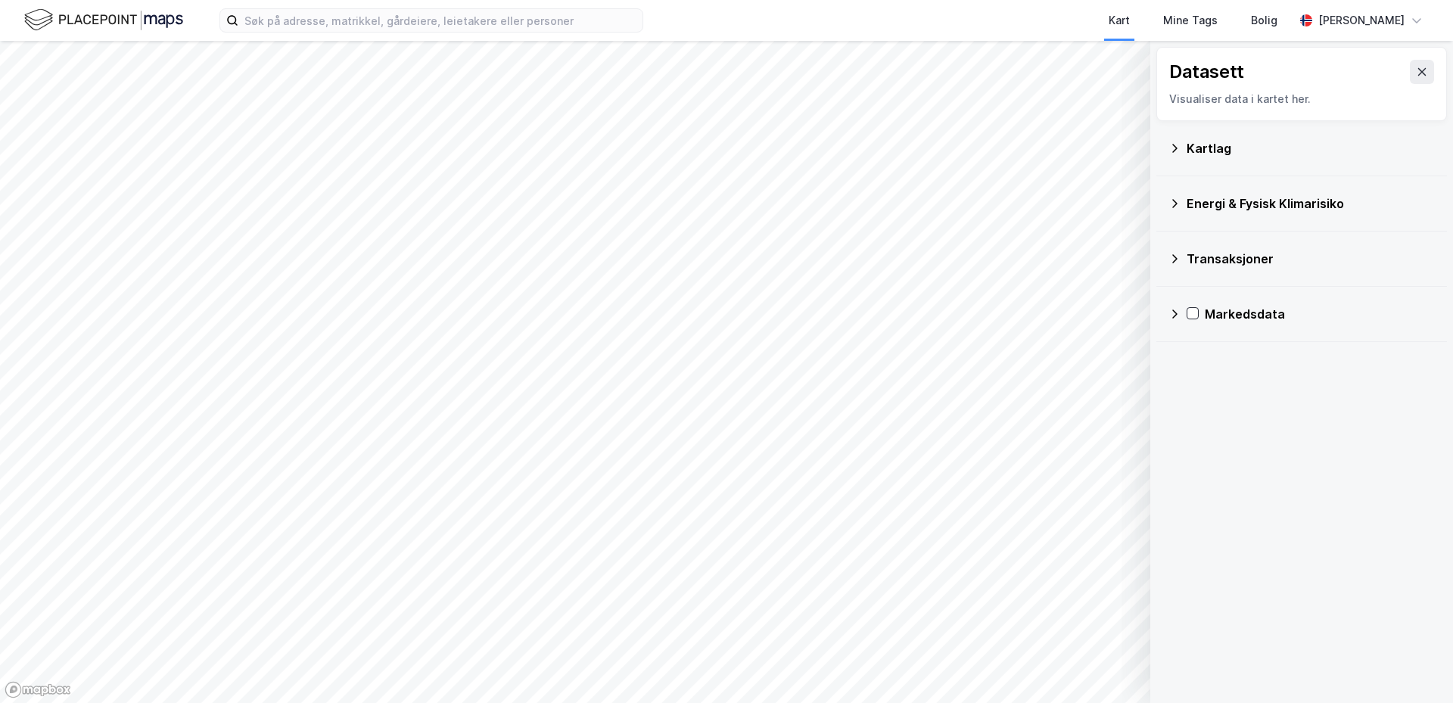
click at [1177, 145] on icon at bounding box center [1174, 148] width 12 height 12
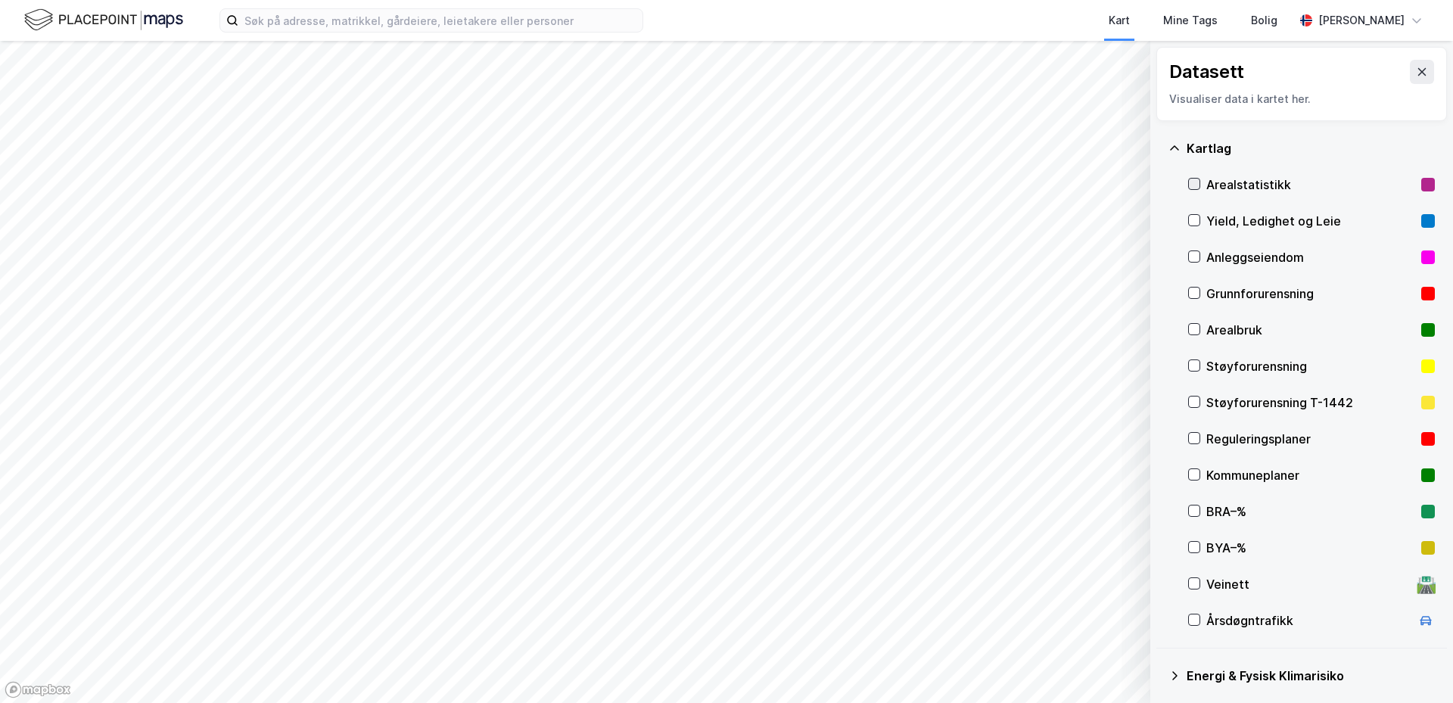
click at [1193, 185] on icon at bounding box center [1194, 184] width 11 height 11
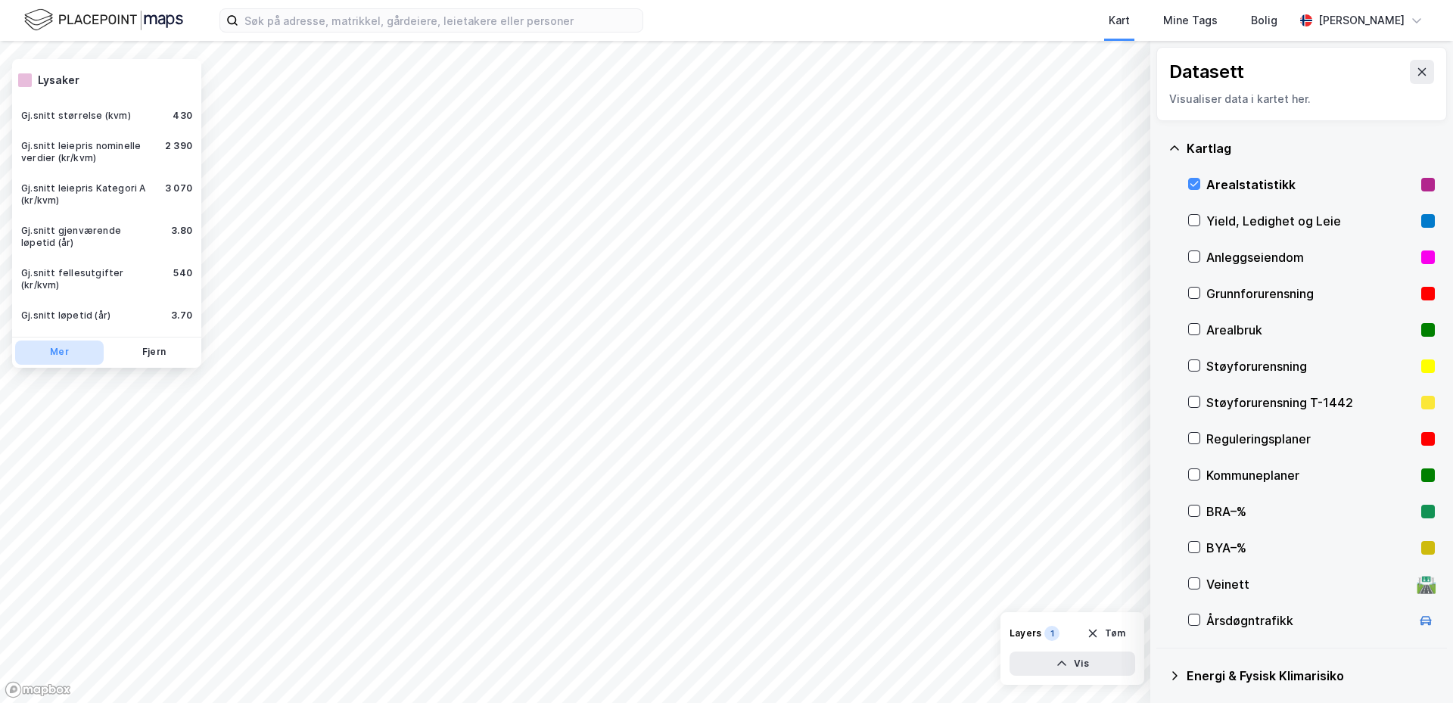
click at [60, 341] on button "Mer" at bounding box center [59, 353] width 89 height 24
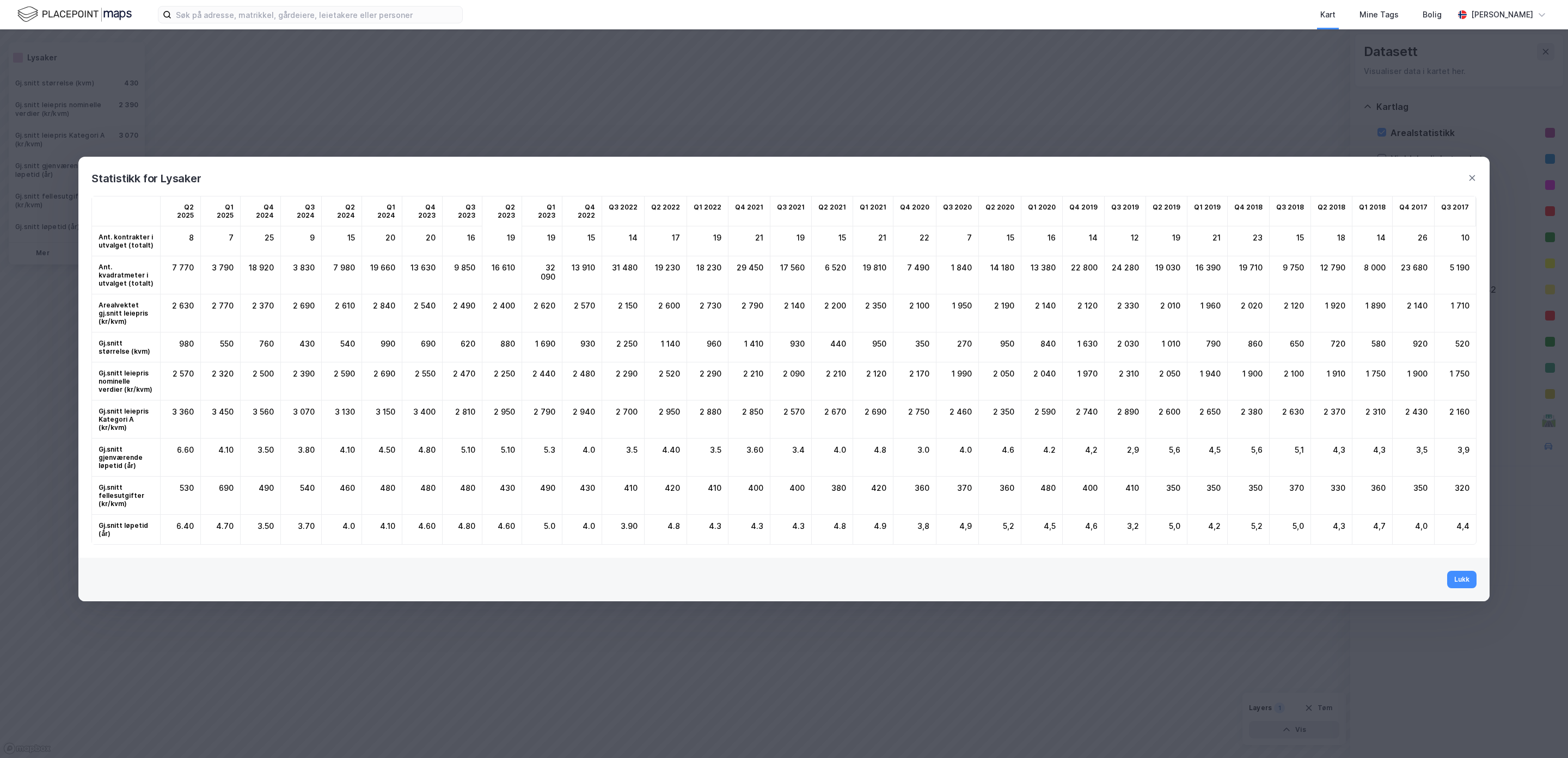
click at [491, 505] on div "Statistikk for Lysaker Q2 2025 Q1 2025 Q4 2024 Q3 2024 Q2 2024 Q1 2024 Q4 2023 …" at bounding box center [784, 379] width 1568 height 758
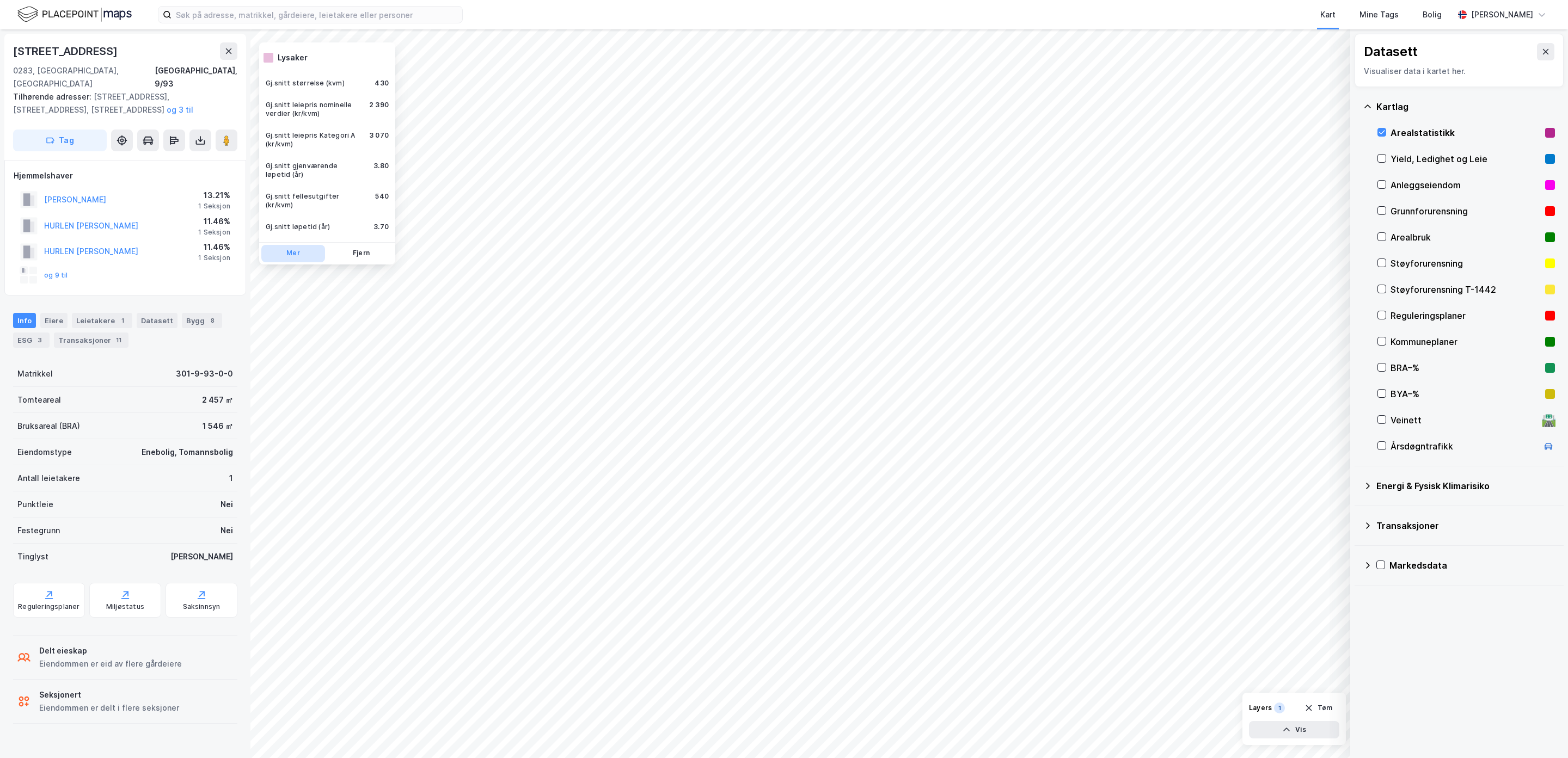
click at [278, 252] on button "Mer" at bounding box center [293, 254] width 64 height 17
